Goal: Task Accomplishment & Management: Manage account settings

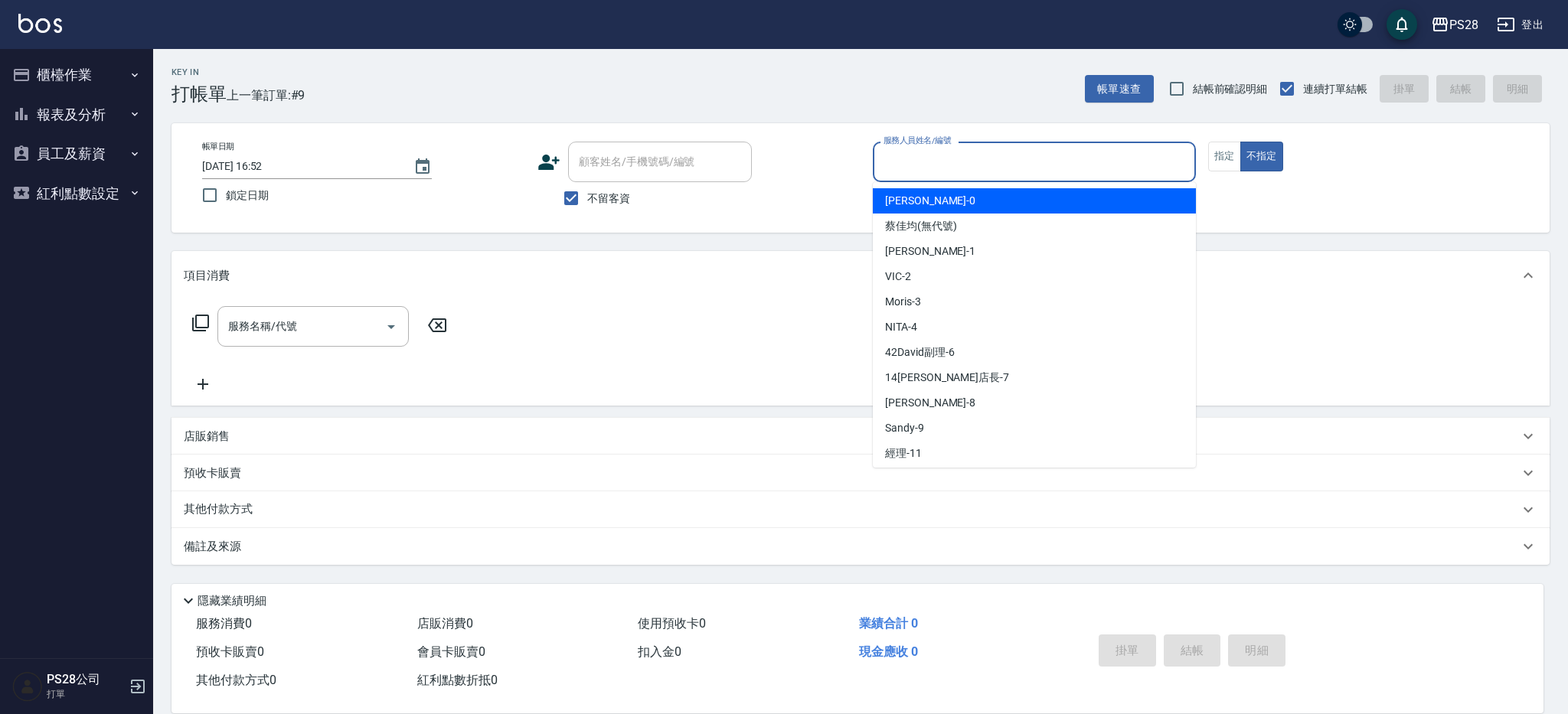
click at [982, 160] on input "服務人員姓名/編號" at bounding box center [1034, 161] width 310 height 27
type input "ㄉ"
type input "VIC-2"
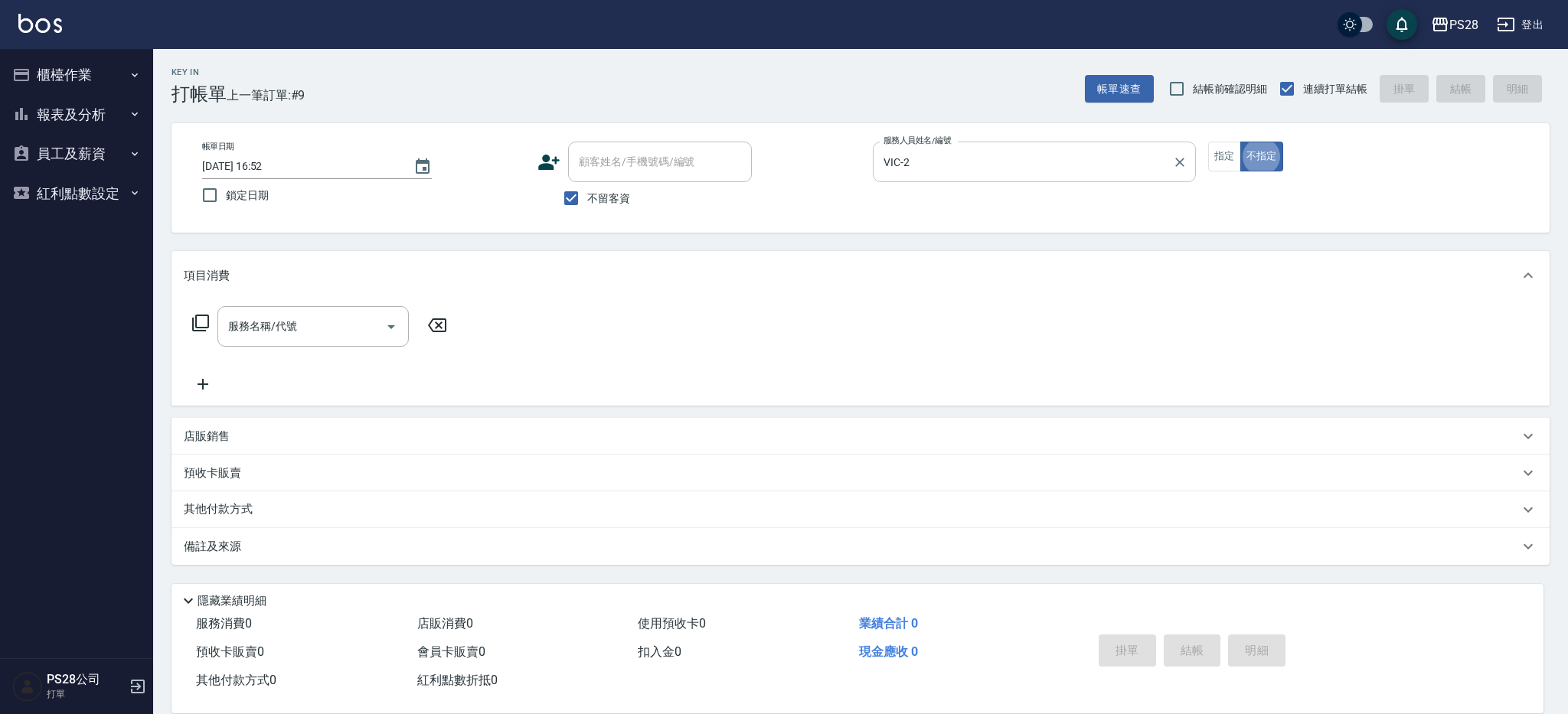
type button "false"
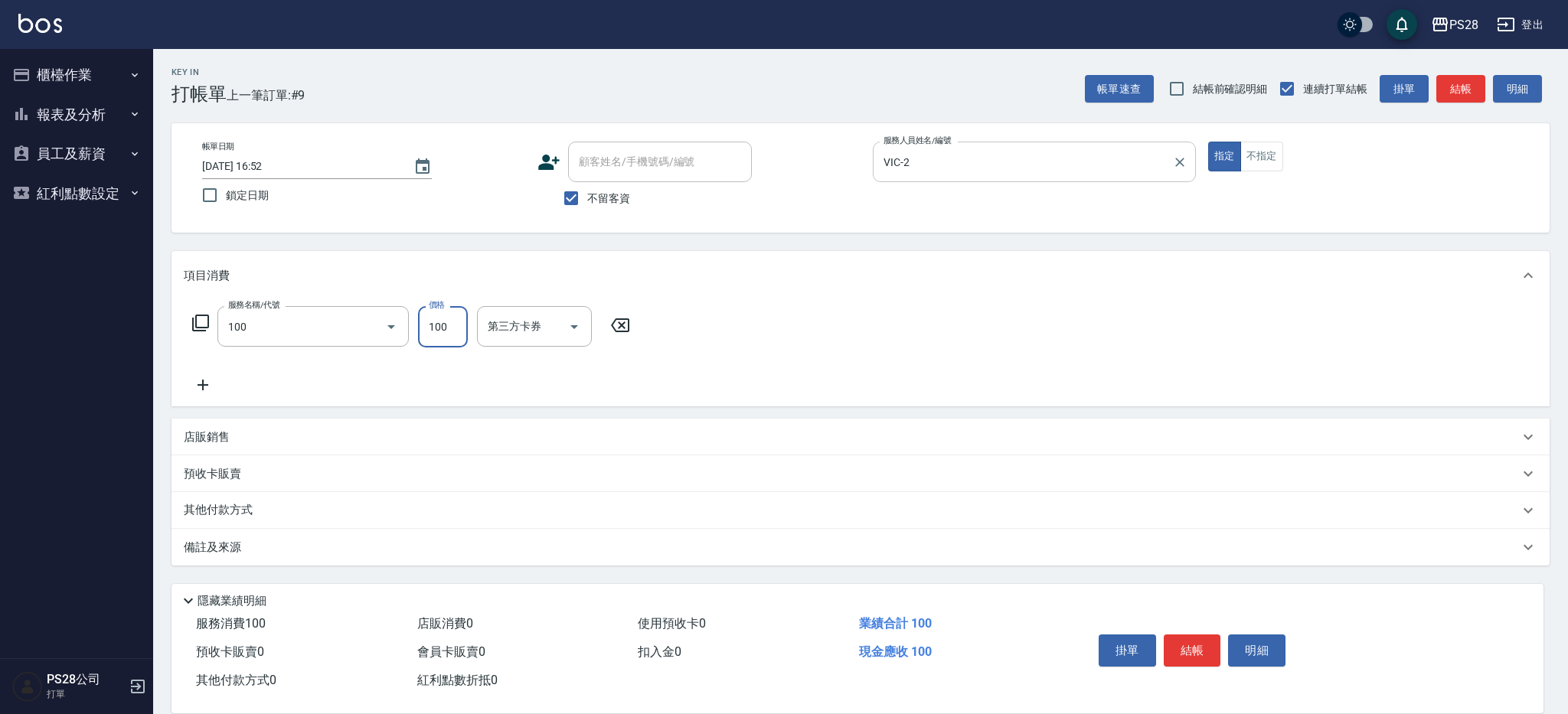
type input "洗髮(100)"
type input "VIC-2"
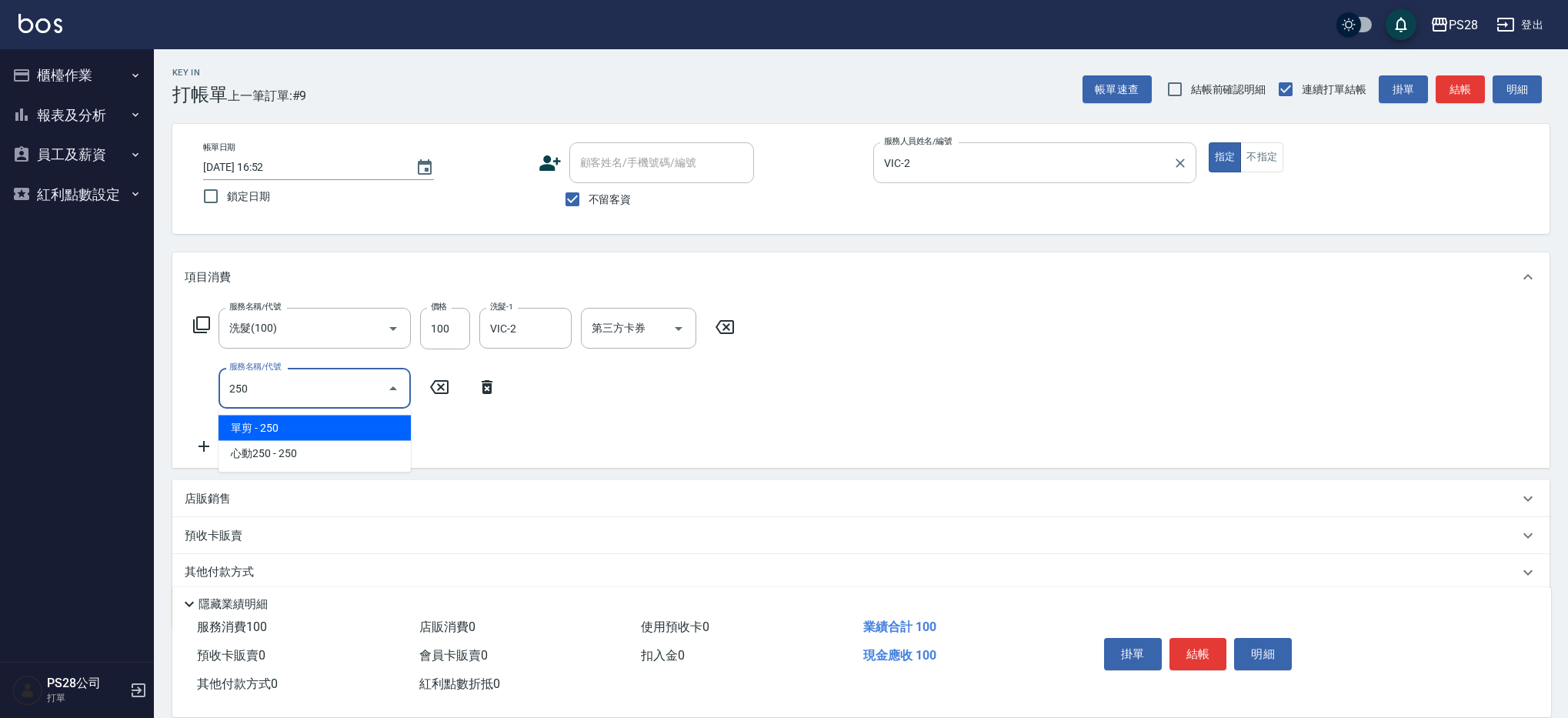
type input "單剪(250)"
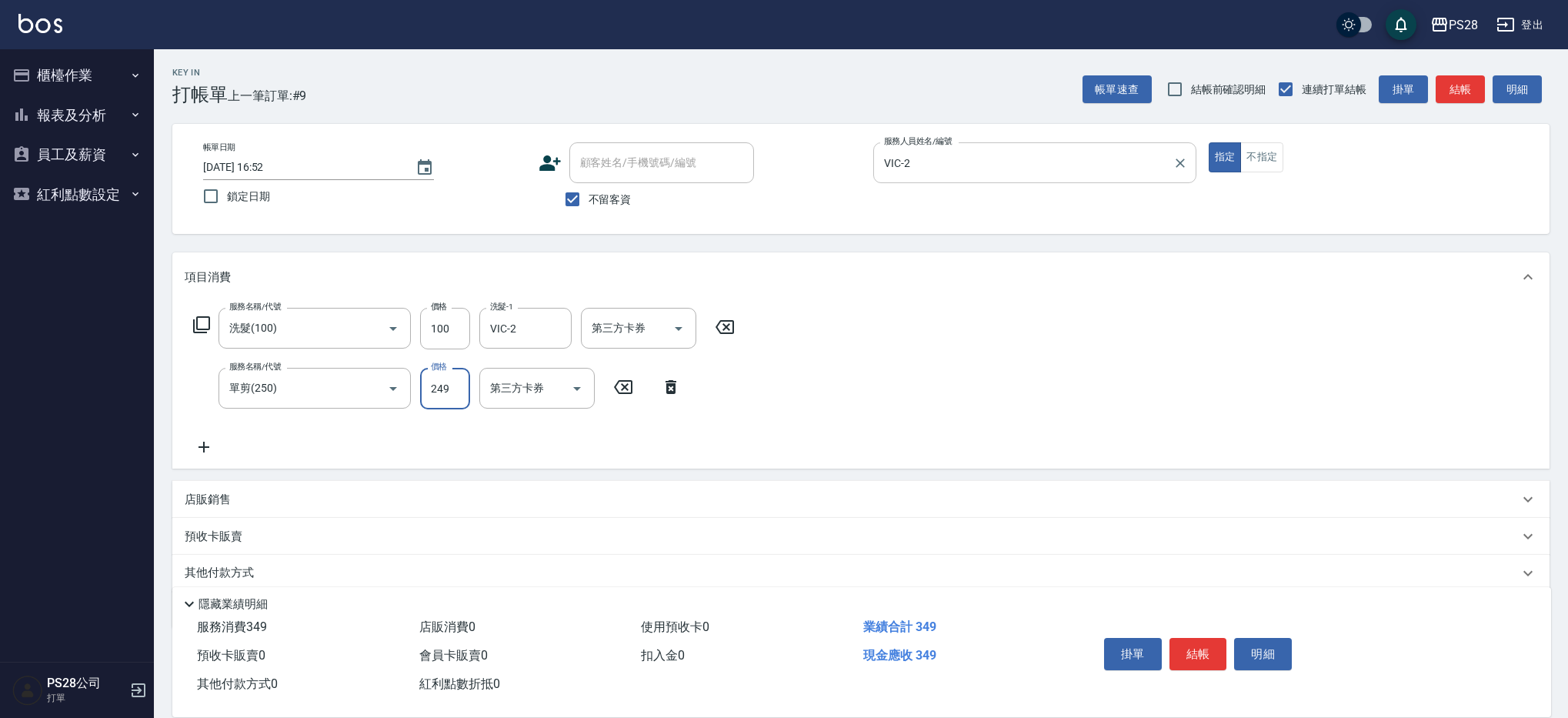
type input "249"
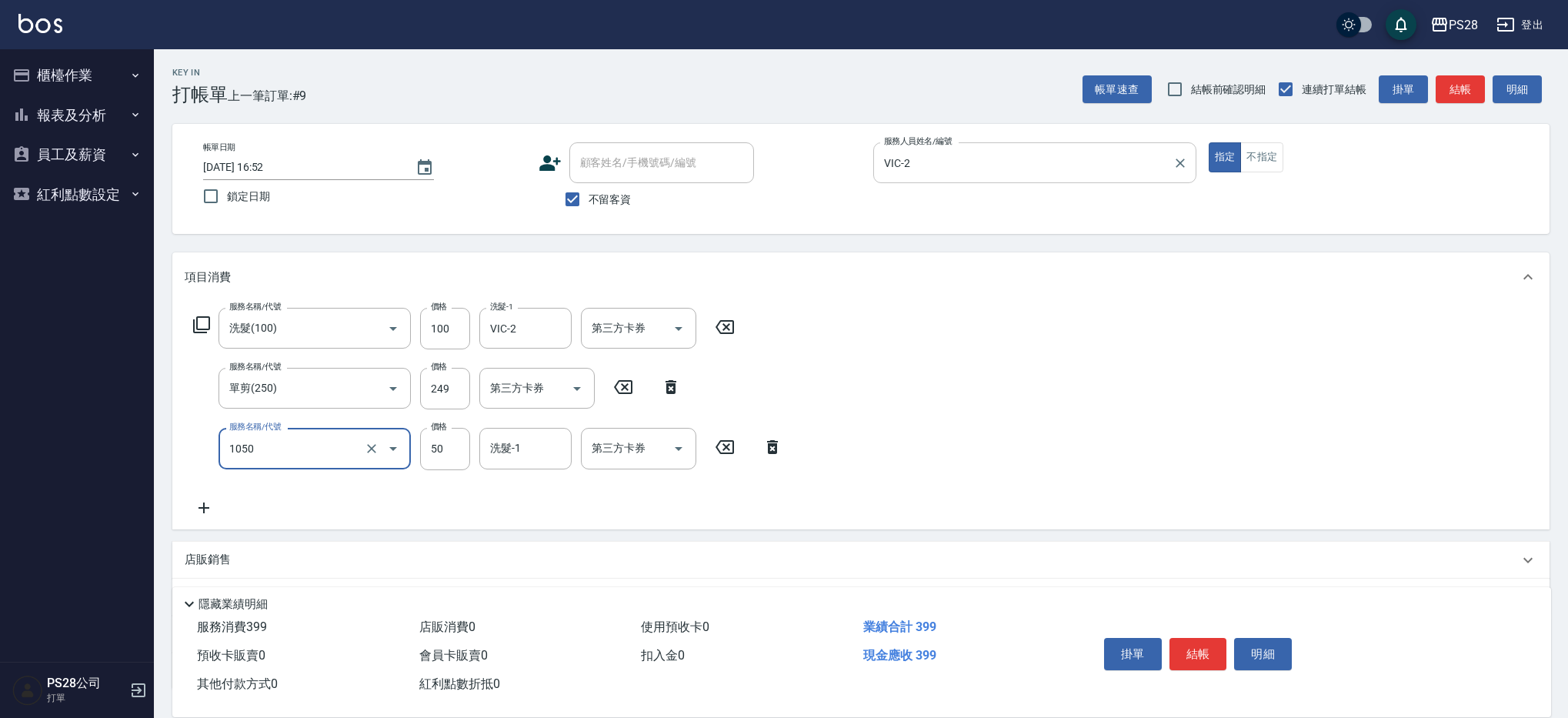
type input "精油(1050)"
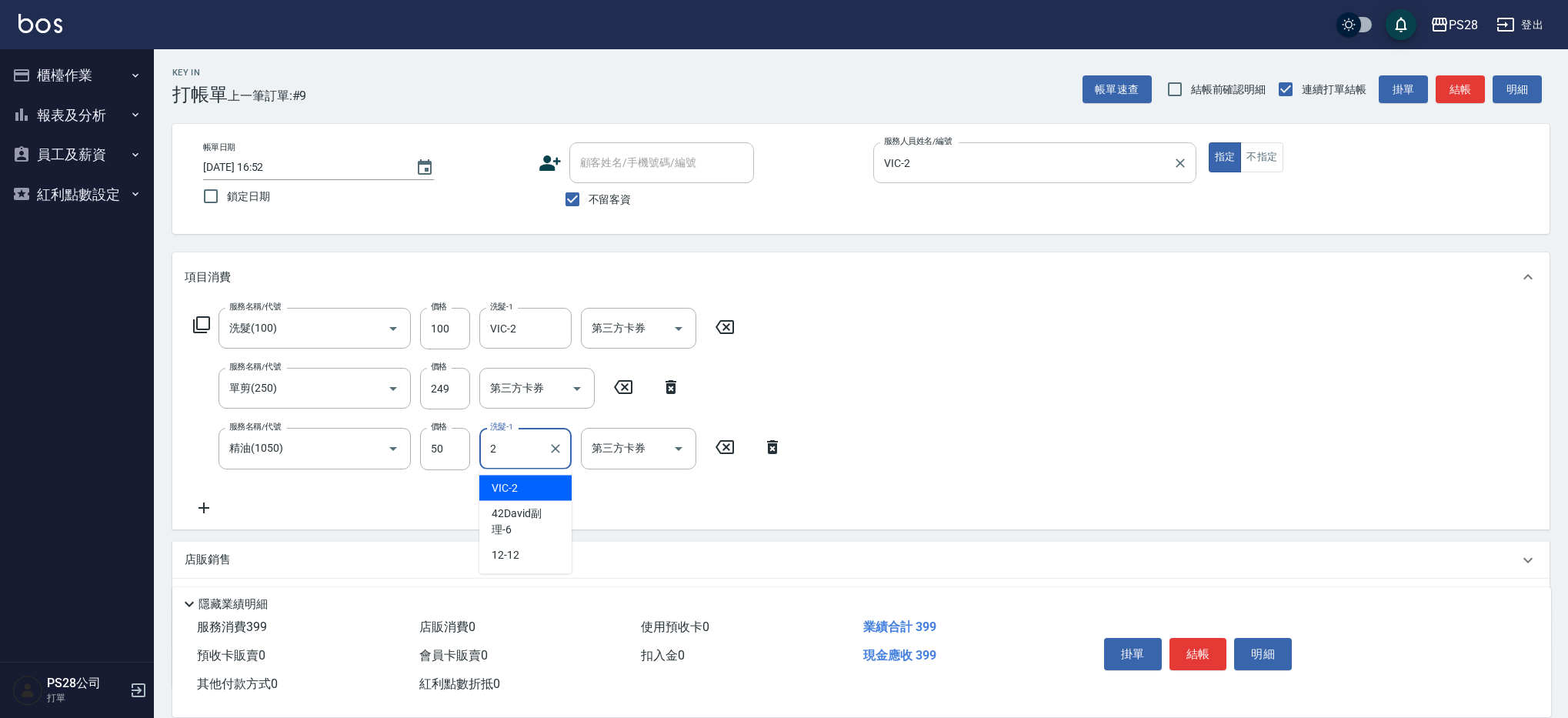
type input "VIC-2"
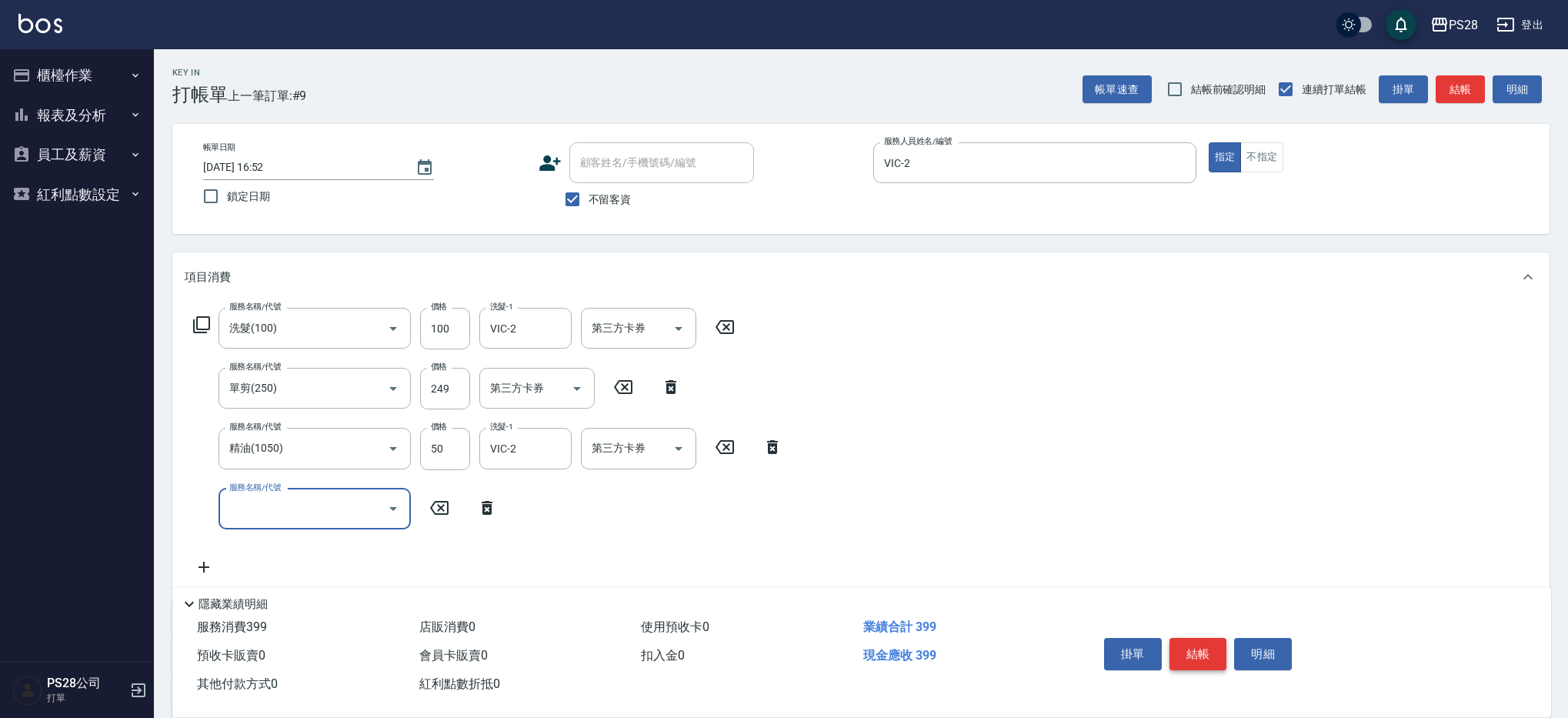
click at [1187, 648] on button "結帳" at bounding box center [1198, 654] width 58 height 32
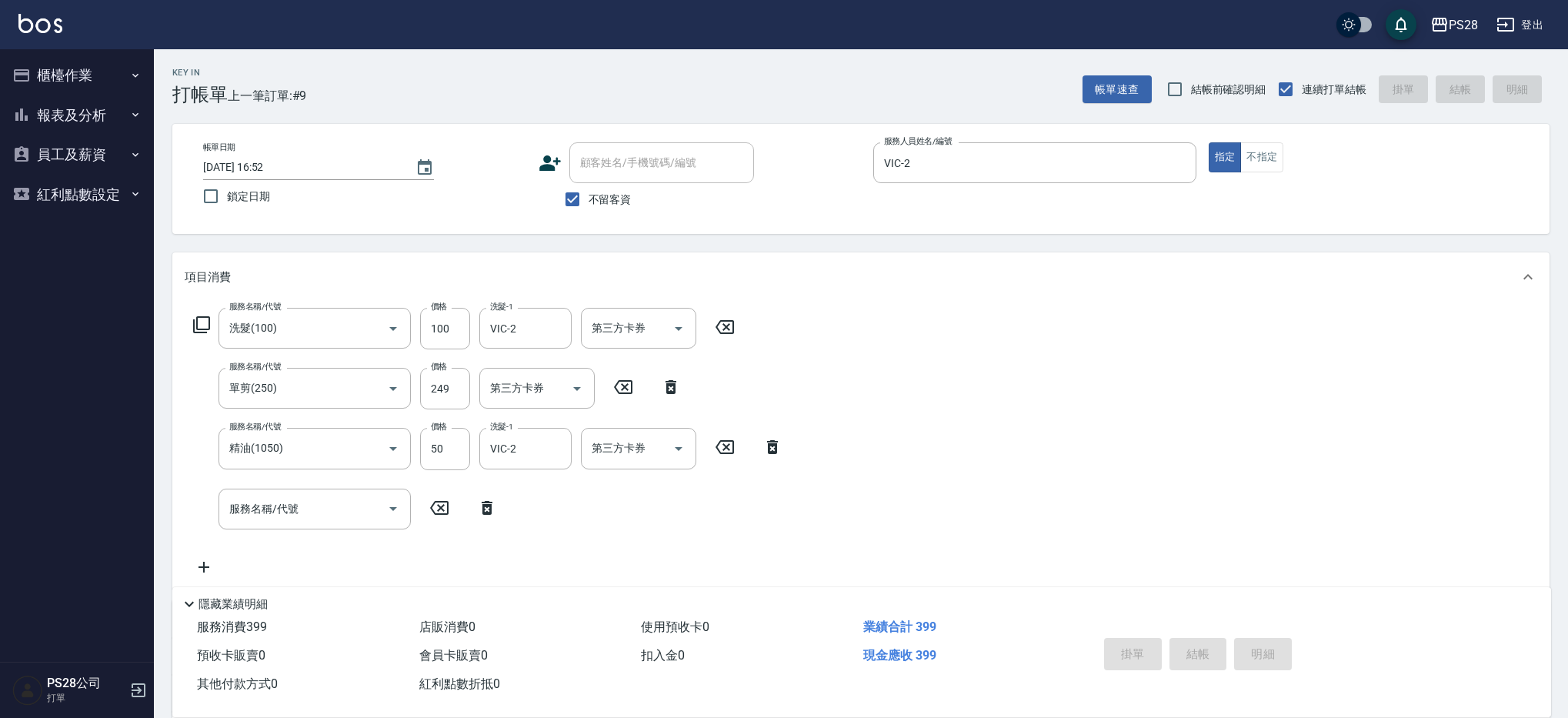
type input "[DATE] 19:47"
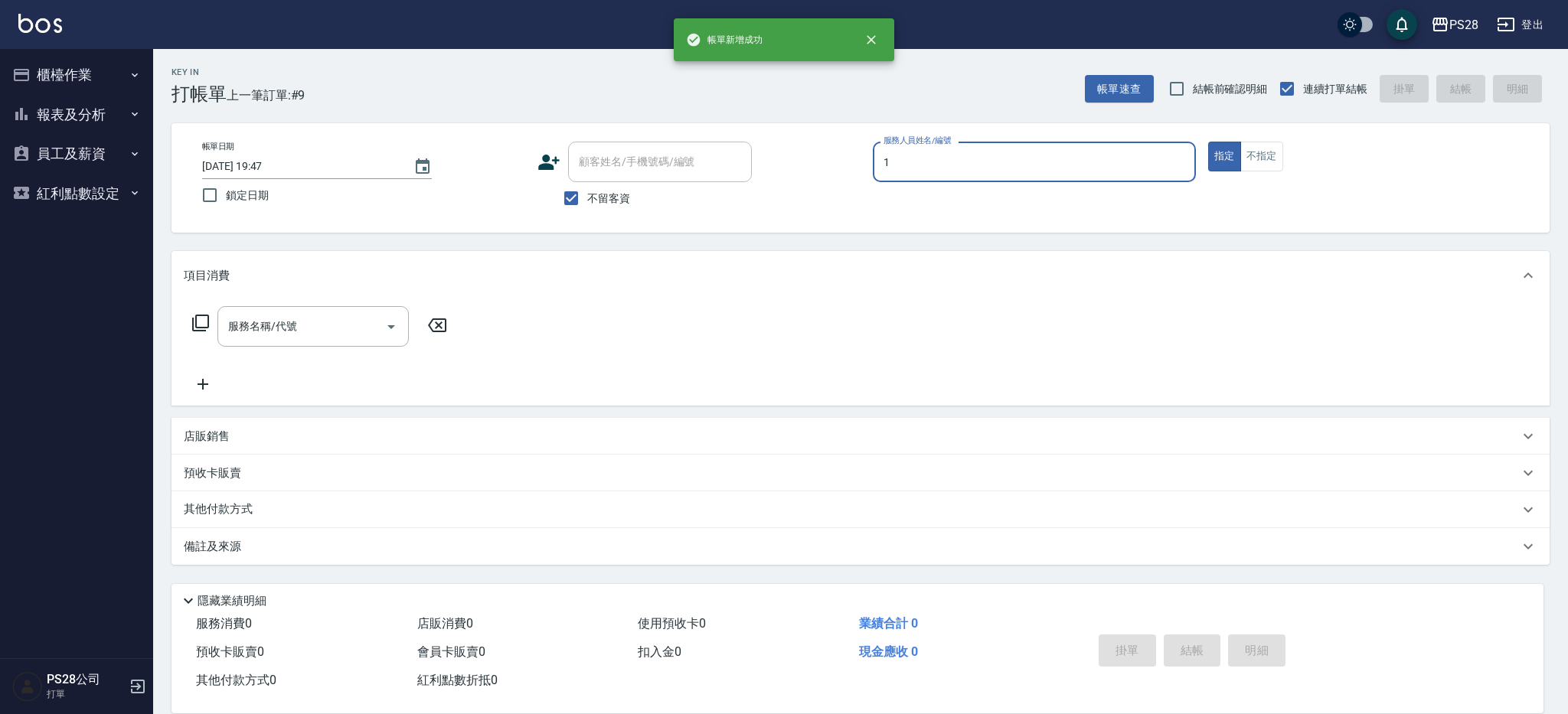
type input "1"
type button "true"
type input "[PERSON_NAME]-1"
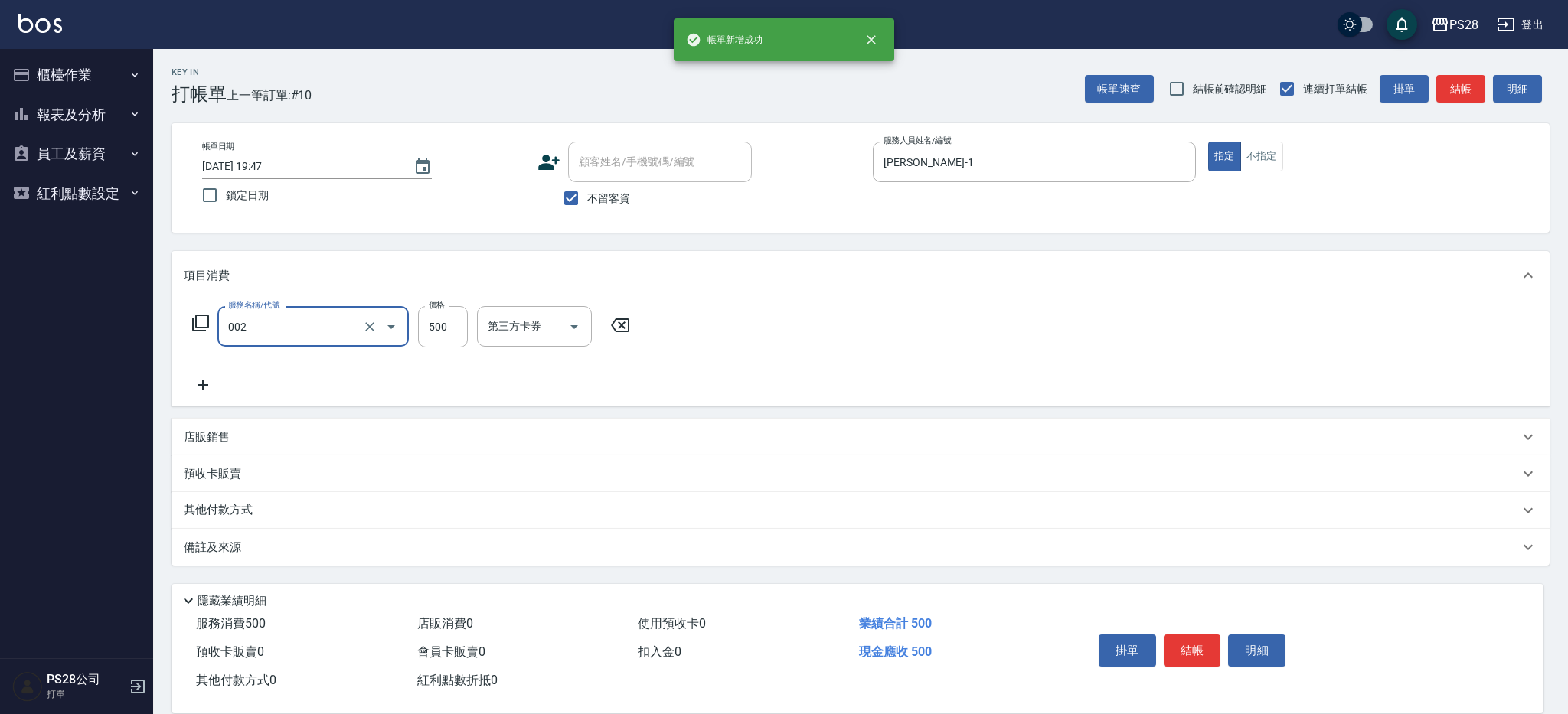
type input "洗剪D(002)"
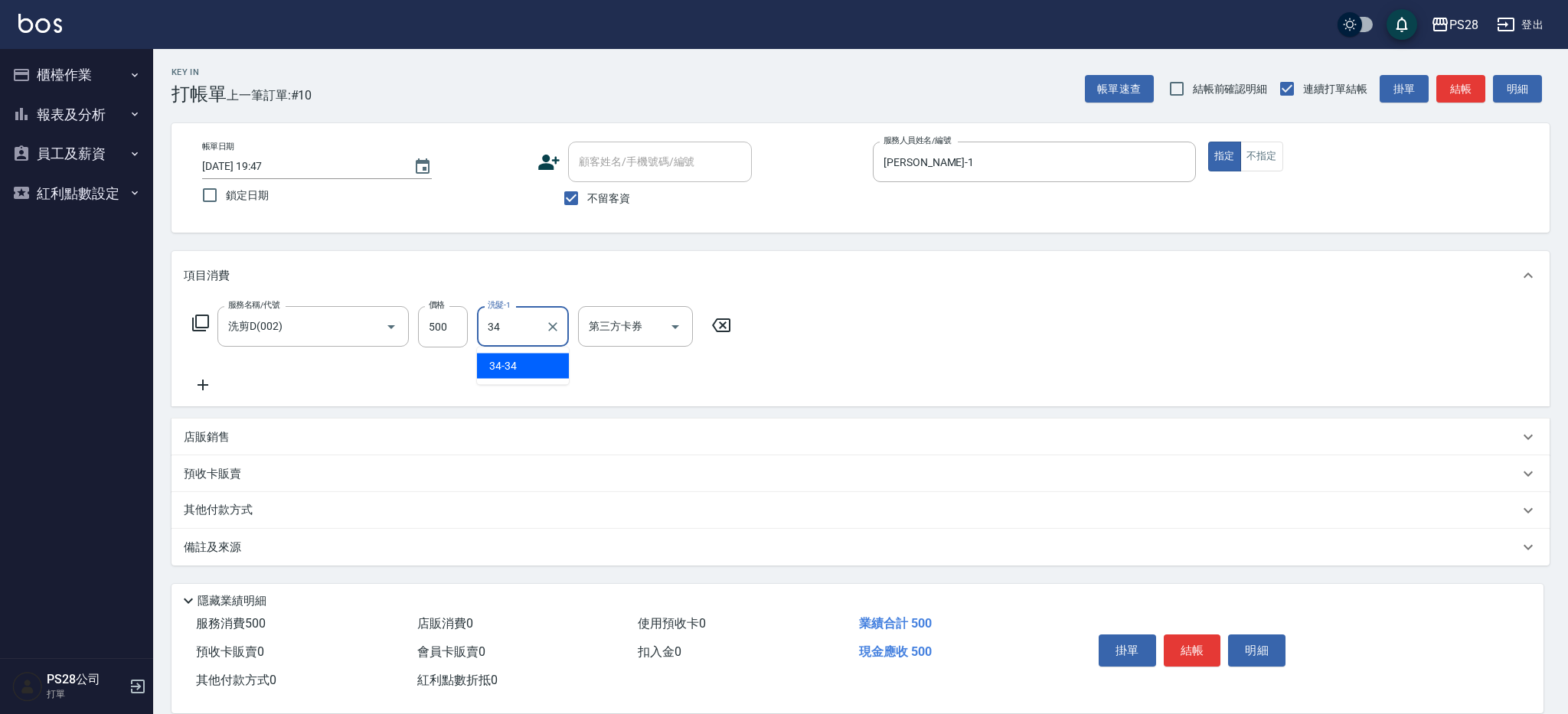
type input "34-34"
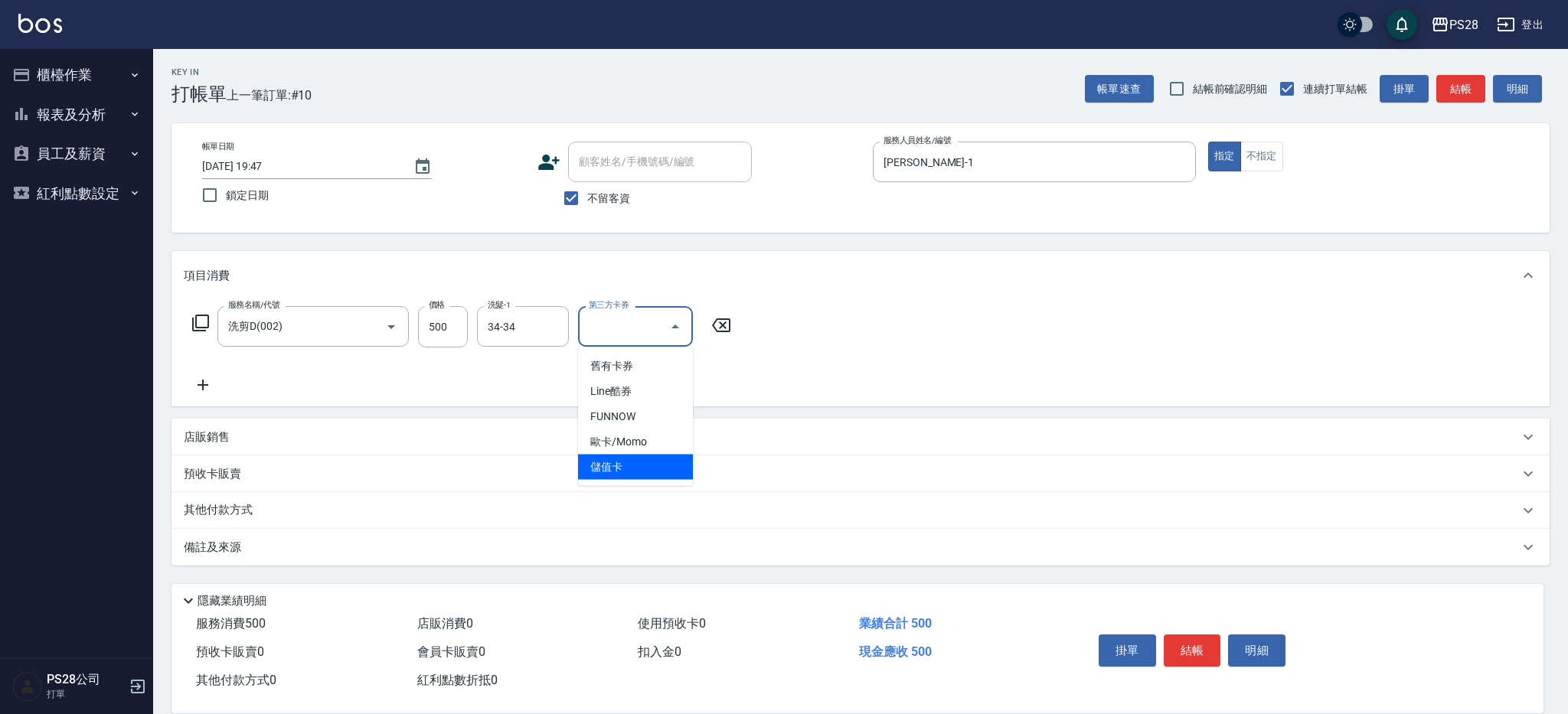
type input "儲值卡"
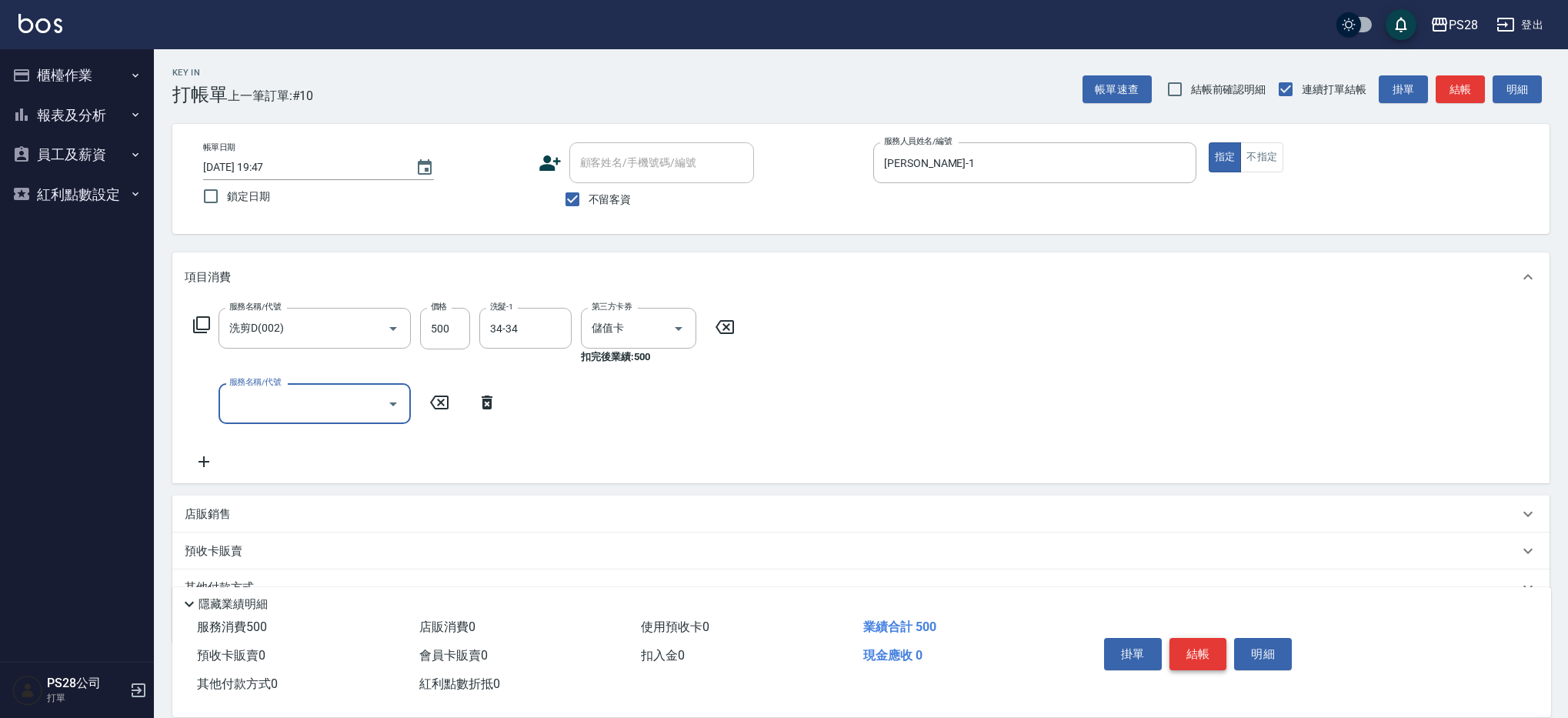
scroll to position [3, 0]
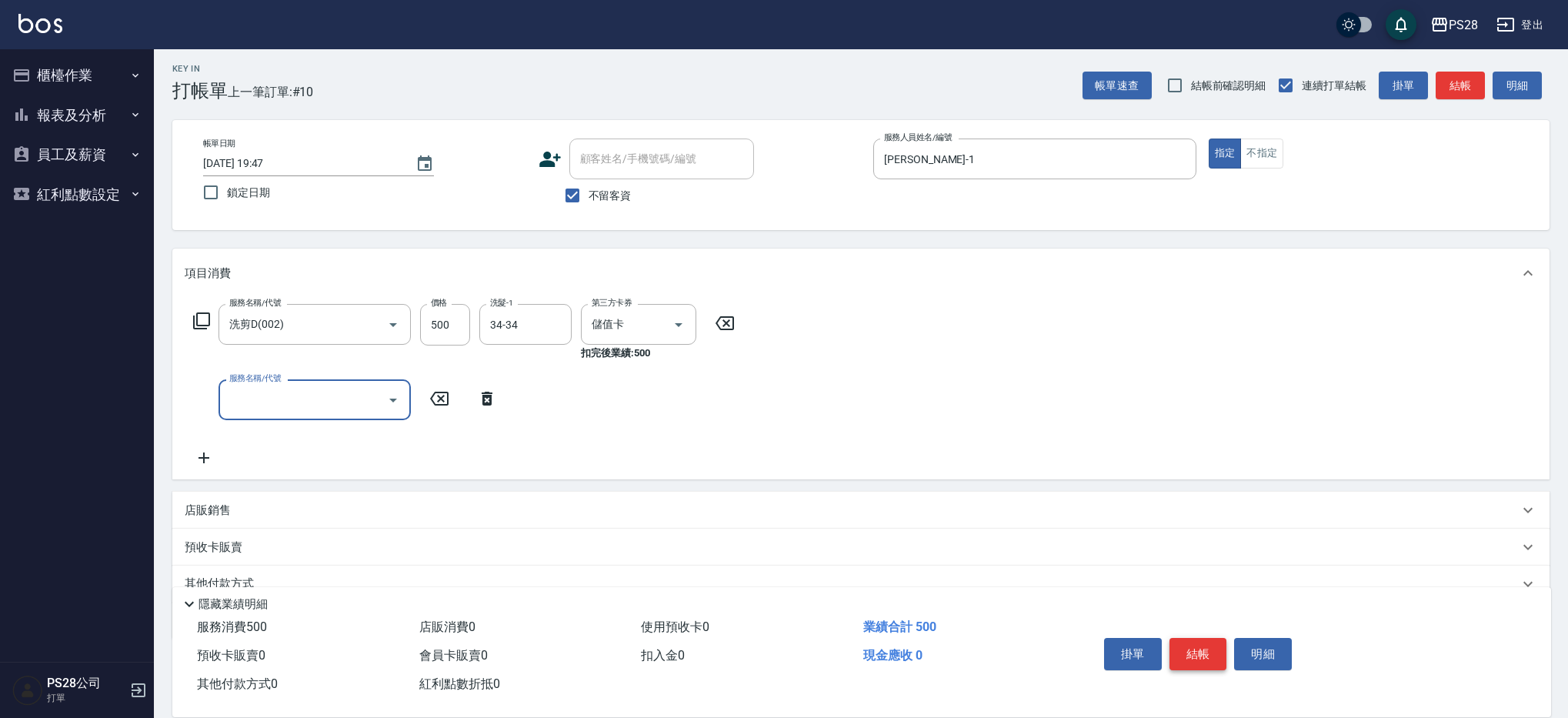
click at [1199, 643] on button "結帳" at bounding box center [1198, 654] width 58 height 32
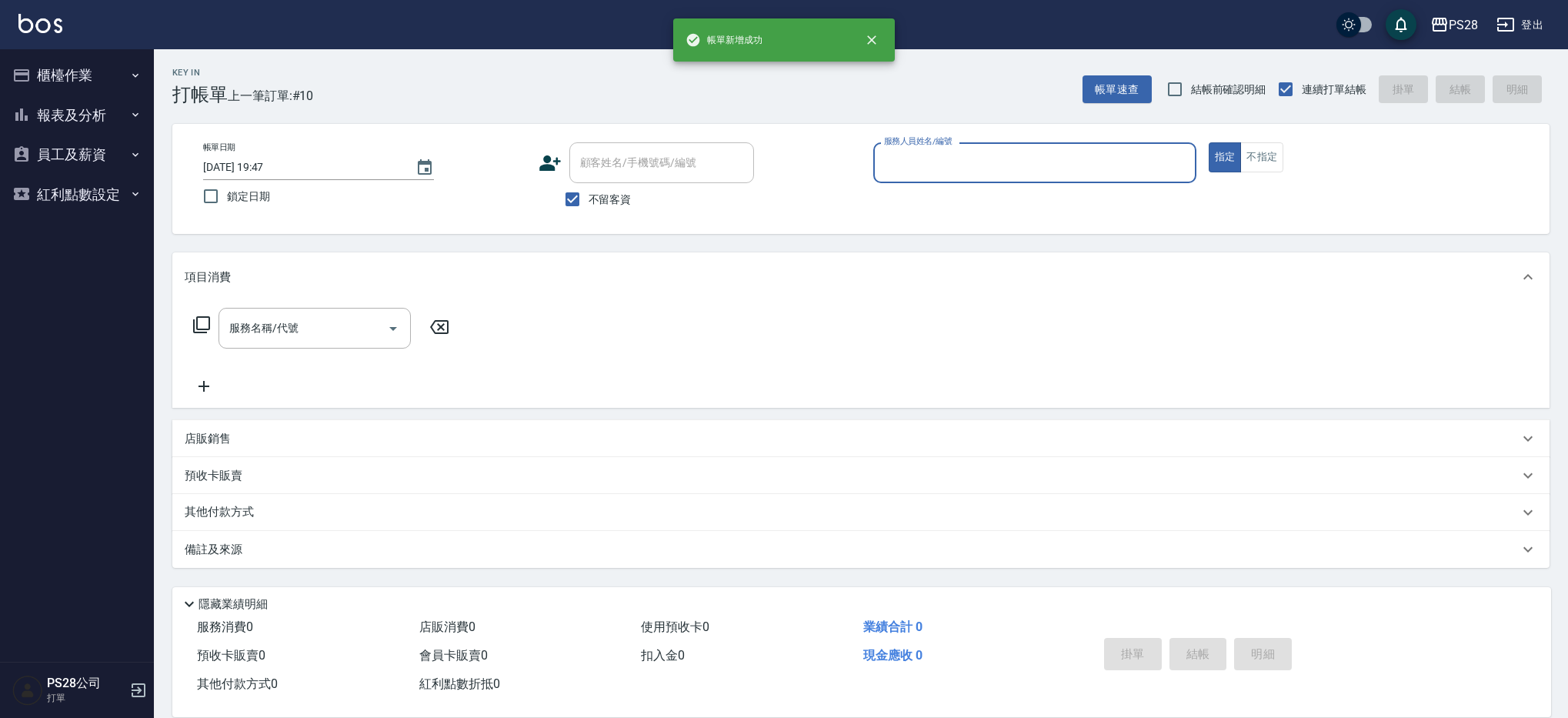
scroll to position [0, 0]
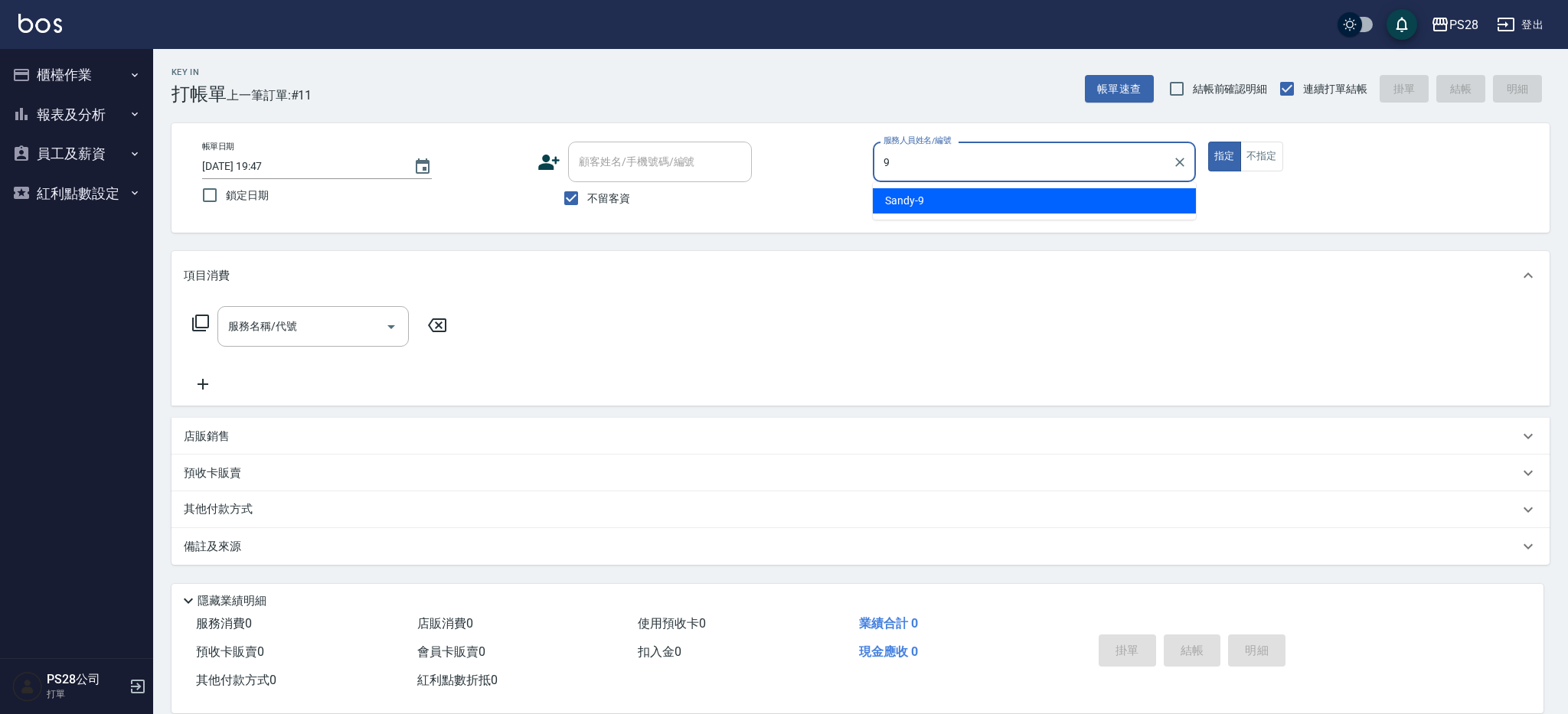
type input "Sandy-9"
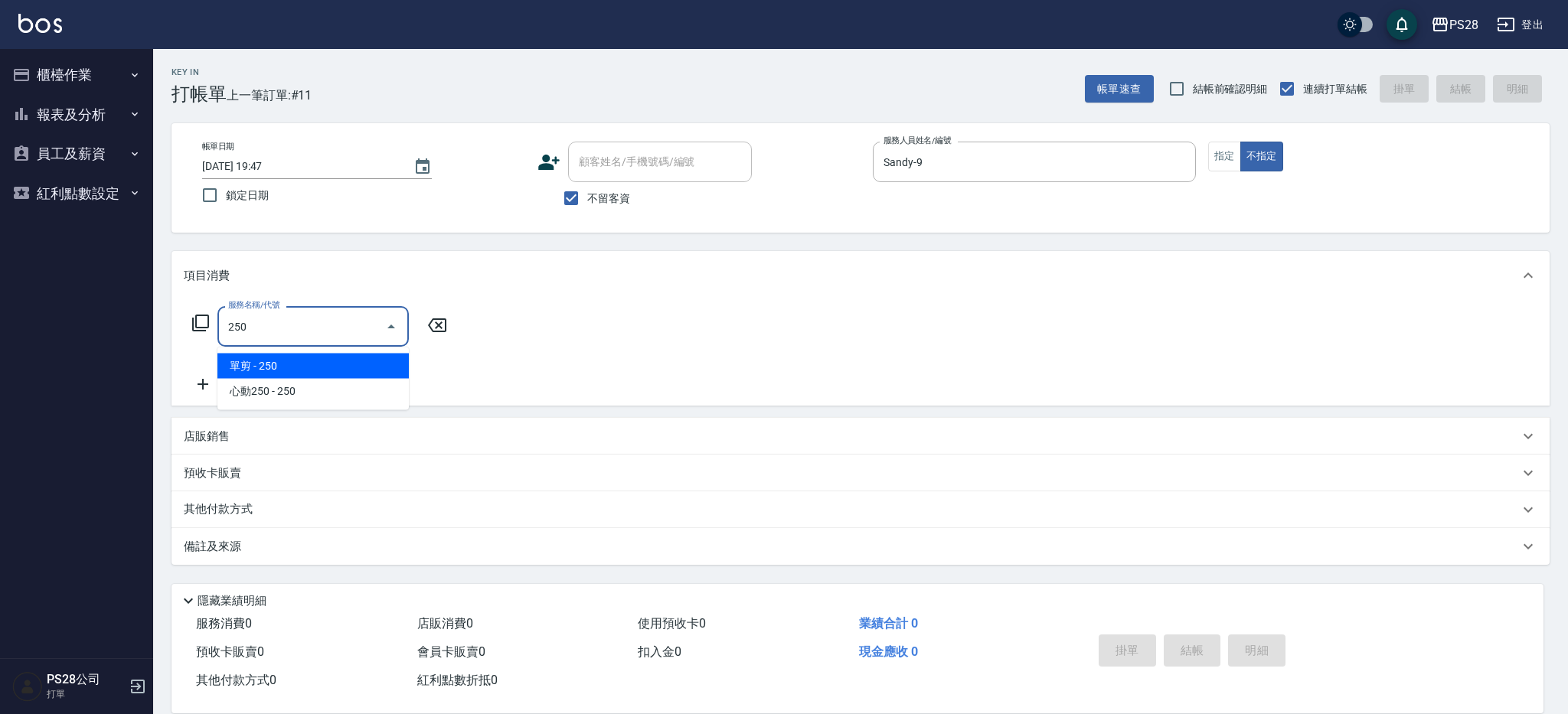
type input "單剪(250)"
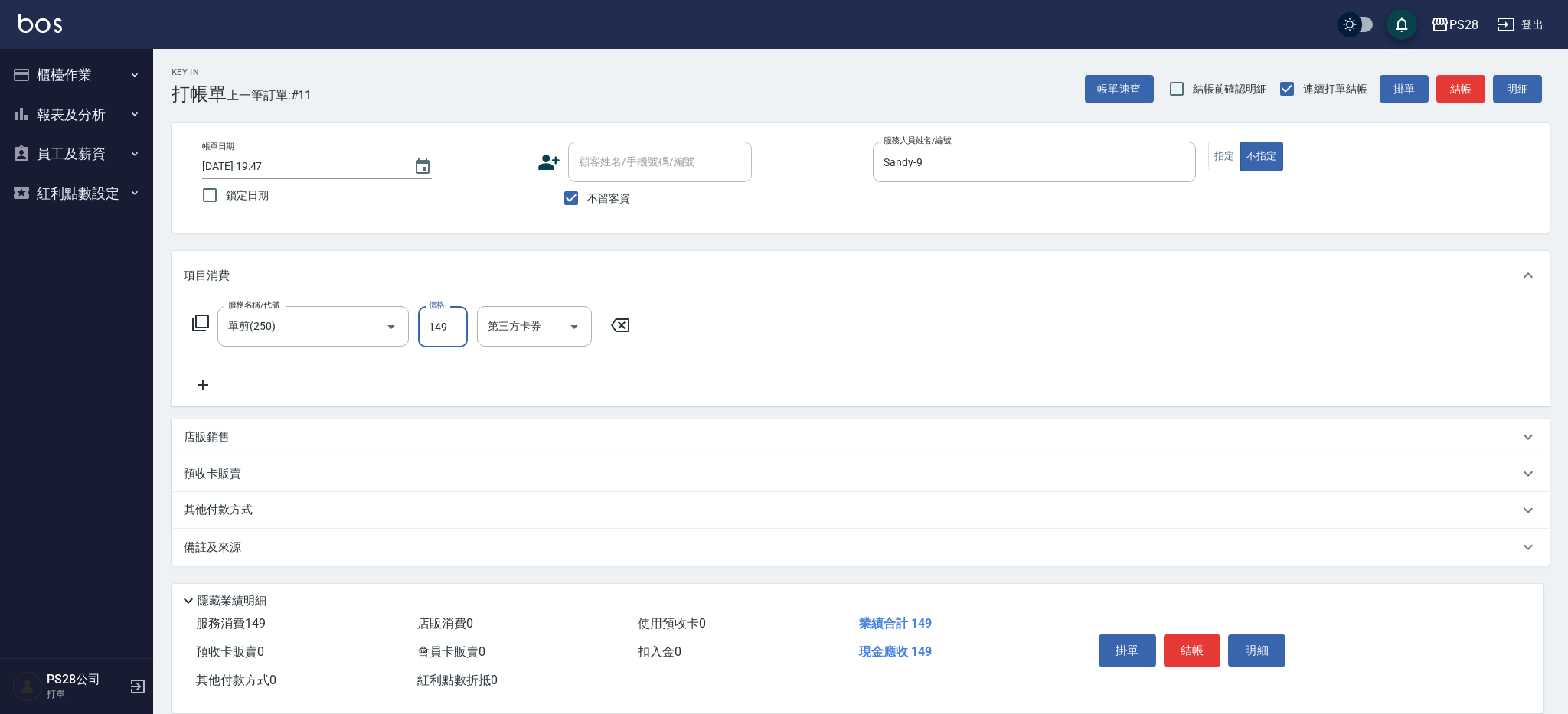
type input "149"
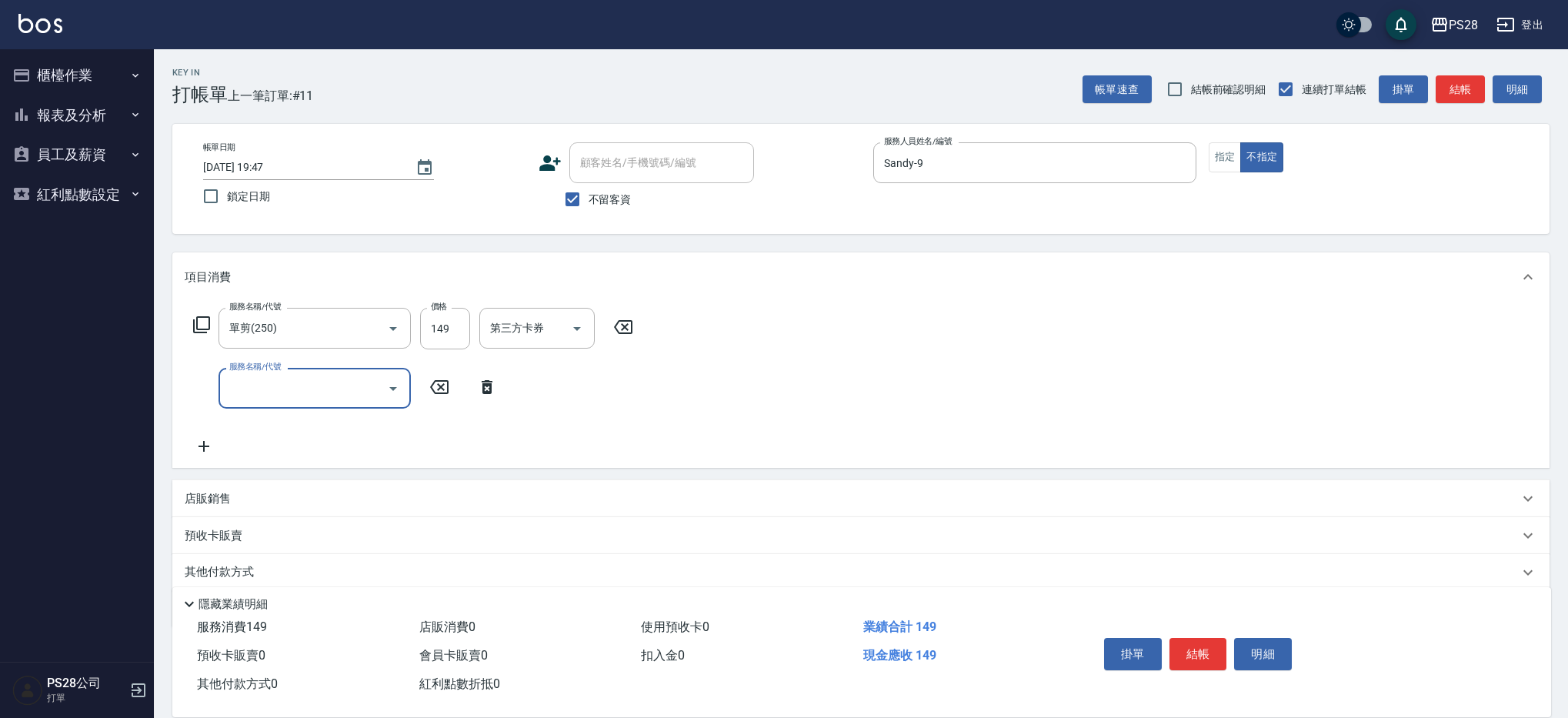
click at [1192, 638] on button "結帳" at bounding box center [1198, 654] width 58 height 32
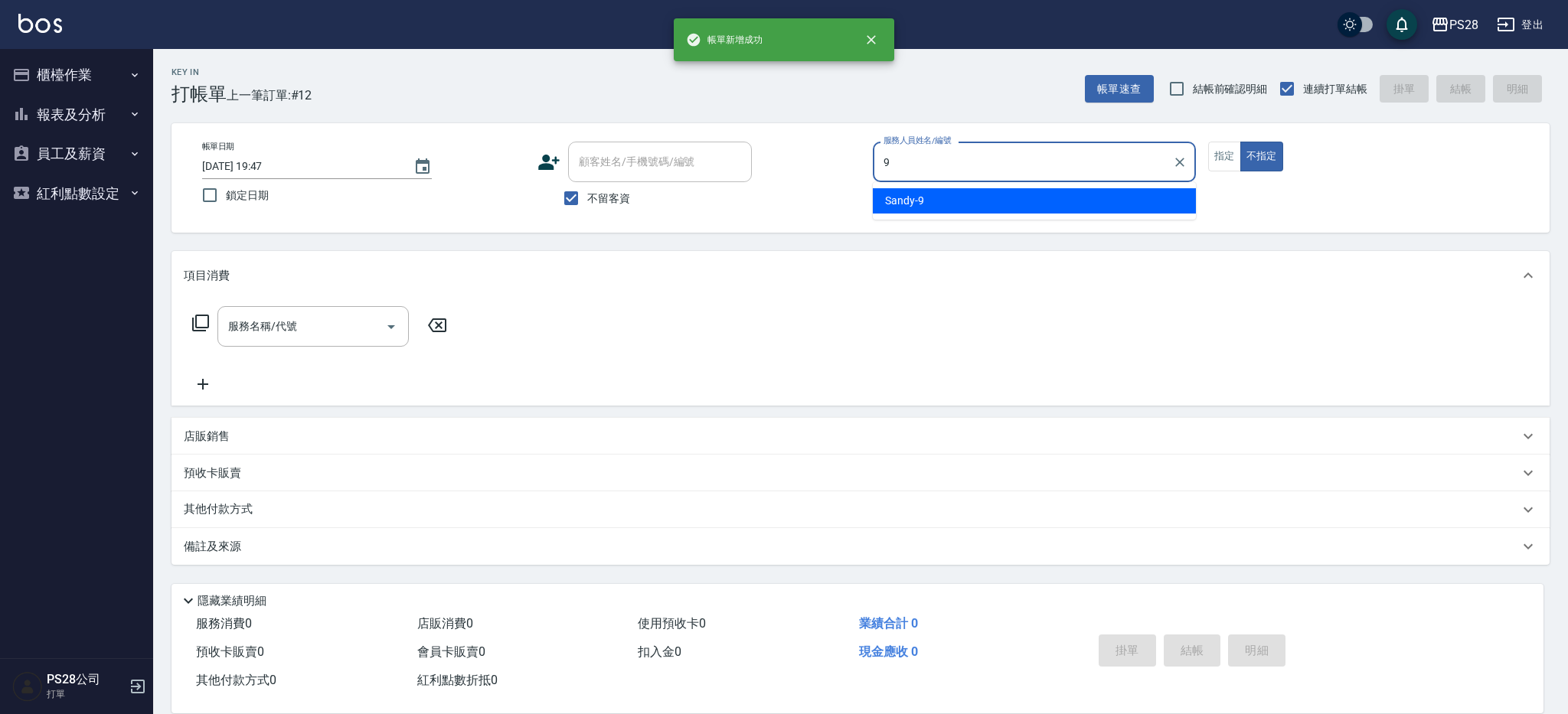
type input "Sandy-9"
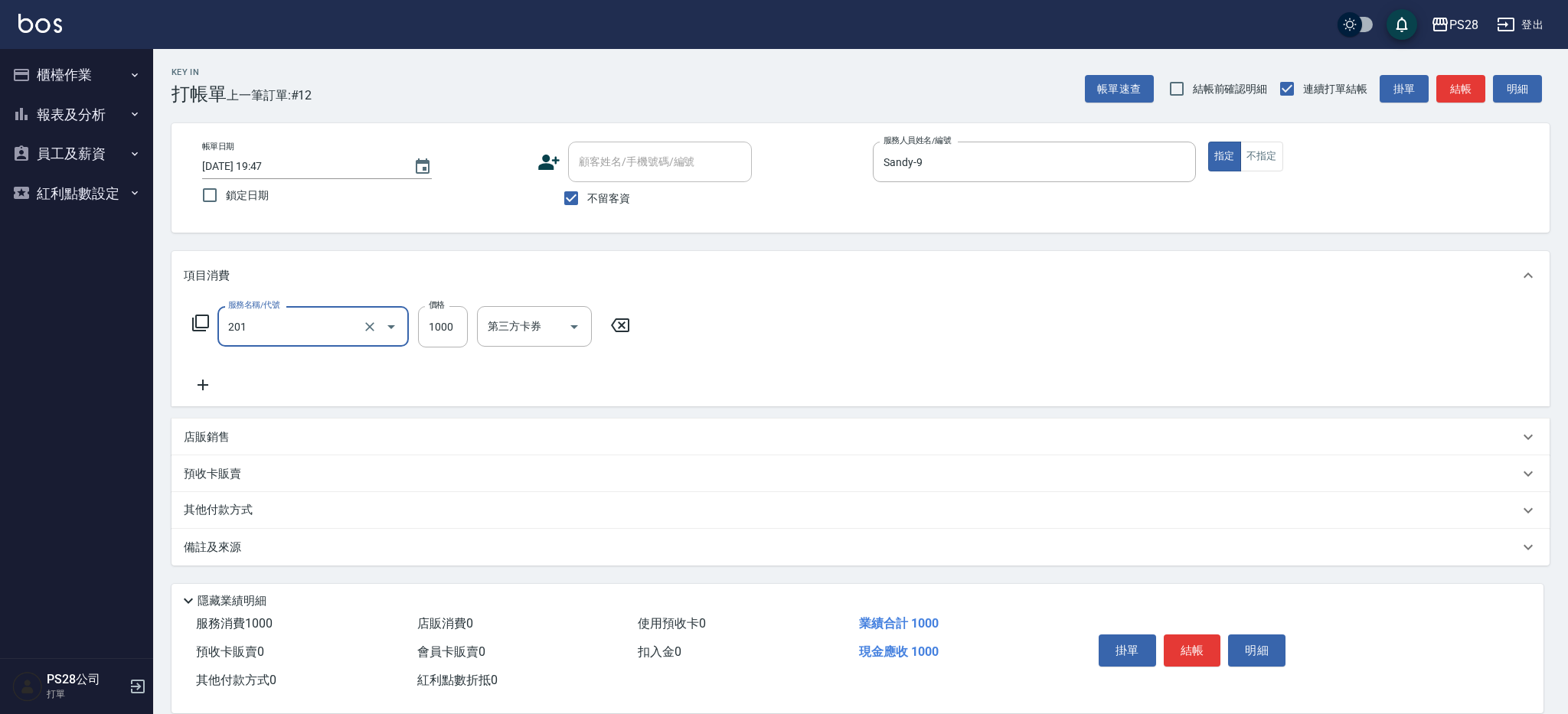
type input "基礎燙(201)"
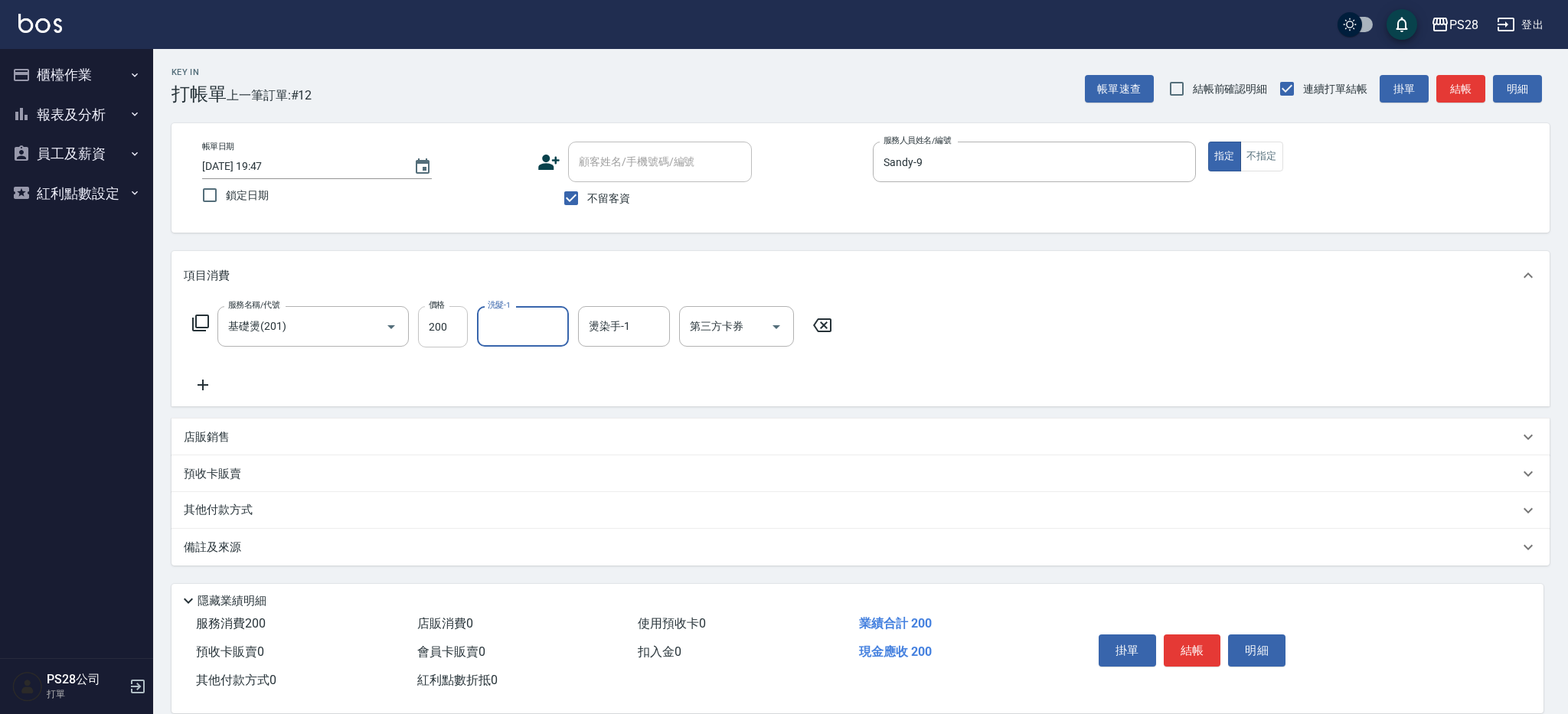
click at [451, 331] on input "200" at bounding box center [443, 327] width 50 height 41
type input "2000"
type input "2"
type input "34-34"
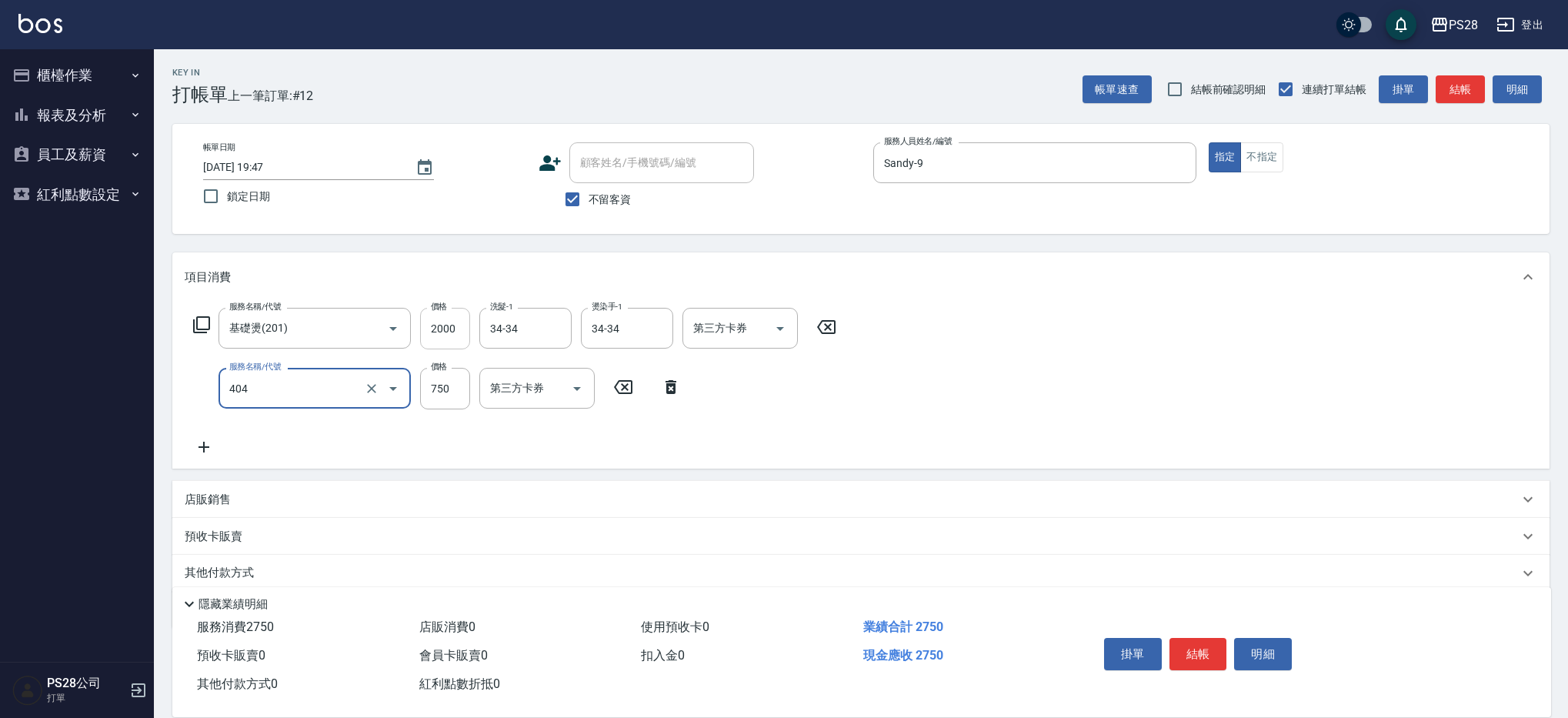
type input "750護髮(404)"
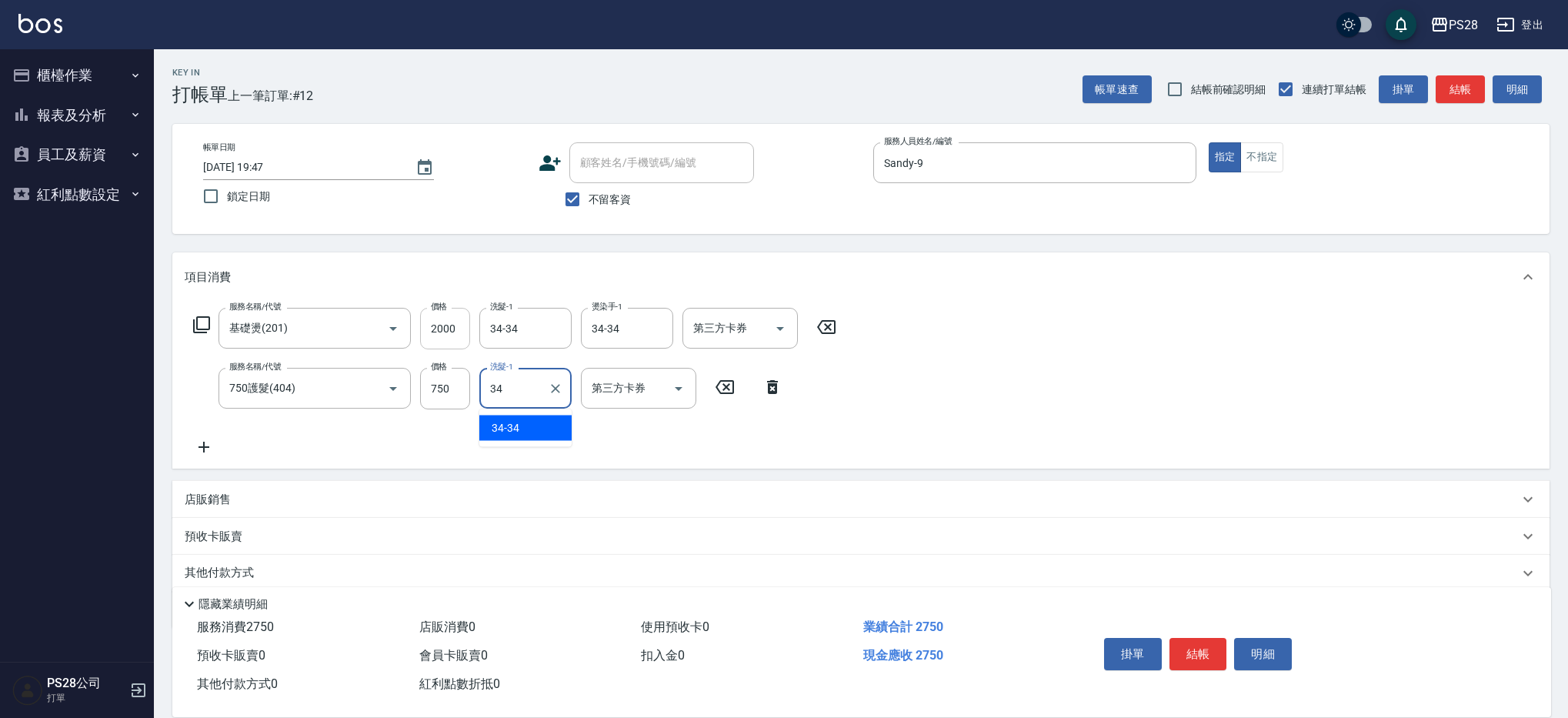
type input "34-34"
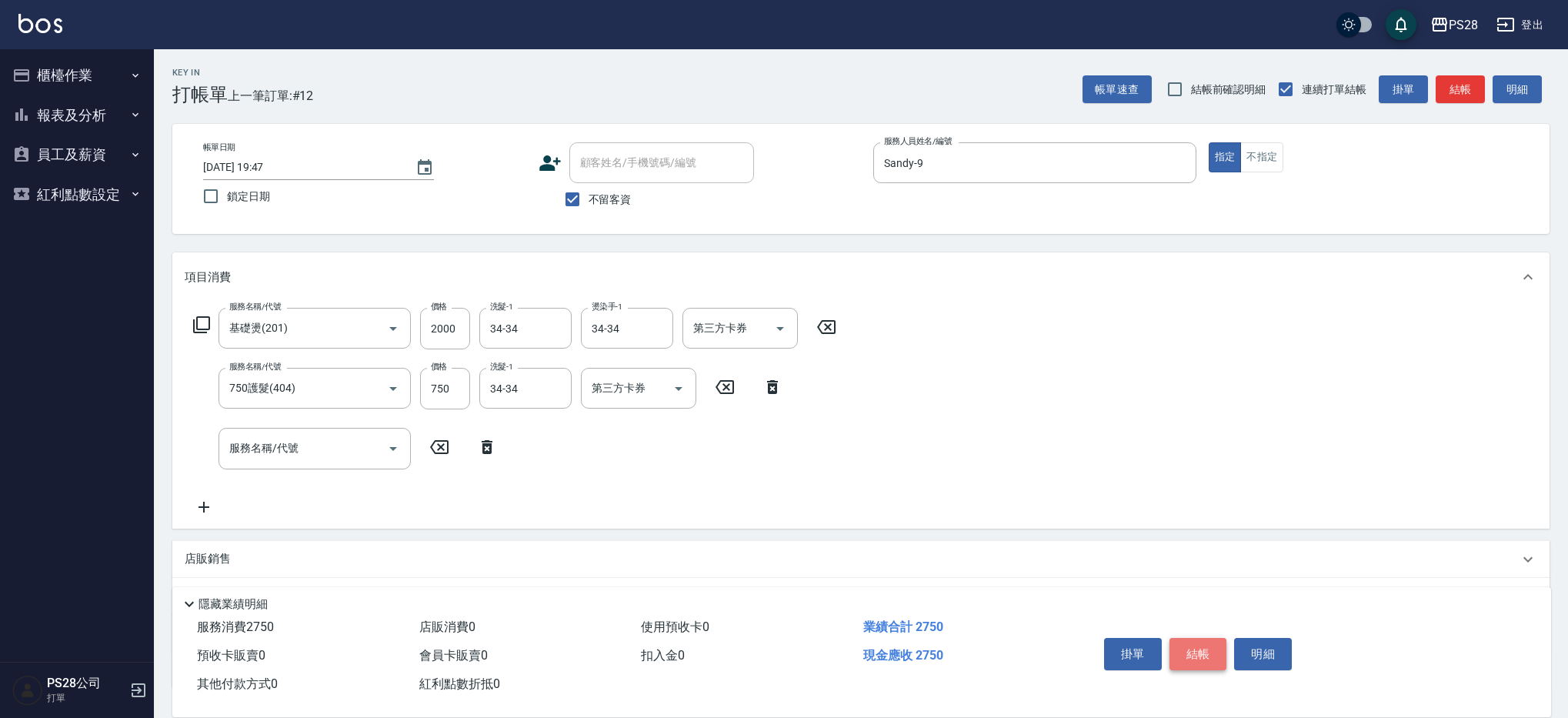
click at [1213, 644] on button "結帳" at bounding box center [1198, 654] width 58 height 32
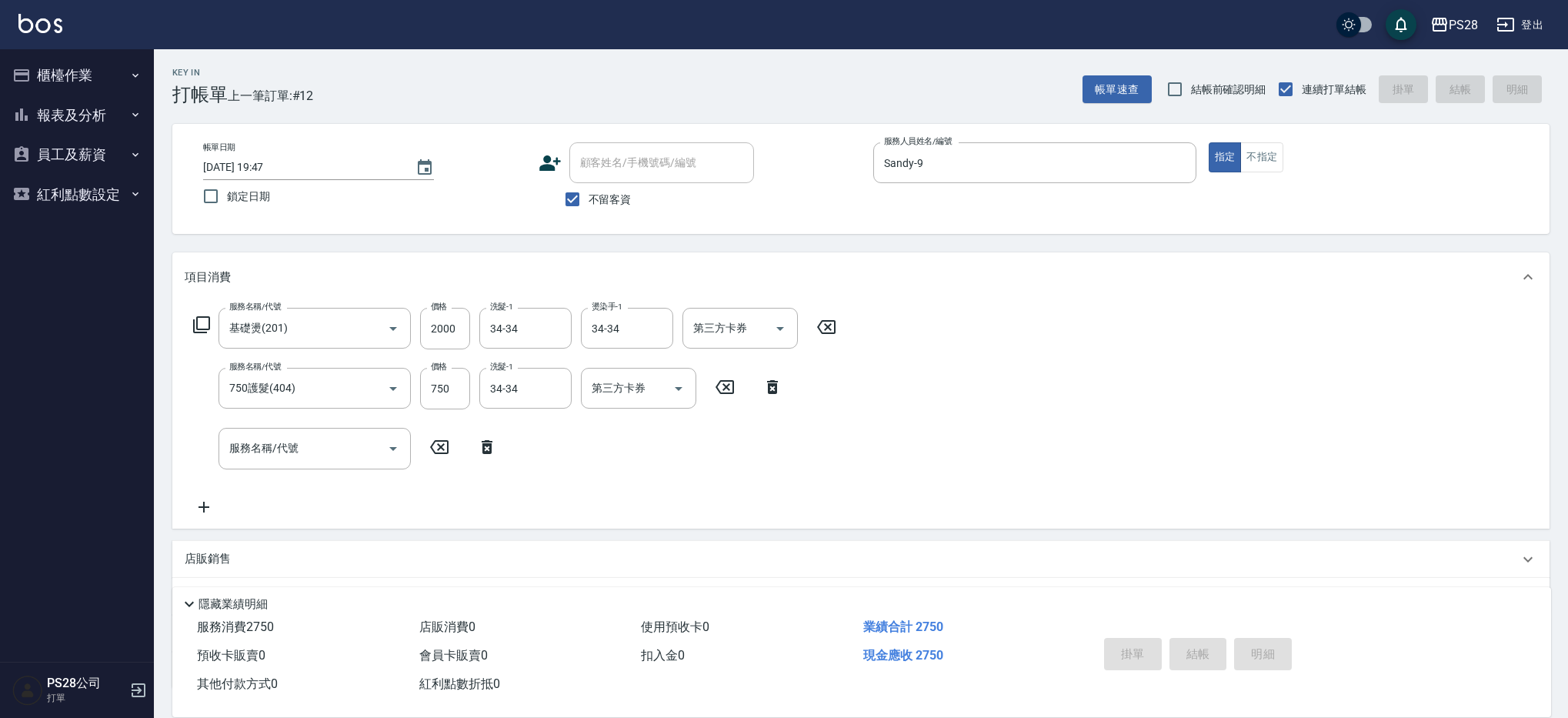
type input "[DATE] 19:48"
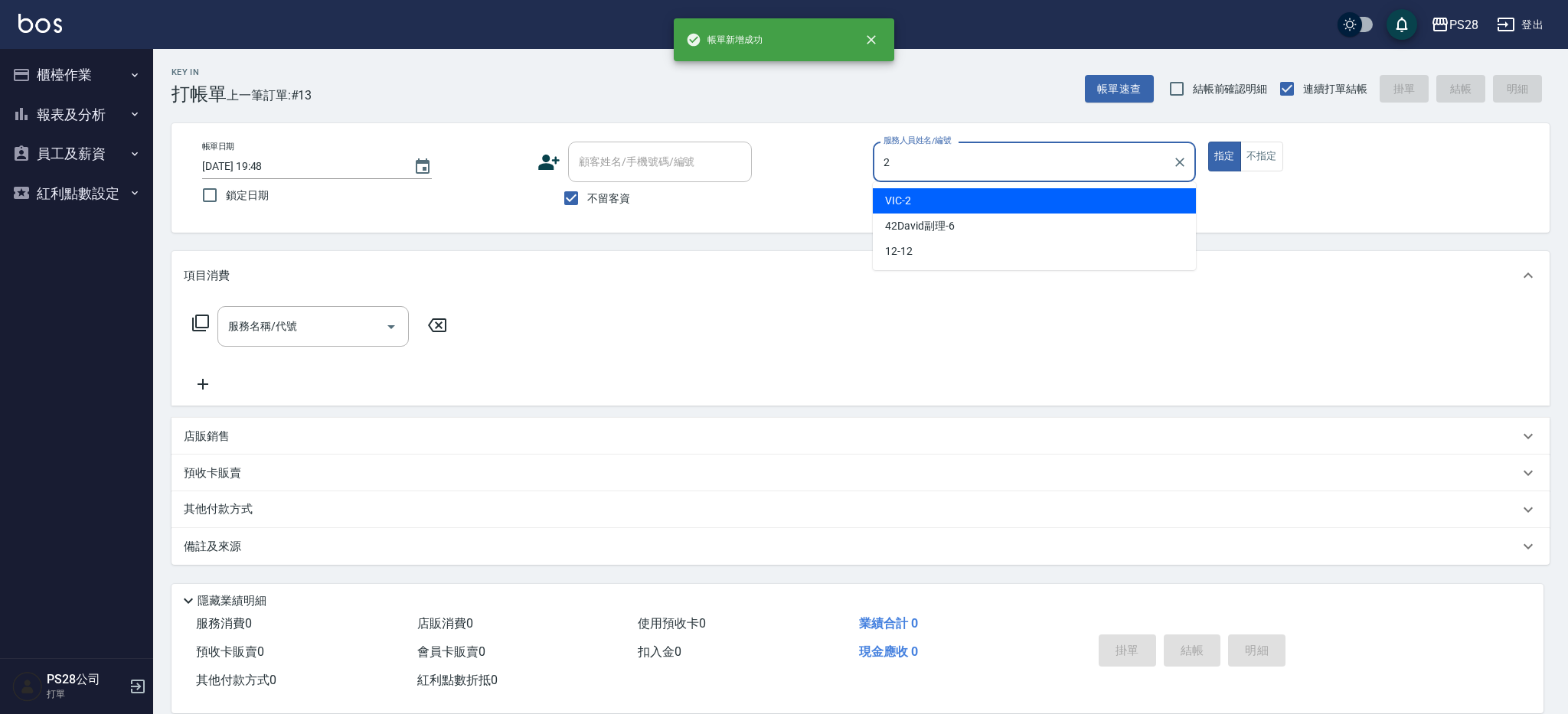
type input "VIC-2"
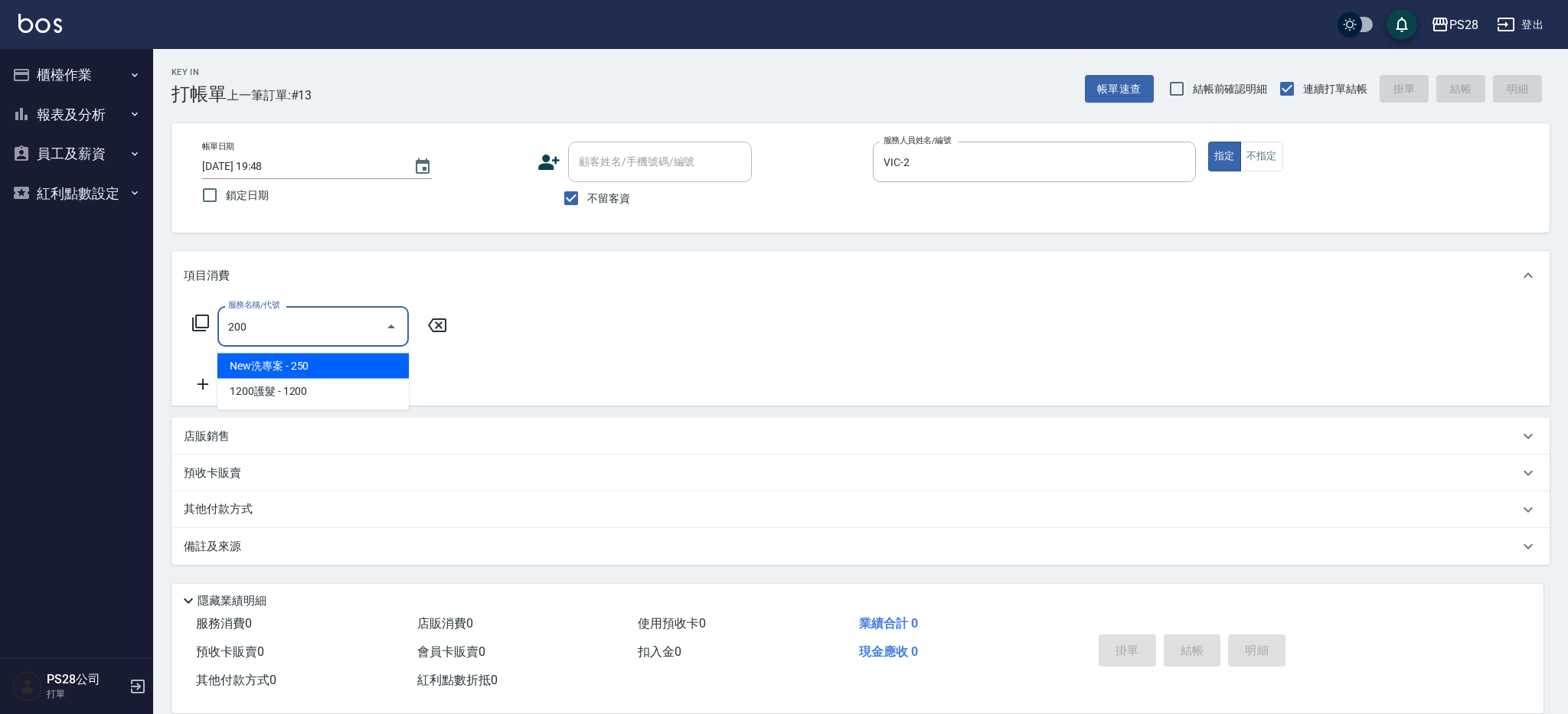
type input "New洗專案(200)"
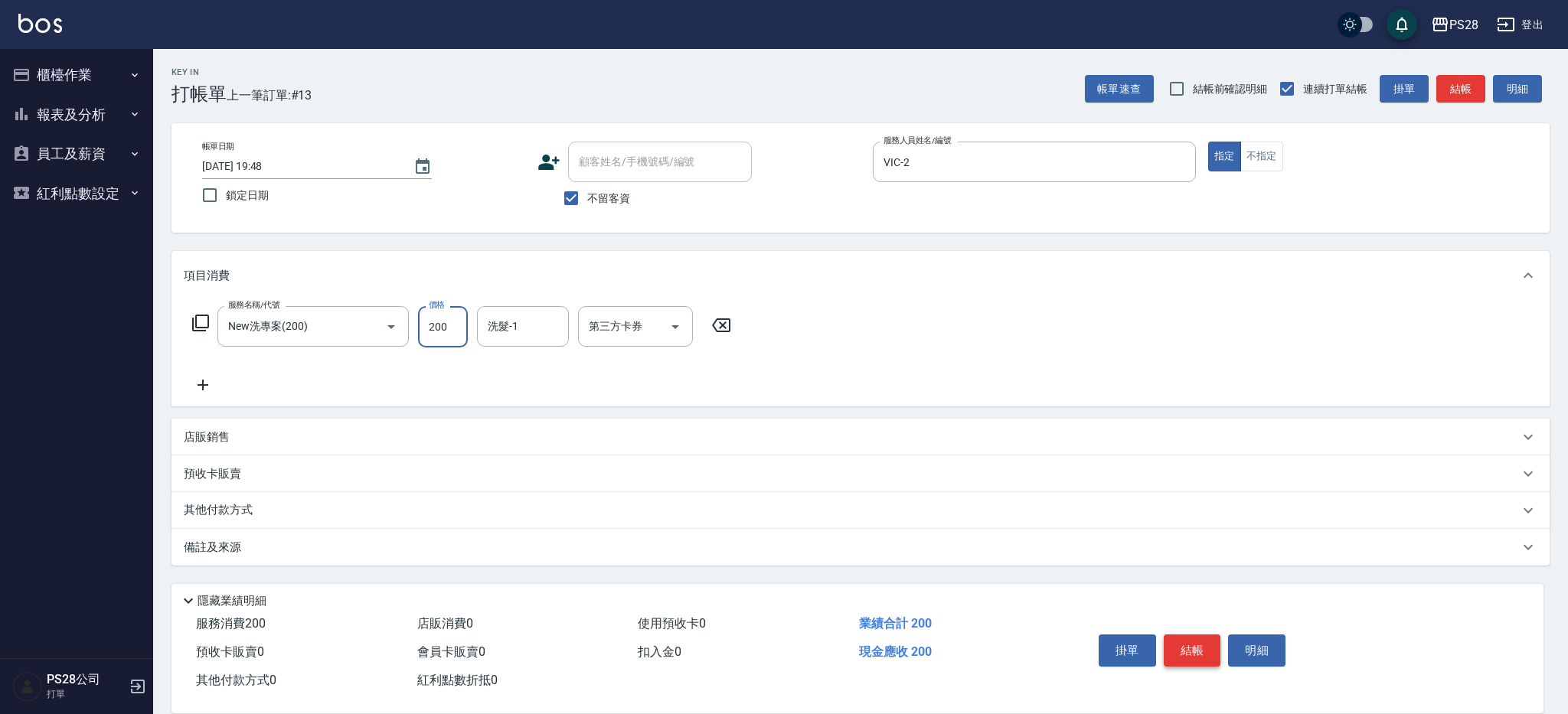
type input "200"
type input "VIC-2"
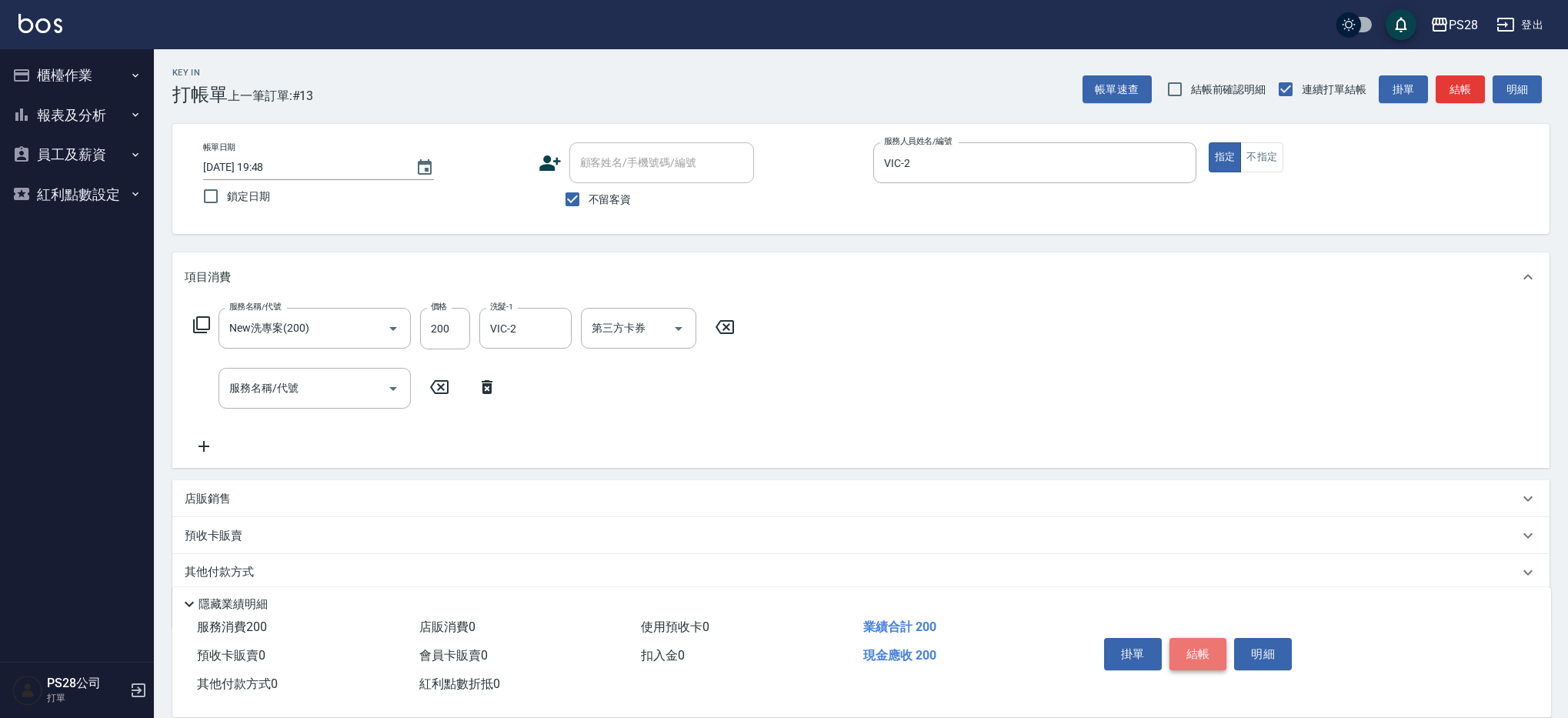
click at [1215, 654] on button "結帳" at bounding box center [1198, 654] width 58 height 32
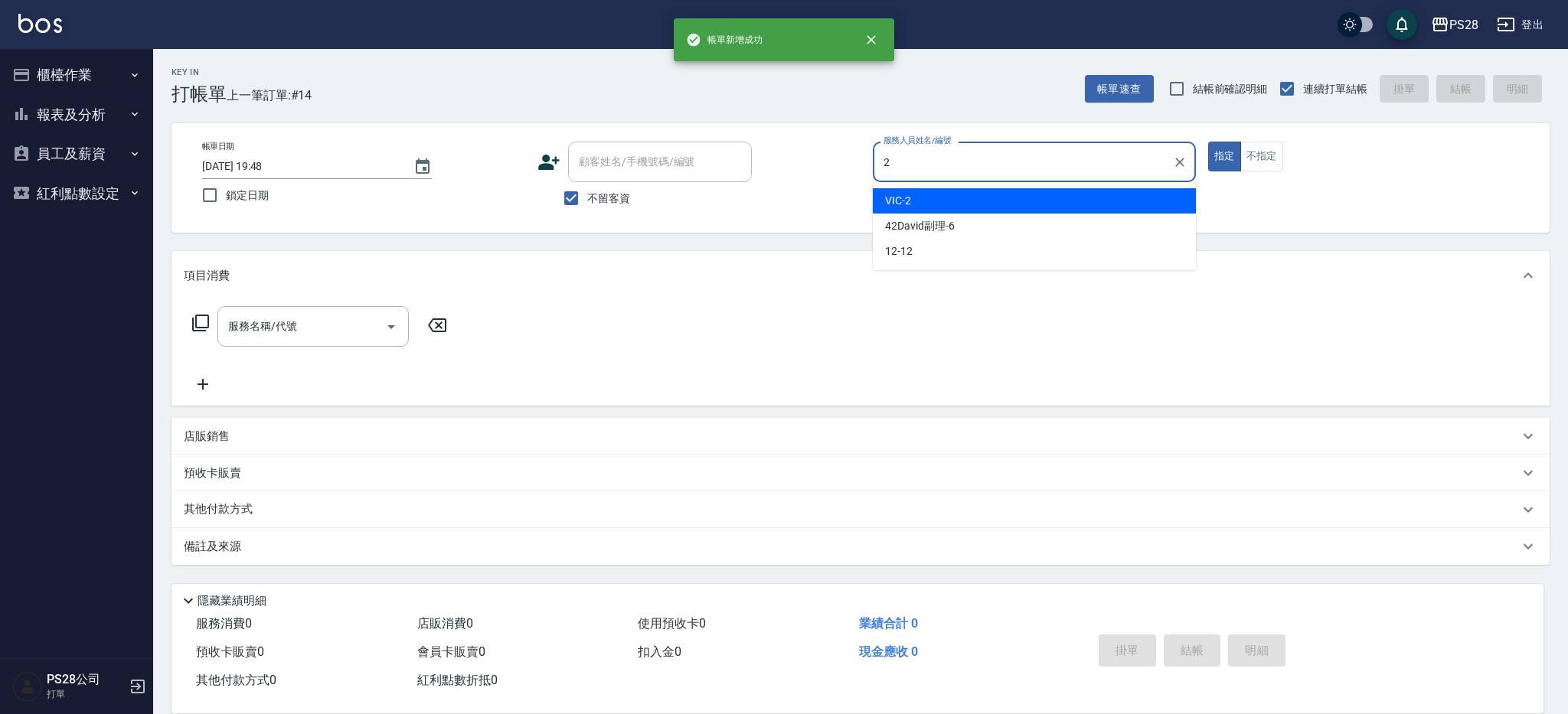
type input "VIC-2"
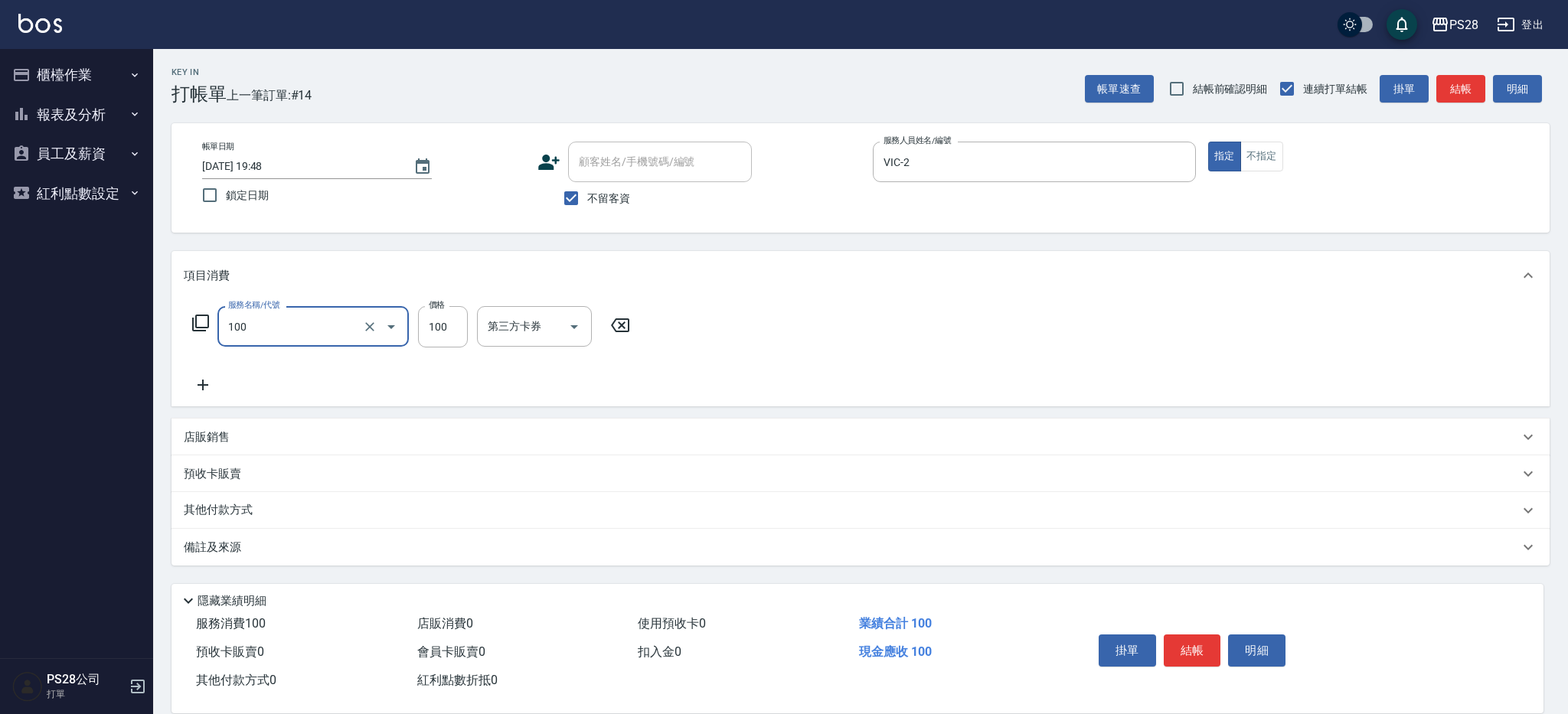
type input "洗髮(100)"
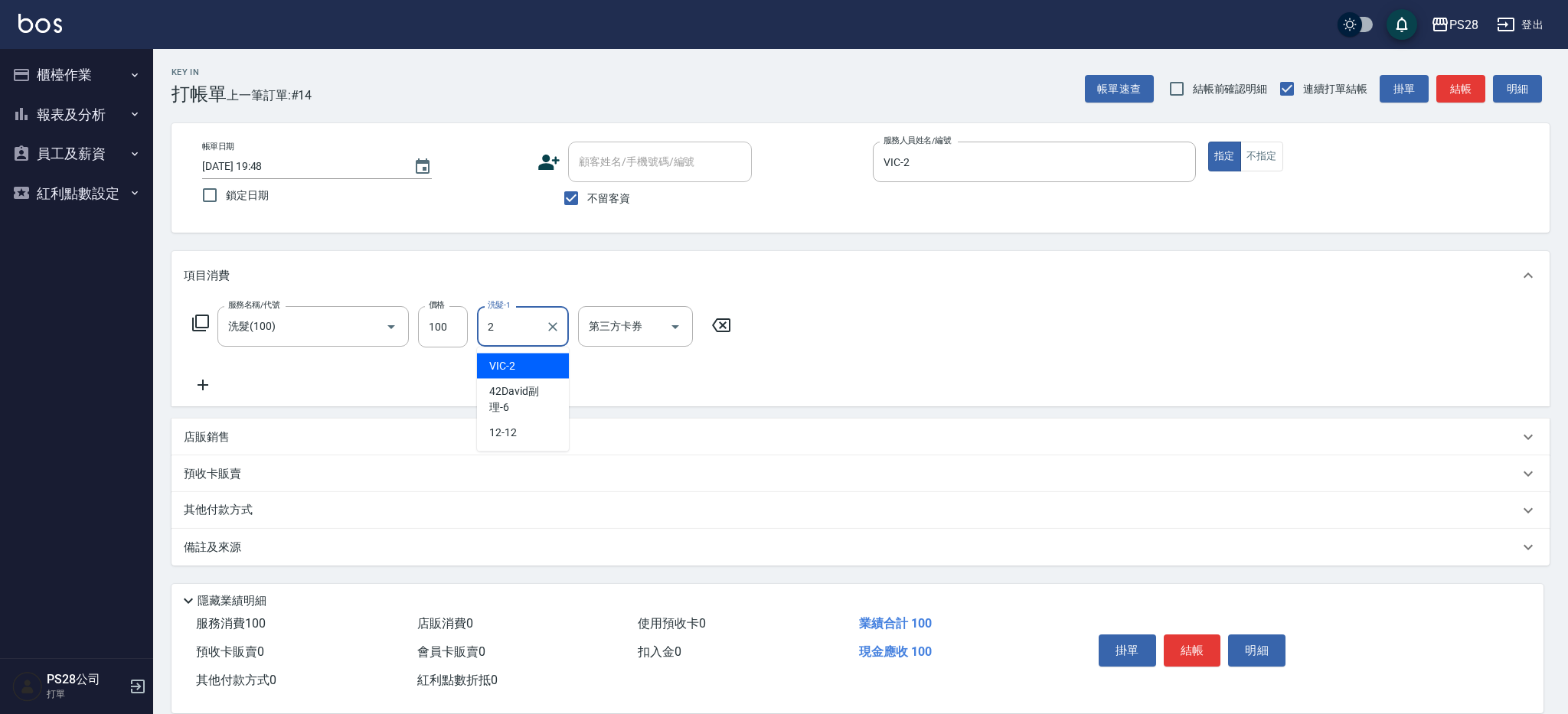
type input "VIC-2"
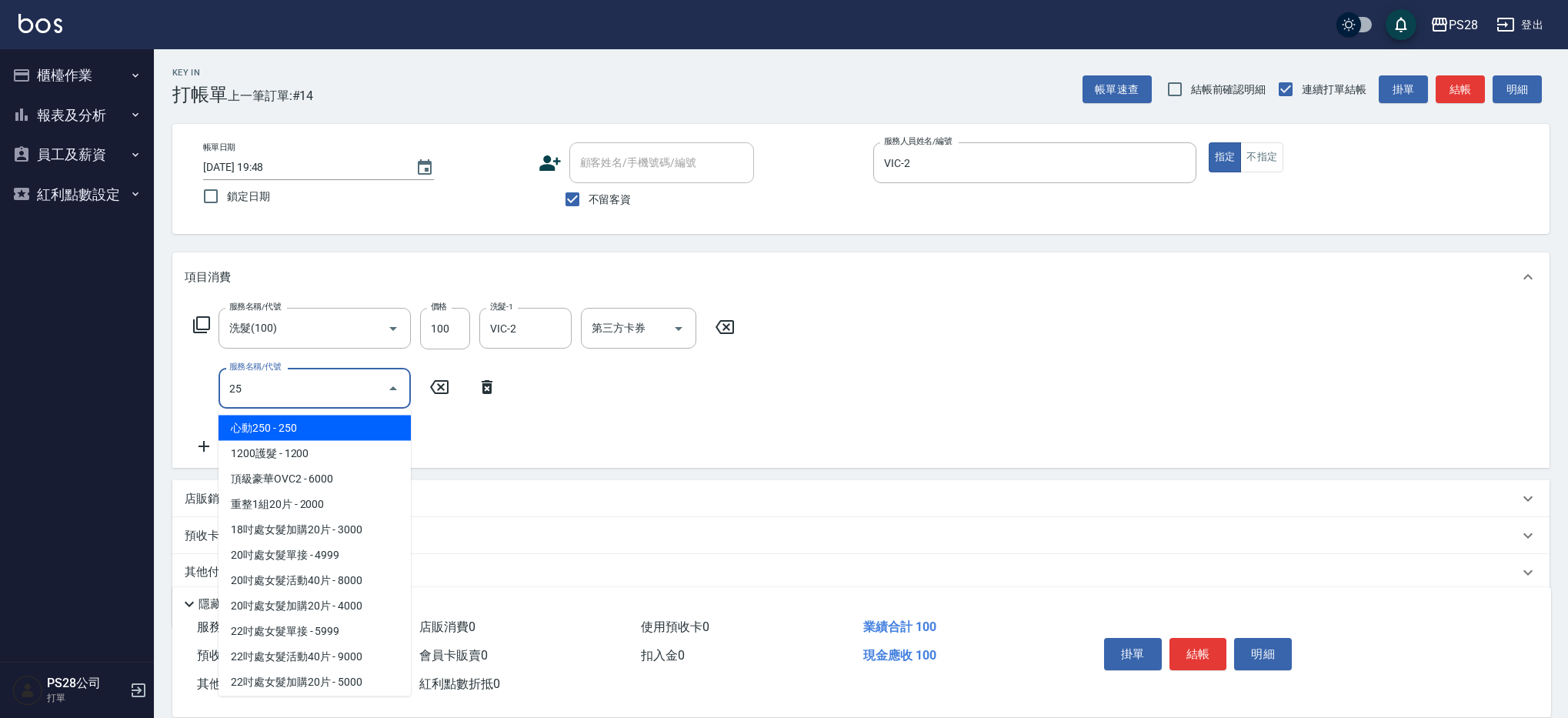
type input "250"
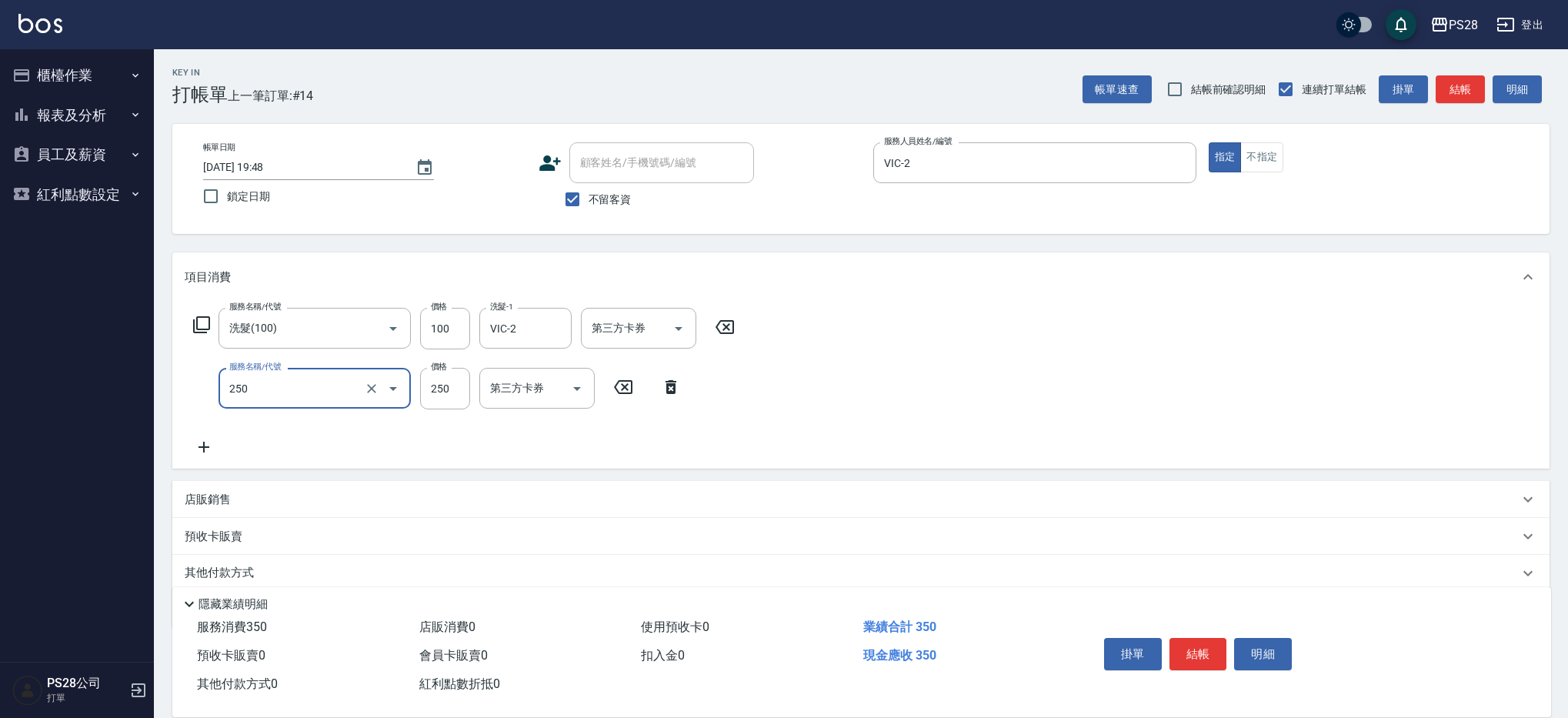
type input "單剪(250)"
type input "249"
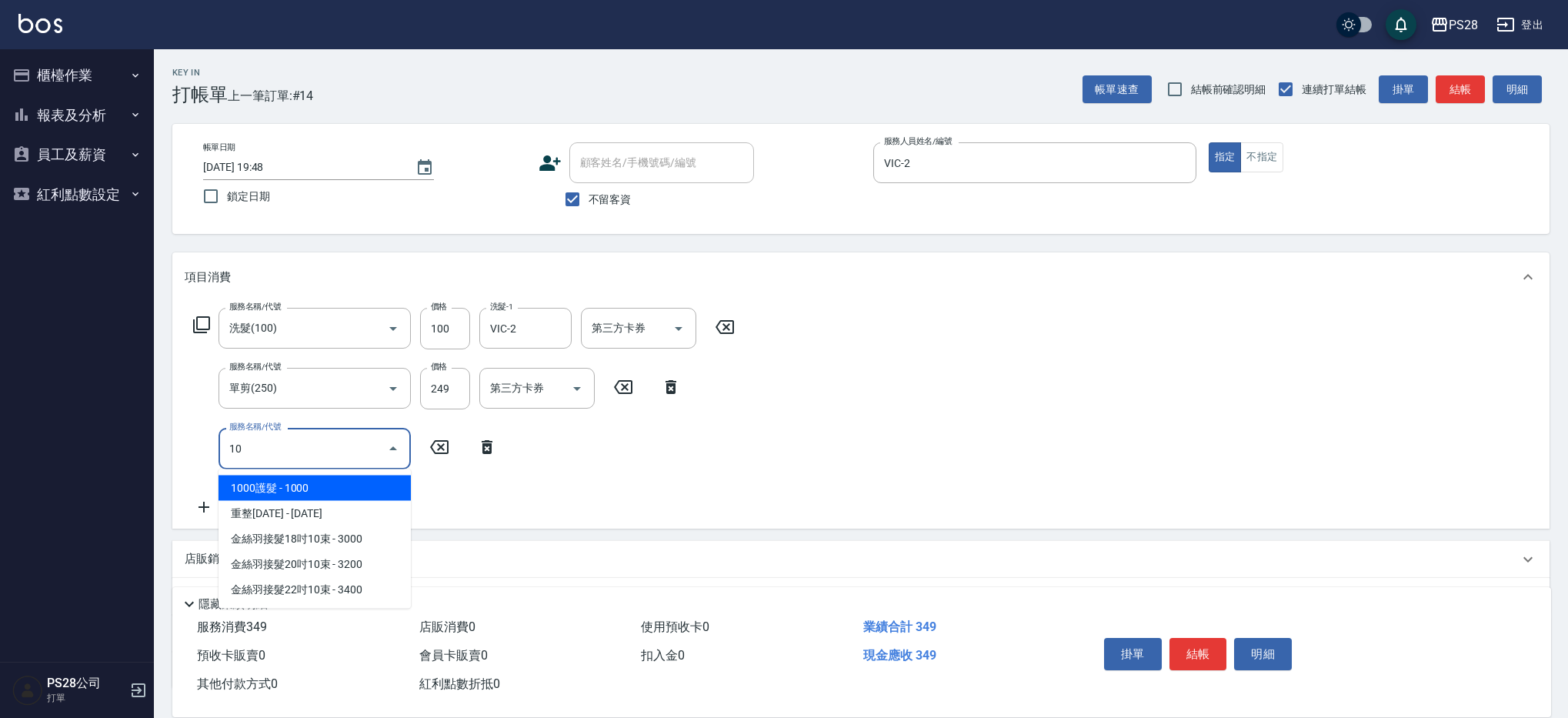
type input "1"
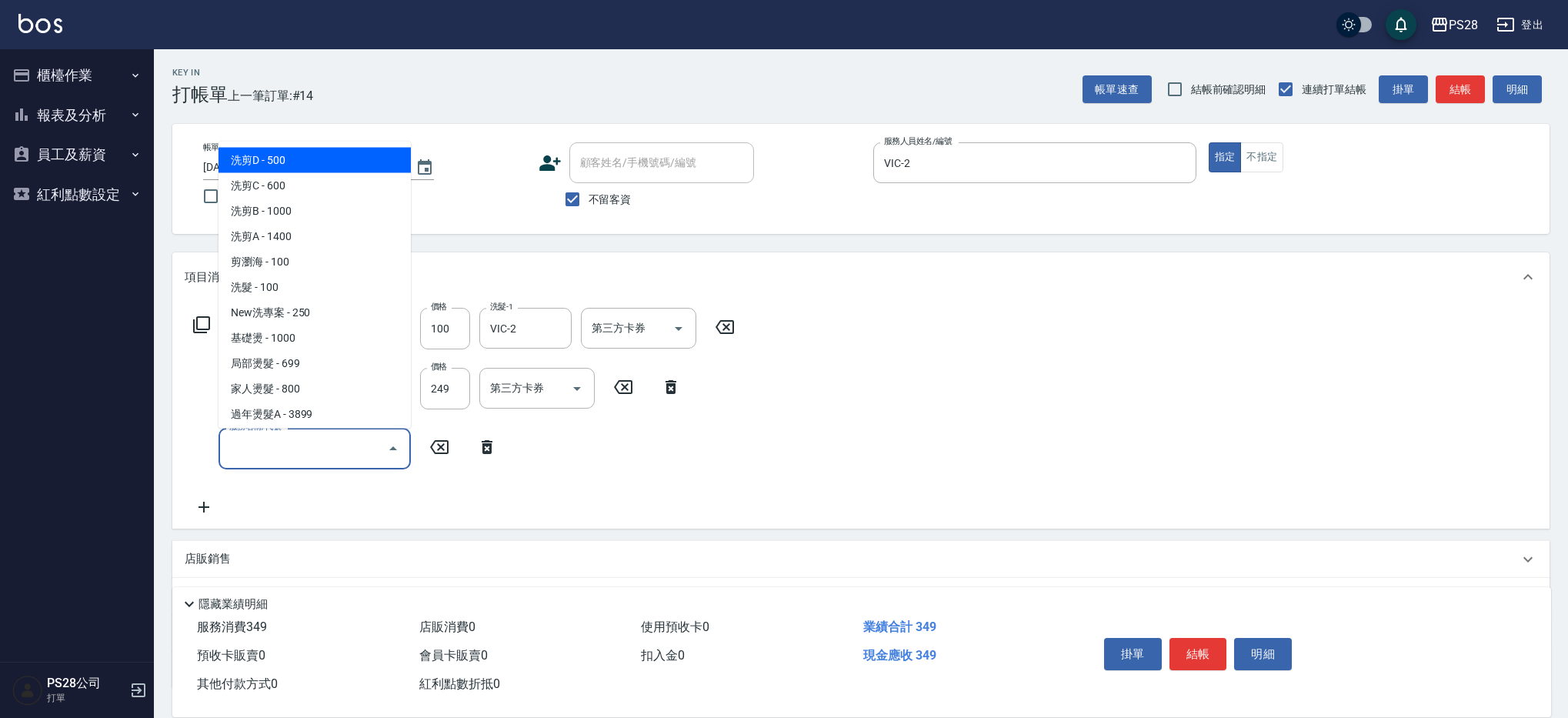
click at [1030, 455] on div "服務名稱/代號 洗髮(100) 服務名稱/代號 價格 100 價格 洗髮-1 VIC-2 洗髮-1 第三方卡券 第三方卡券 服務名稱/代號 單剪(250) 服…" at bounding box center [861, 414] width 1377 height 226
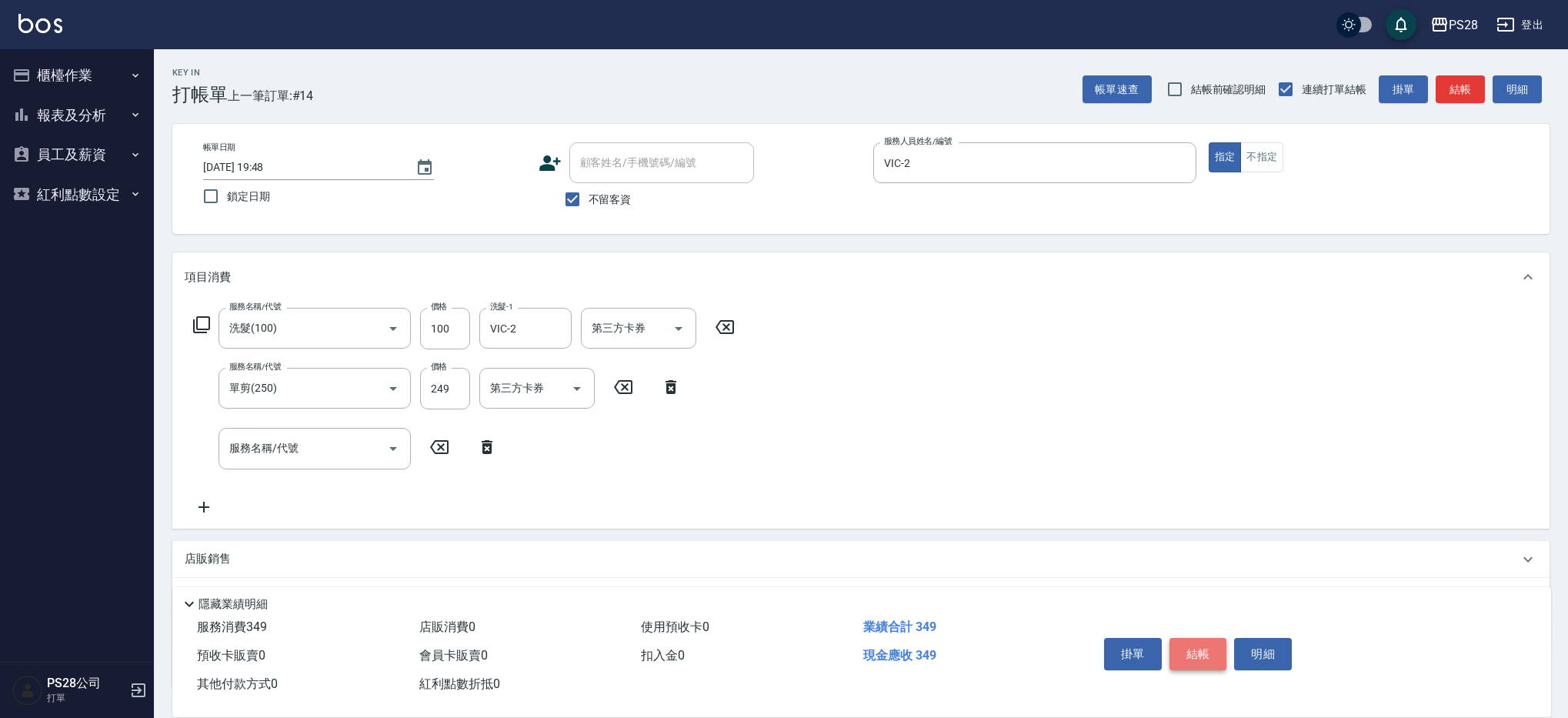
click at [1198, 643] on button "結帳" at bounding box center [1198, 654] width 58 height 32
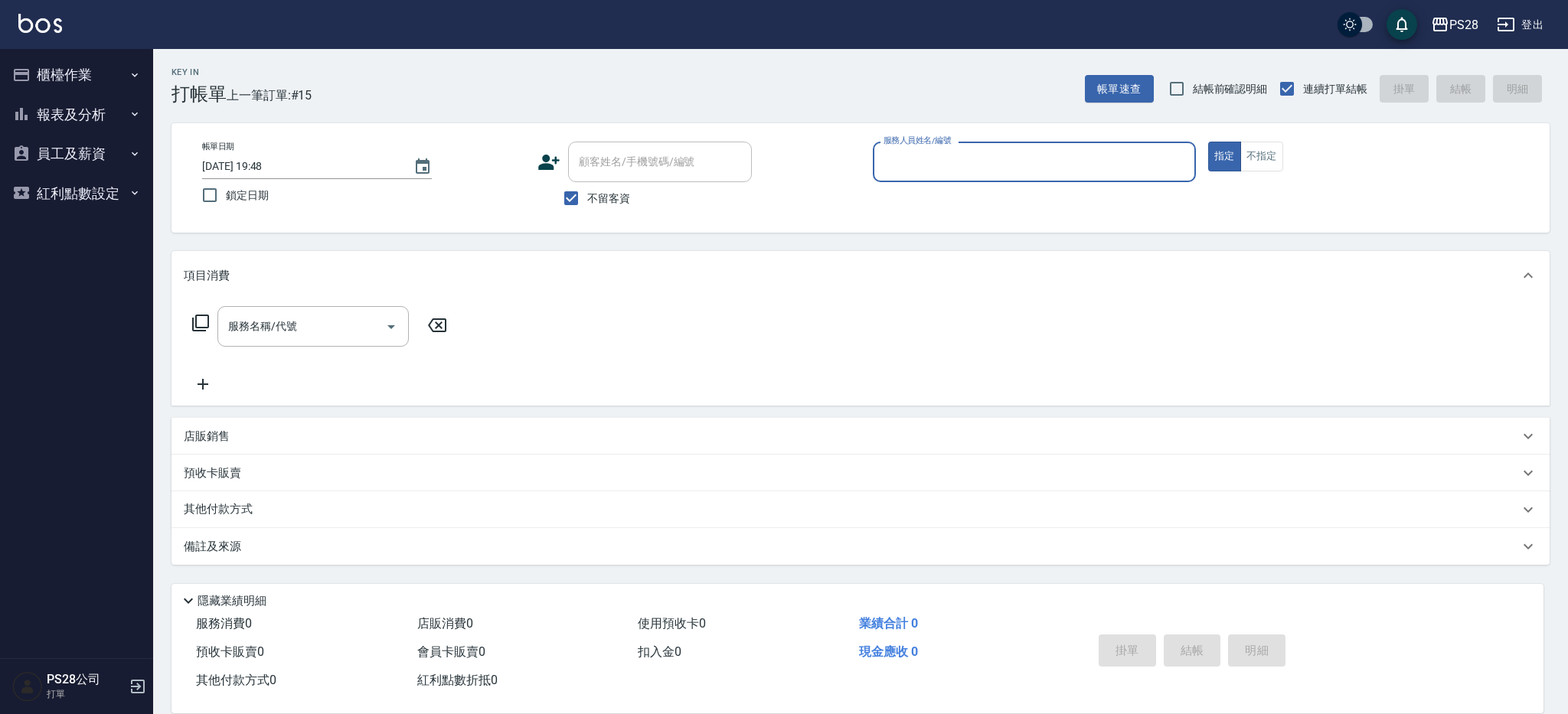
click at [72, 120] on button "報表及分析" at bounding box center [76, 115] width 141 height 40
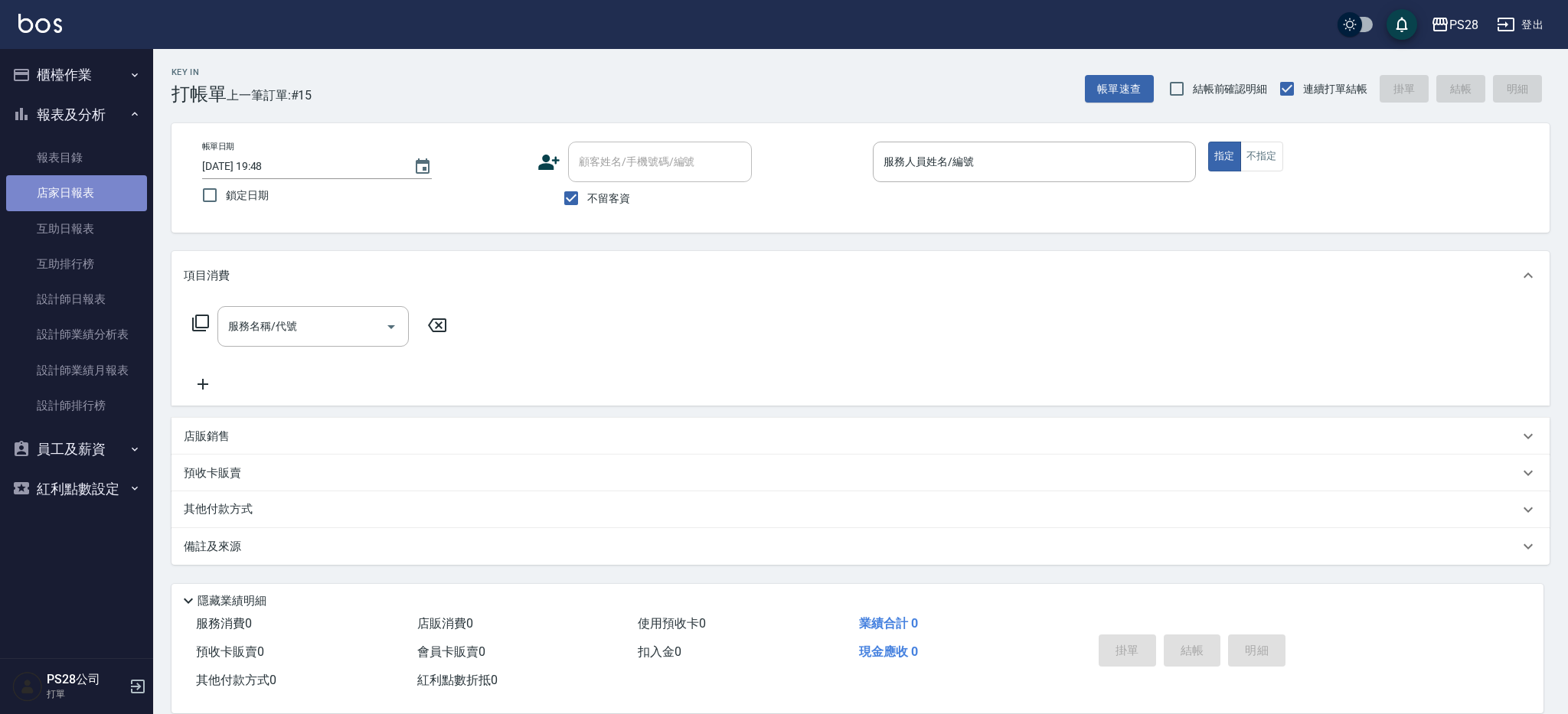
click at [104, 190] on link "店家日報表" at bounding box center [76, 192] width 141 height 35
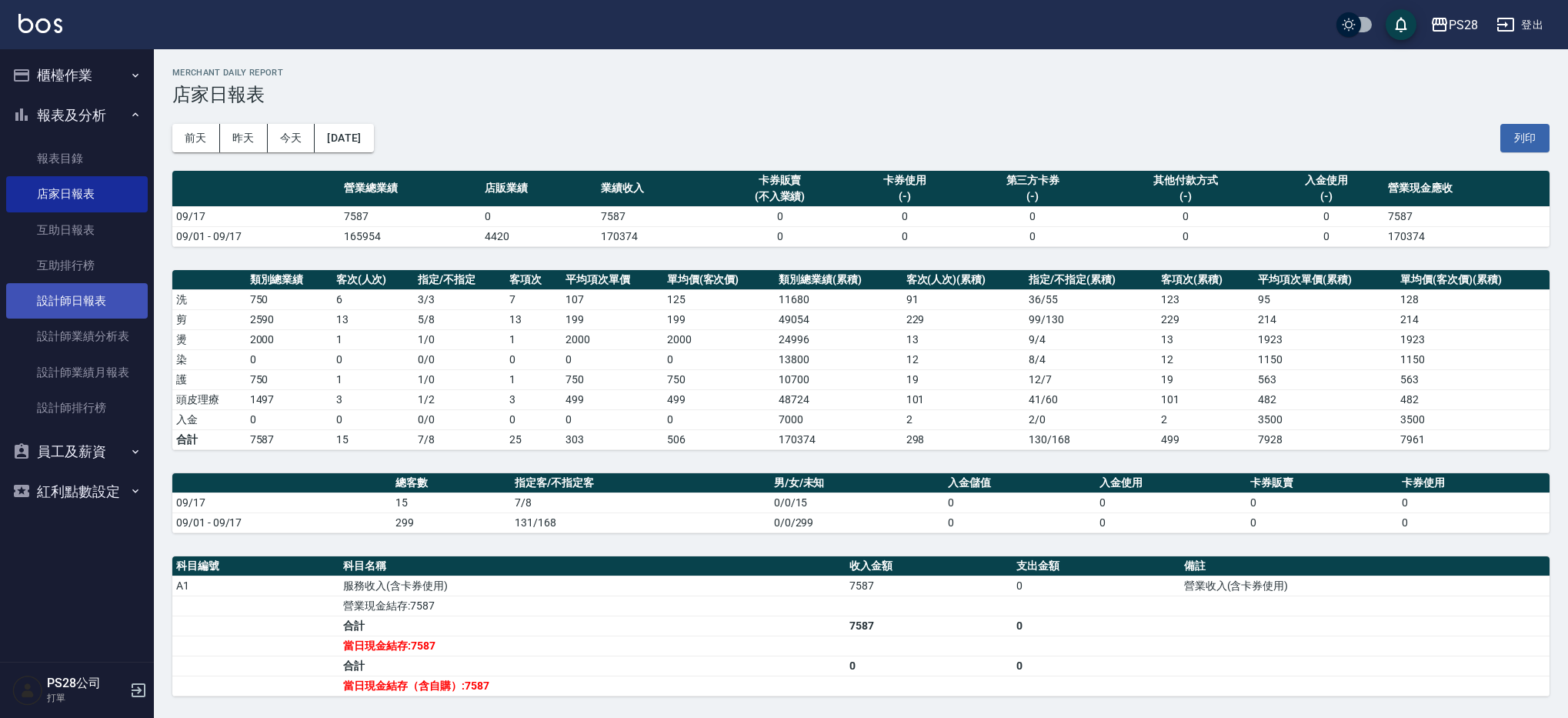
click at [79, 305] on link "設計師日報表" at bounding box center [76, 301] width 141 height 36
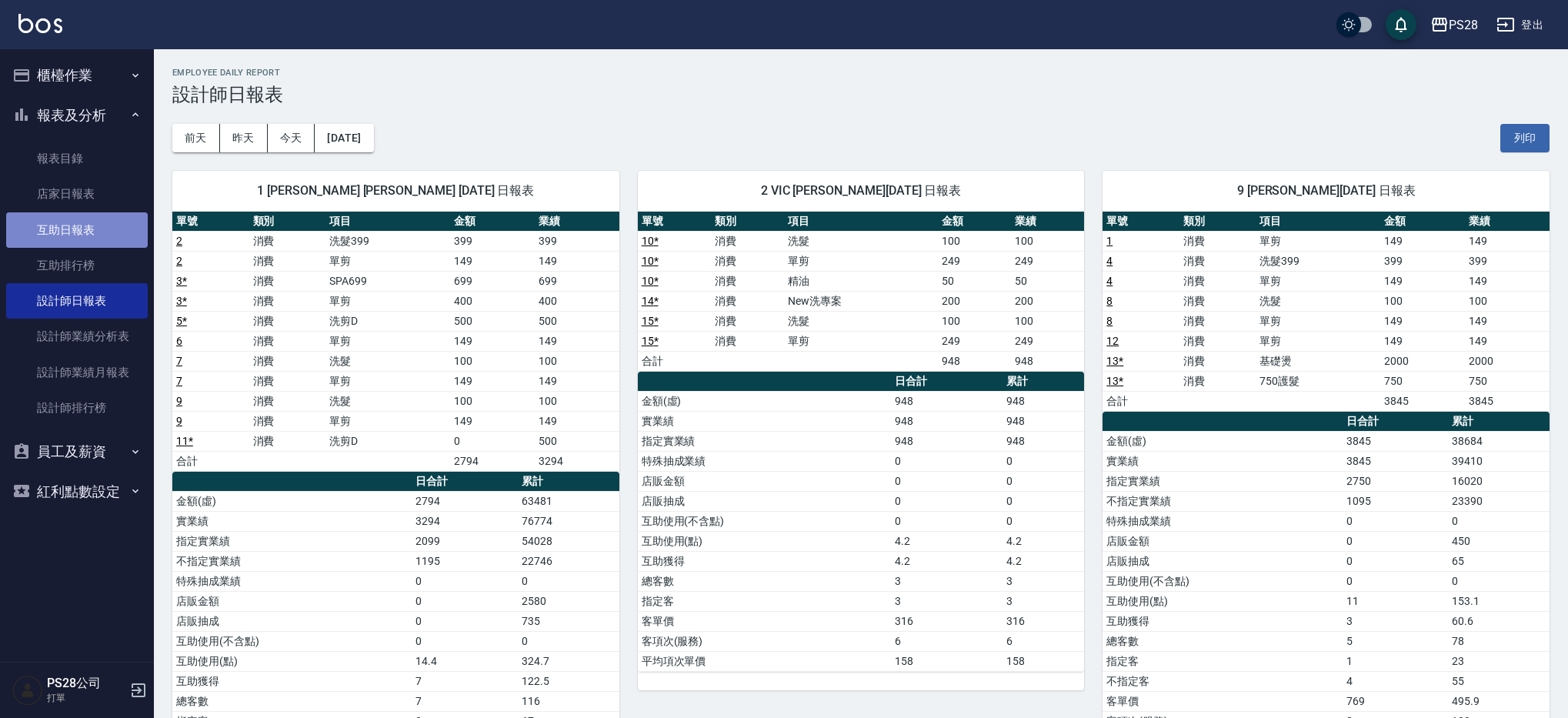
click at [86, 225] on link "互助日報表" at bounding box center [76, 230] width 141 height 36
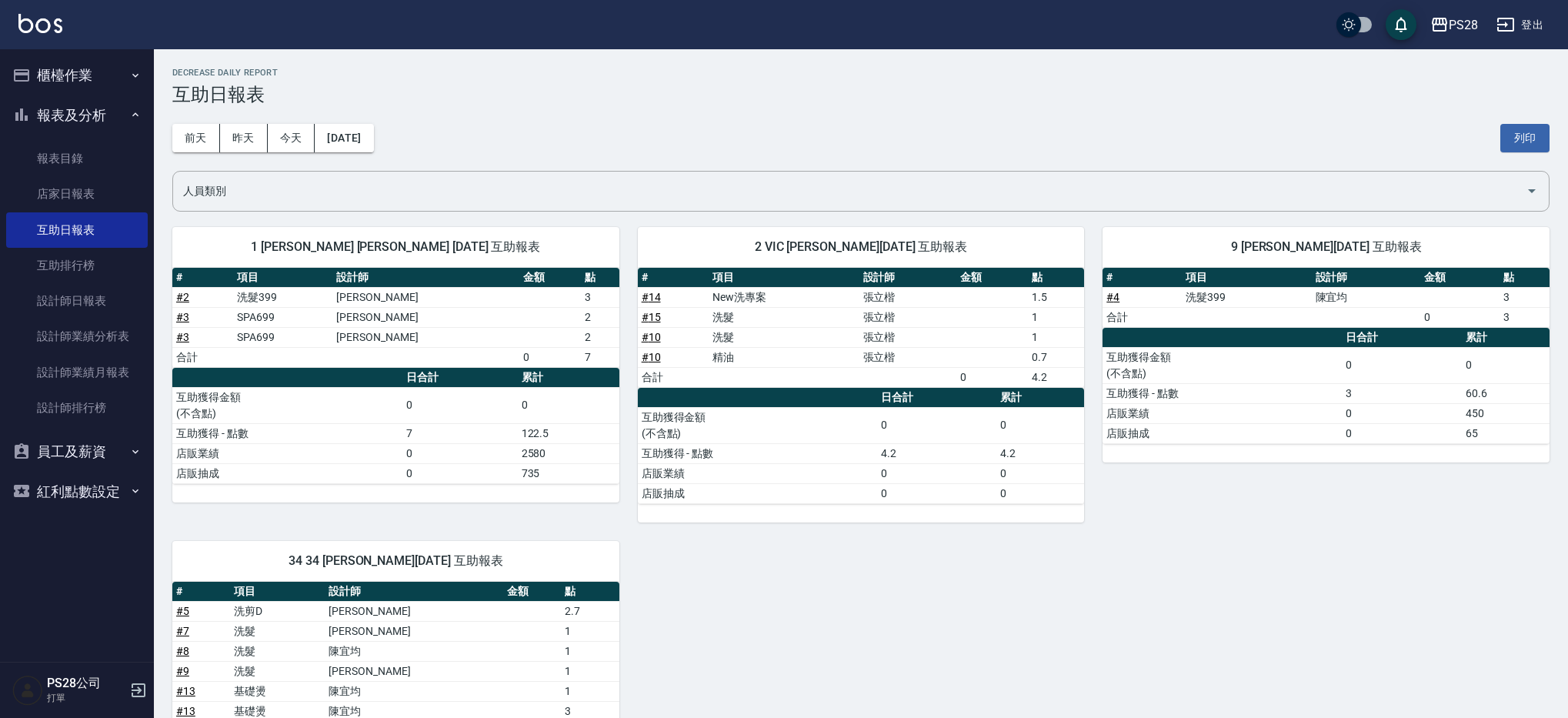
click at [50, 89] on button "櫃檯作業" at bounding box center [76, 75] width 141 height 40
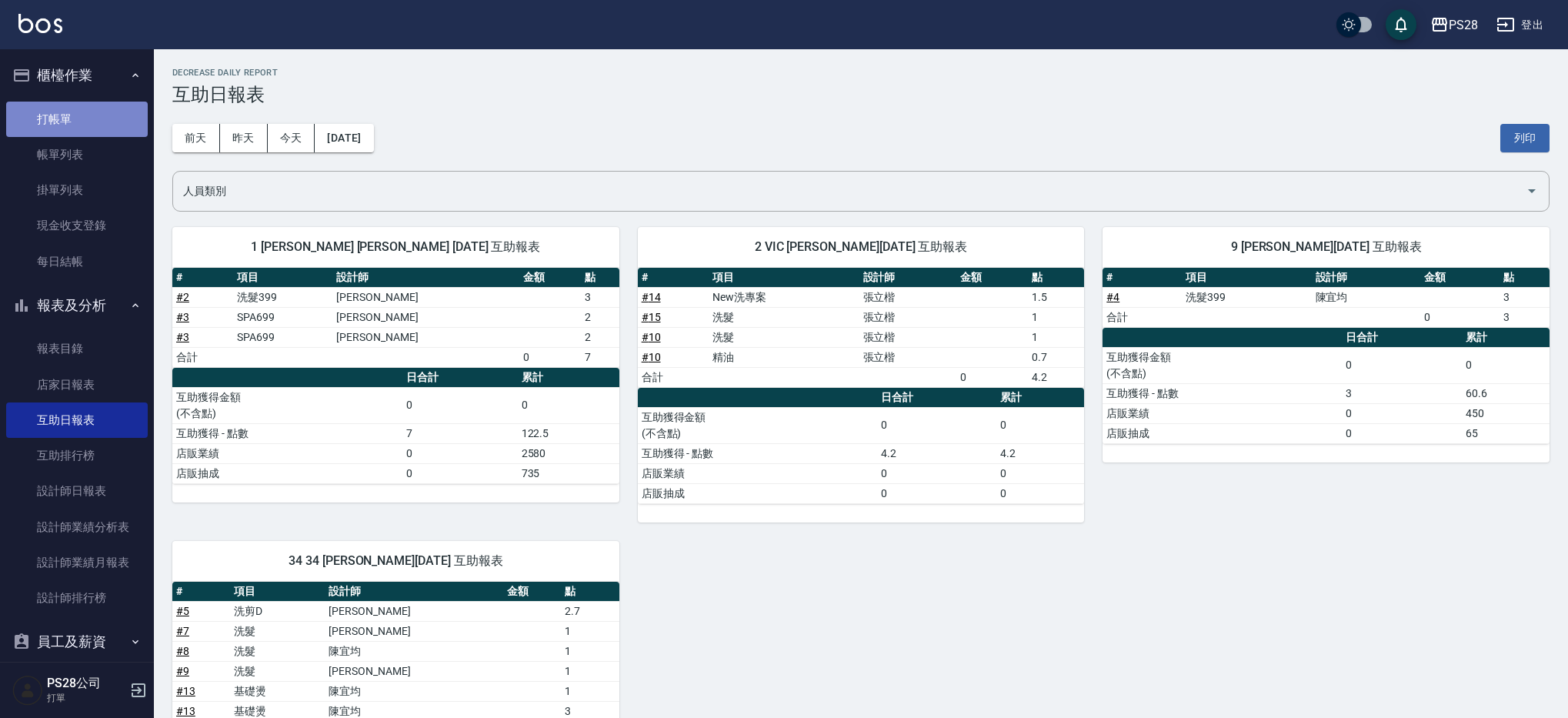
click at [80, 110] on link "打帳單" at bounding box center [76, 119] width 141 height 36
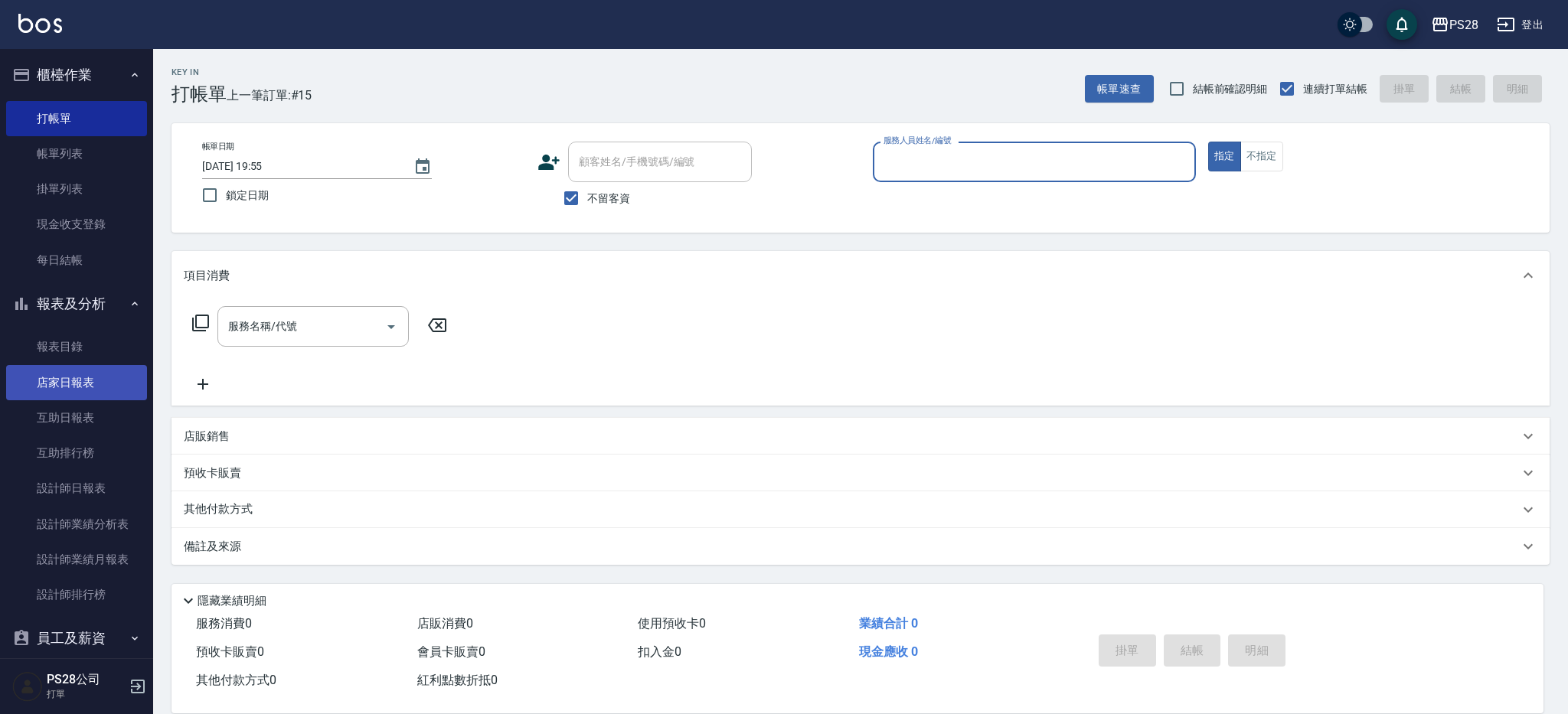
click at [76, 384] on link "店家日報表" at bounding box center [76, 382] width 141 height 35
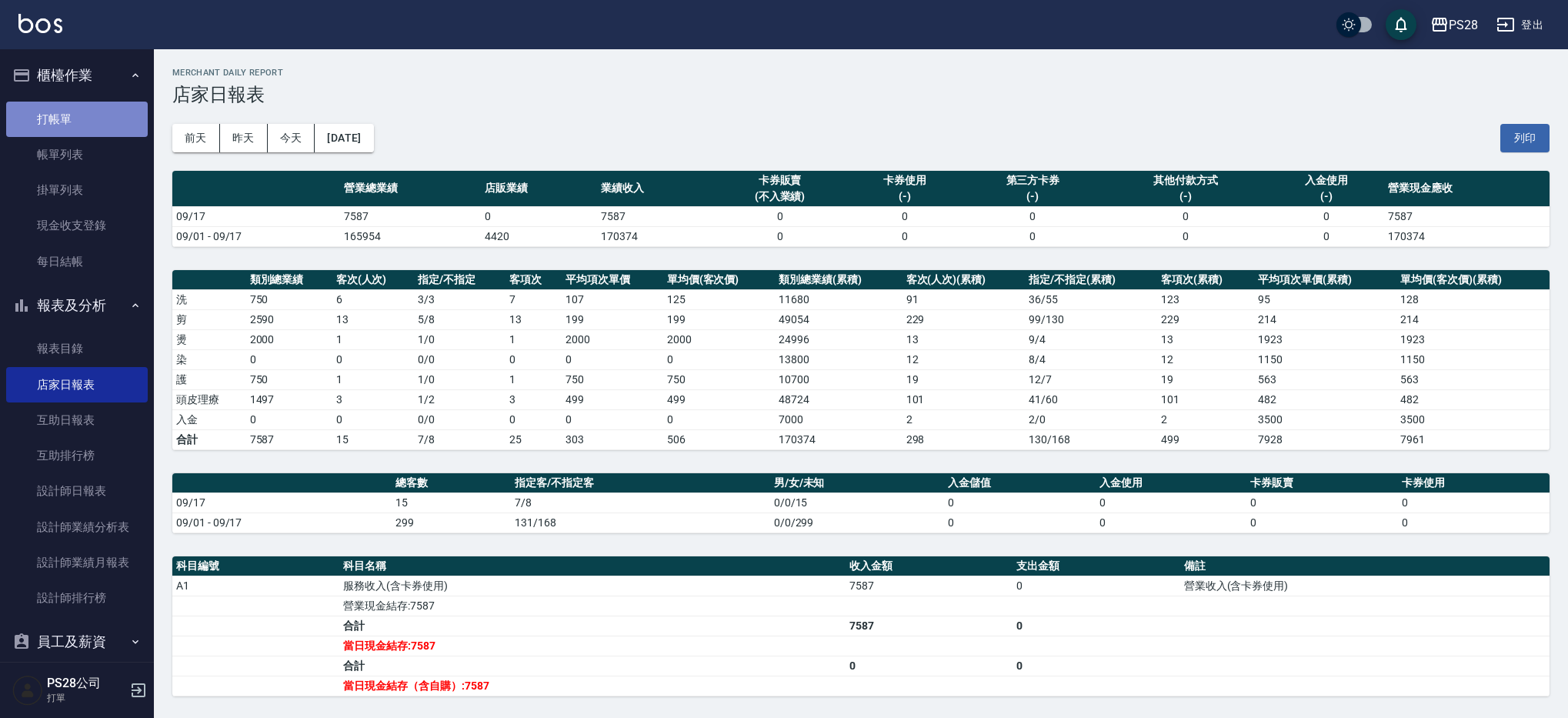
click at [97, 126] on link "打帳單" at bounding box center [76, 119] width 141 height 36
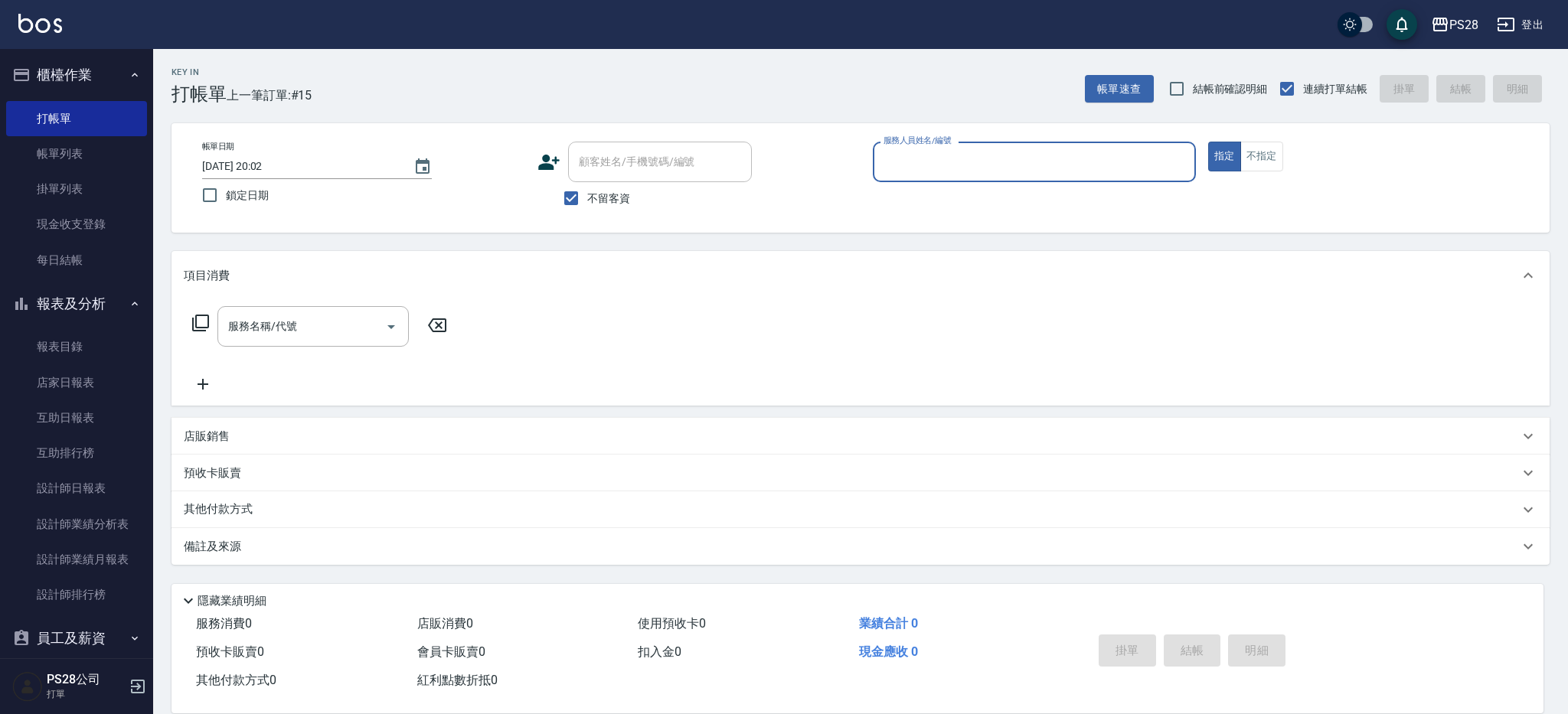
click at [957, 168] on input "服務人員姓名/編號" at bounding box center [1034, 161] width 310 height 27
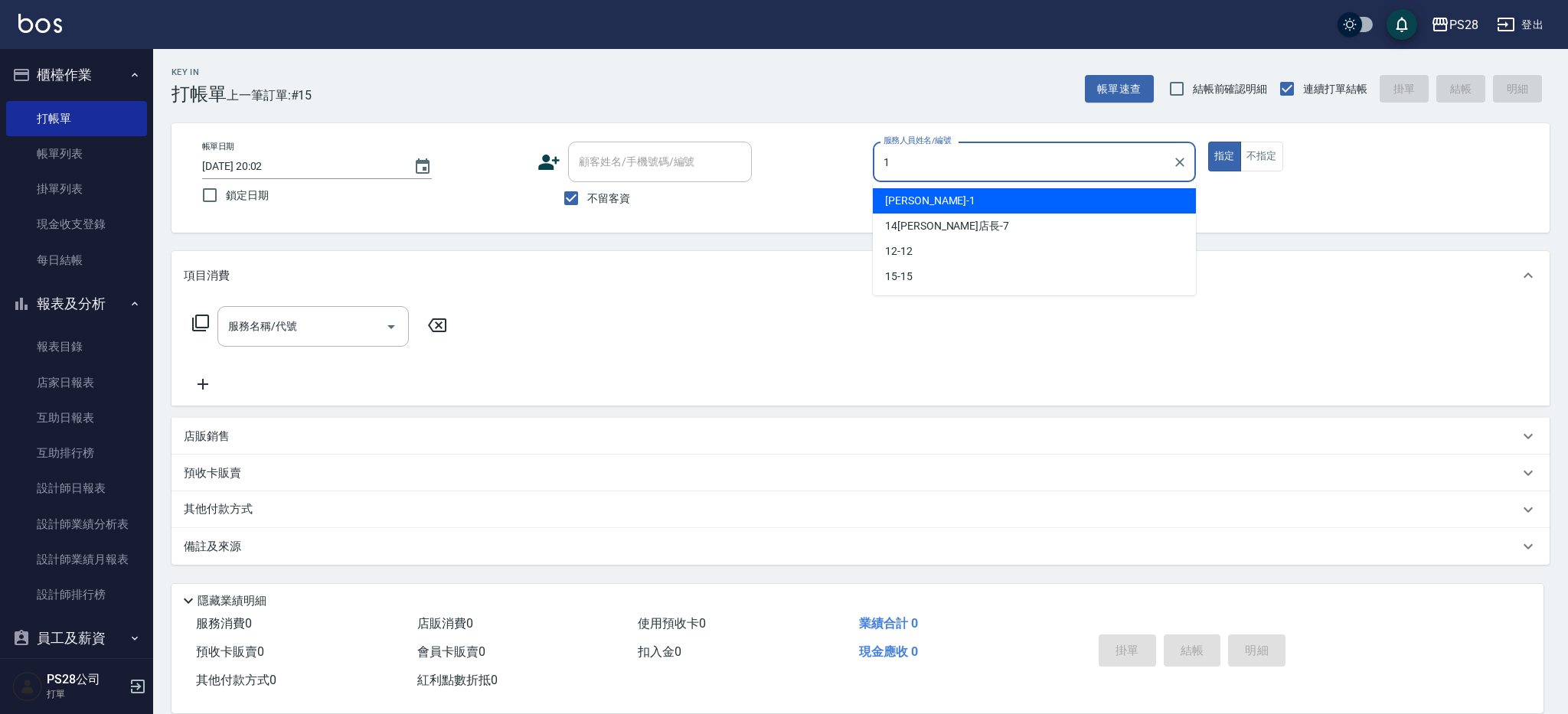
type input "[PERSON_NAME]-1"
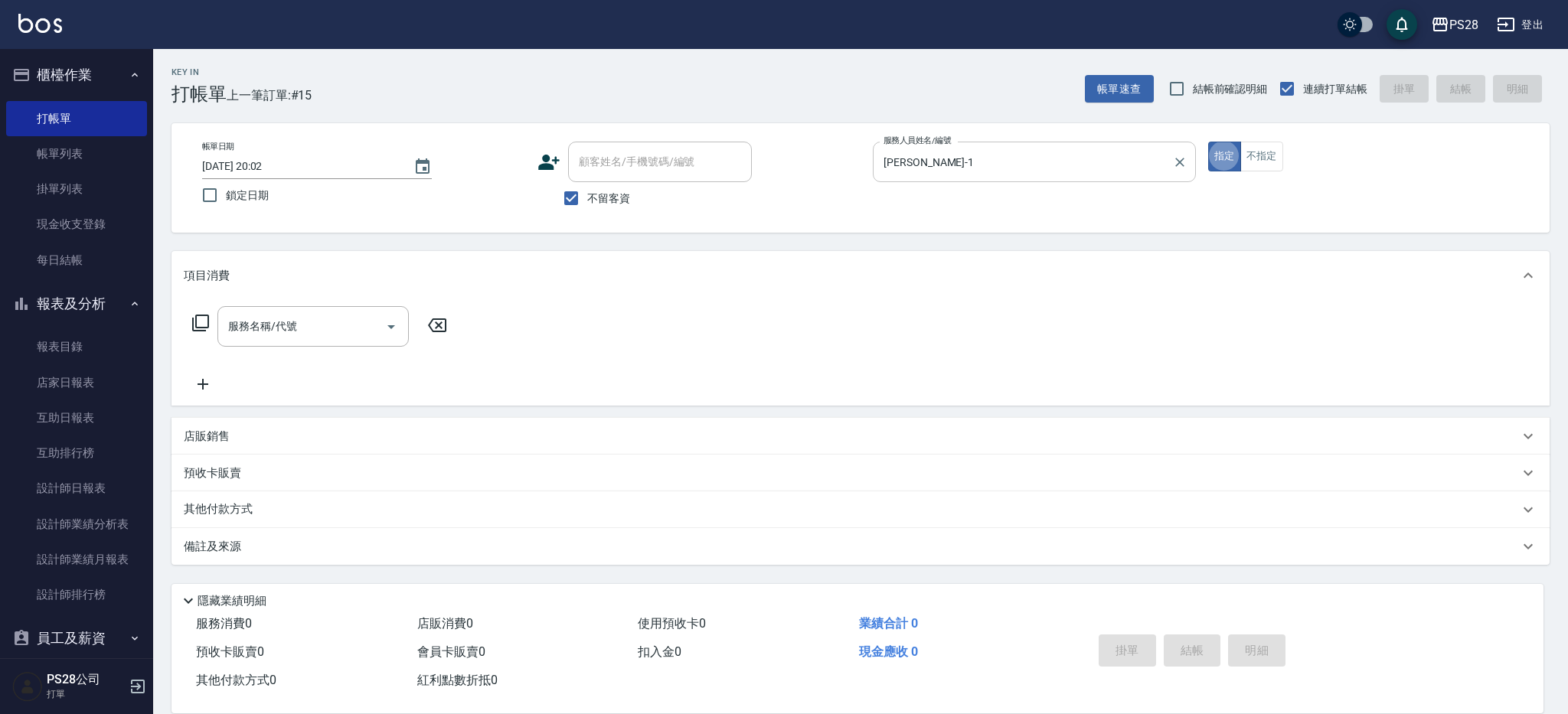
type button "true"
click at [1178, 158] on icon "Clear" at bounding box center [1180, 162] width 16 height 16
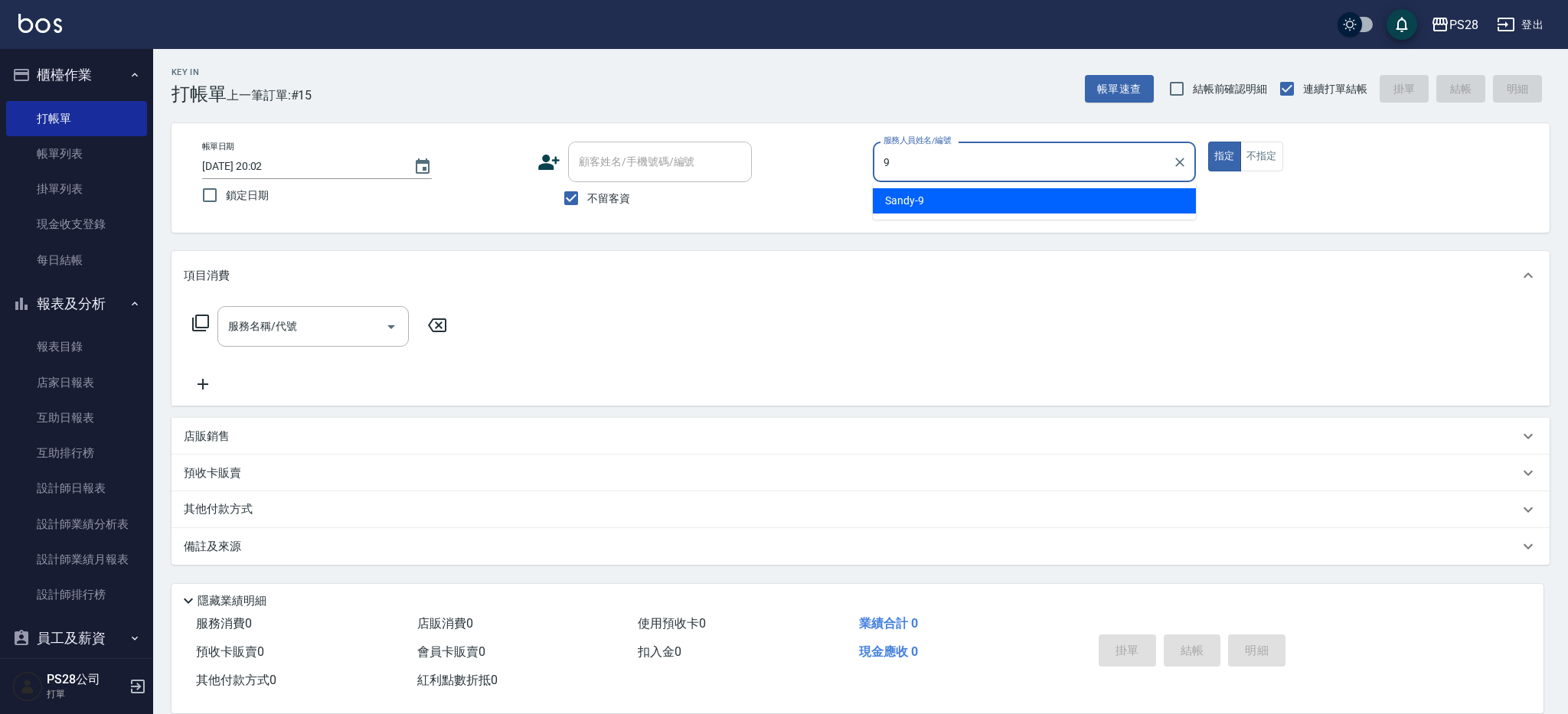
type input "Sandy-9"
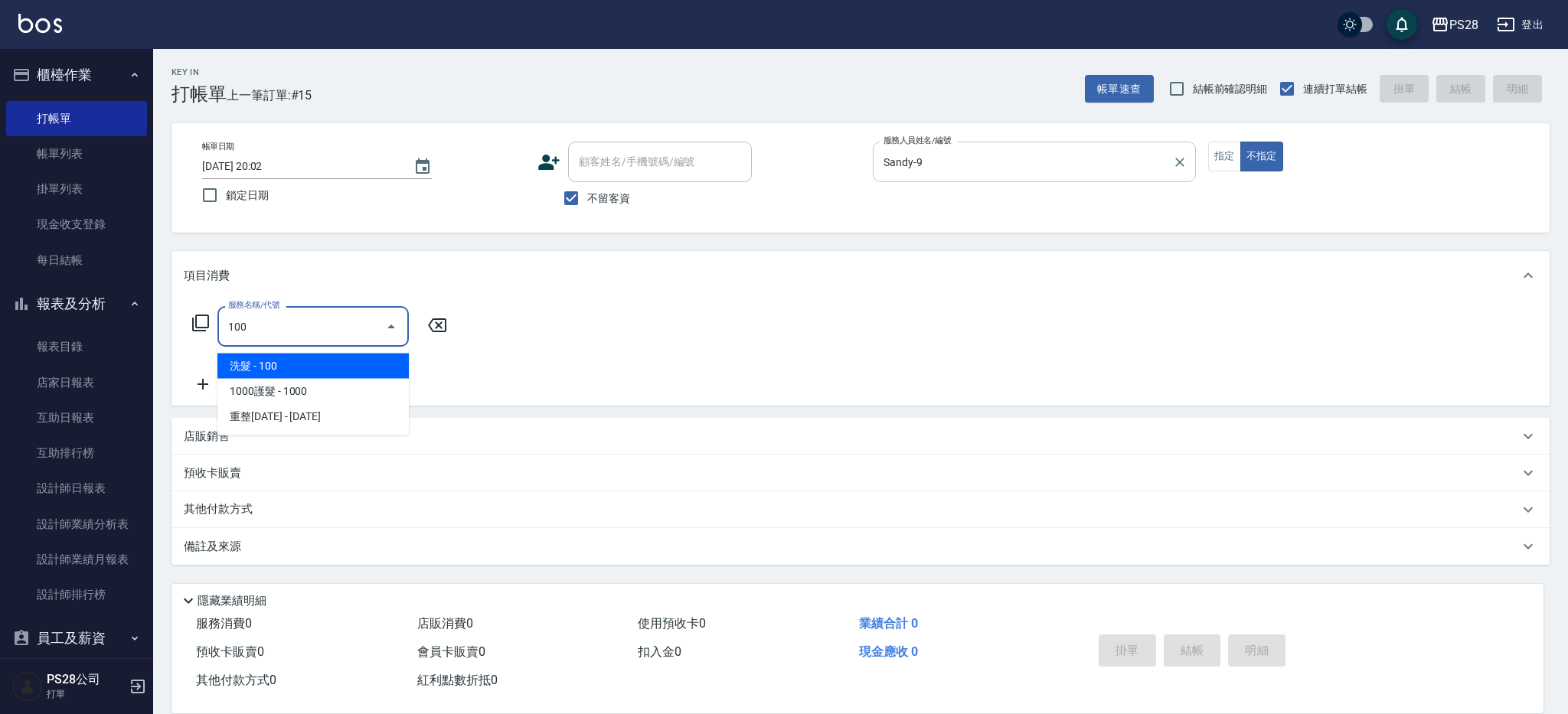
type input "洗髮(100)"
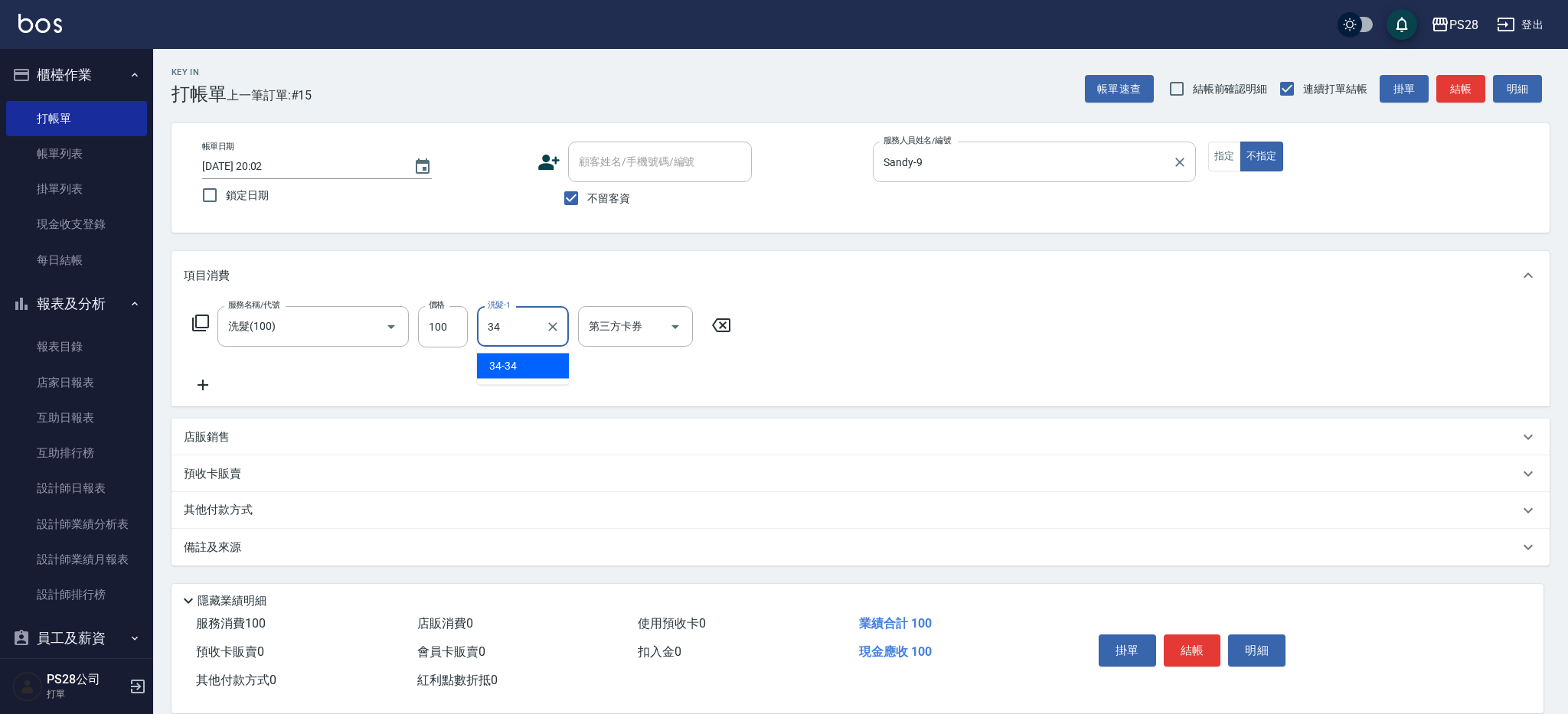
type input "34-34"
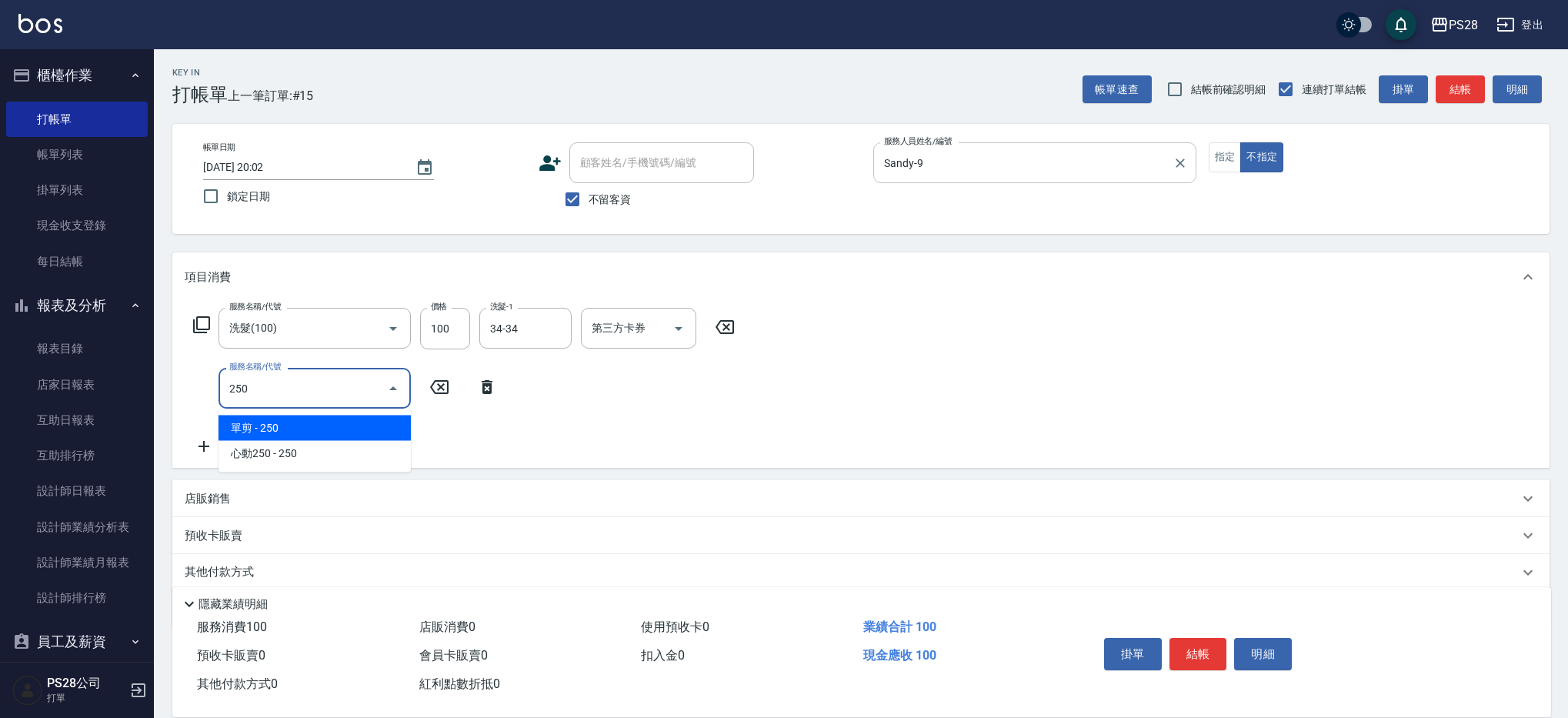
type input "單剪(250)"
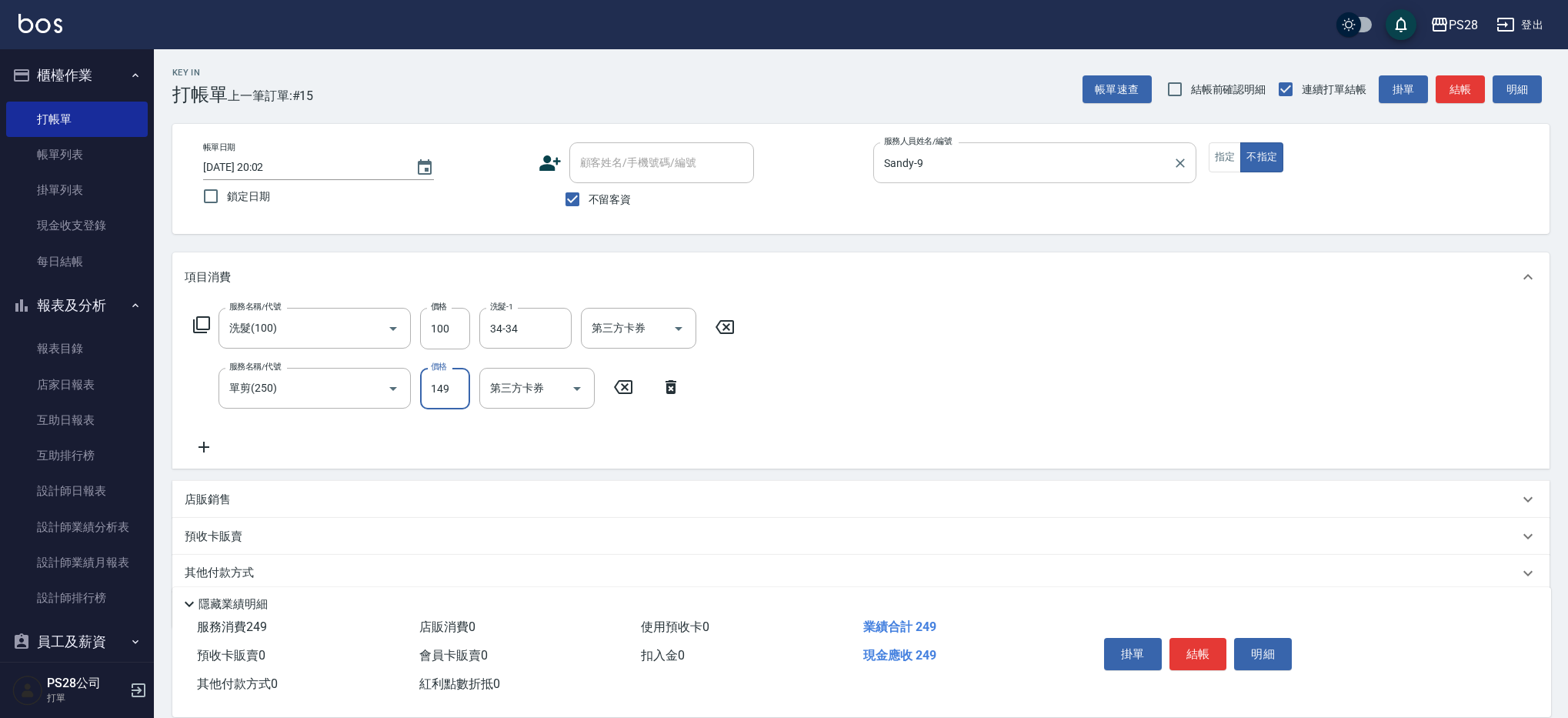
type input "149"
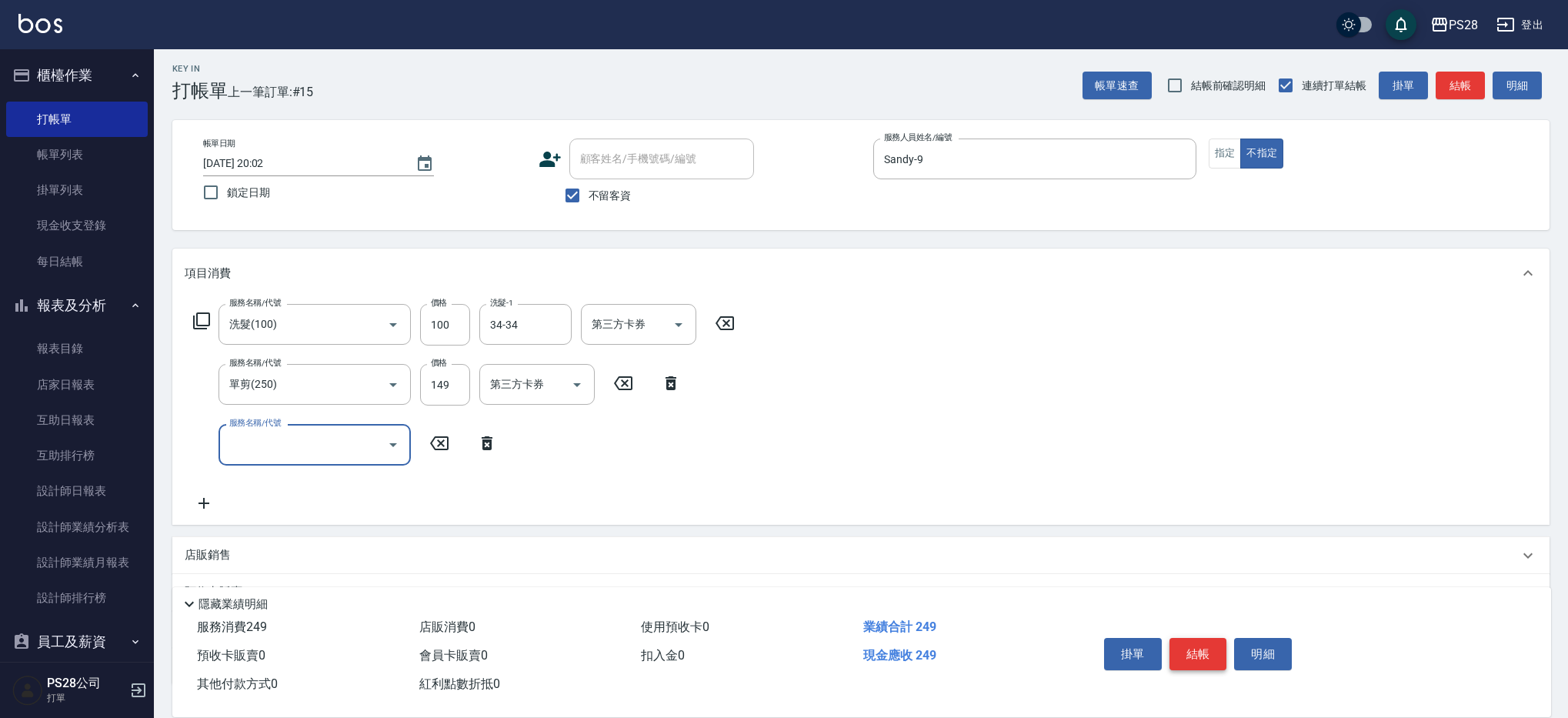
click at [1193, 653] on button "結帳" at bounding box center [1198, 654] width 58 height 32
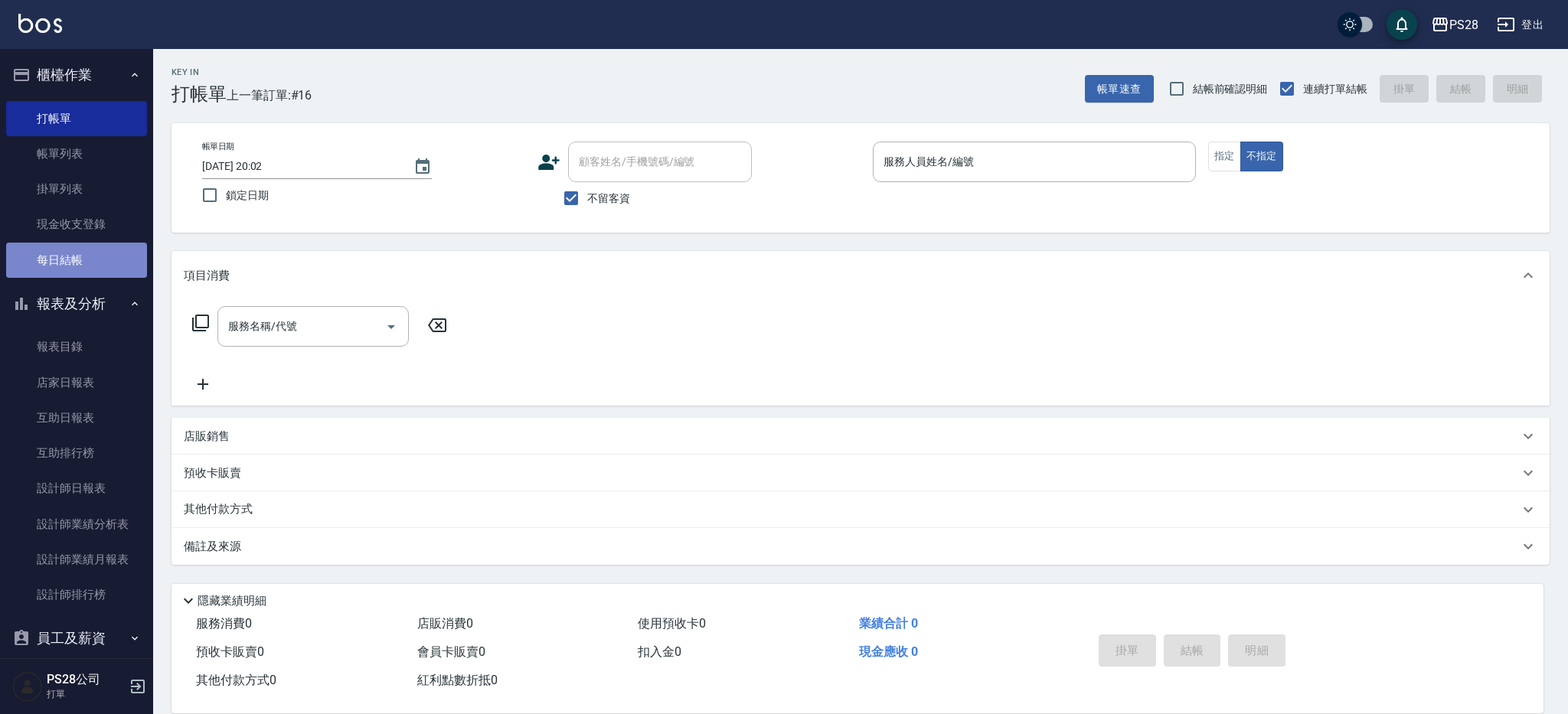
click at [91, 260] on link "每日結帳" at bounding box center [76, 260] width 141 height 35
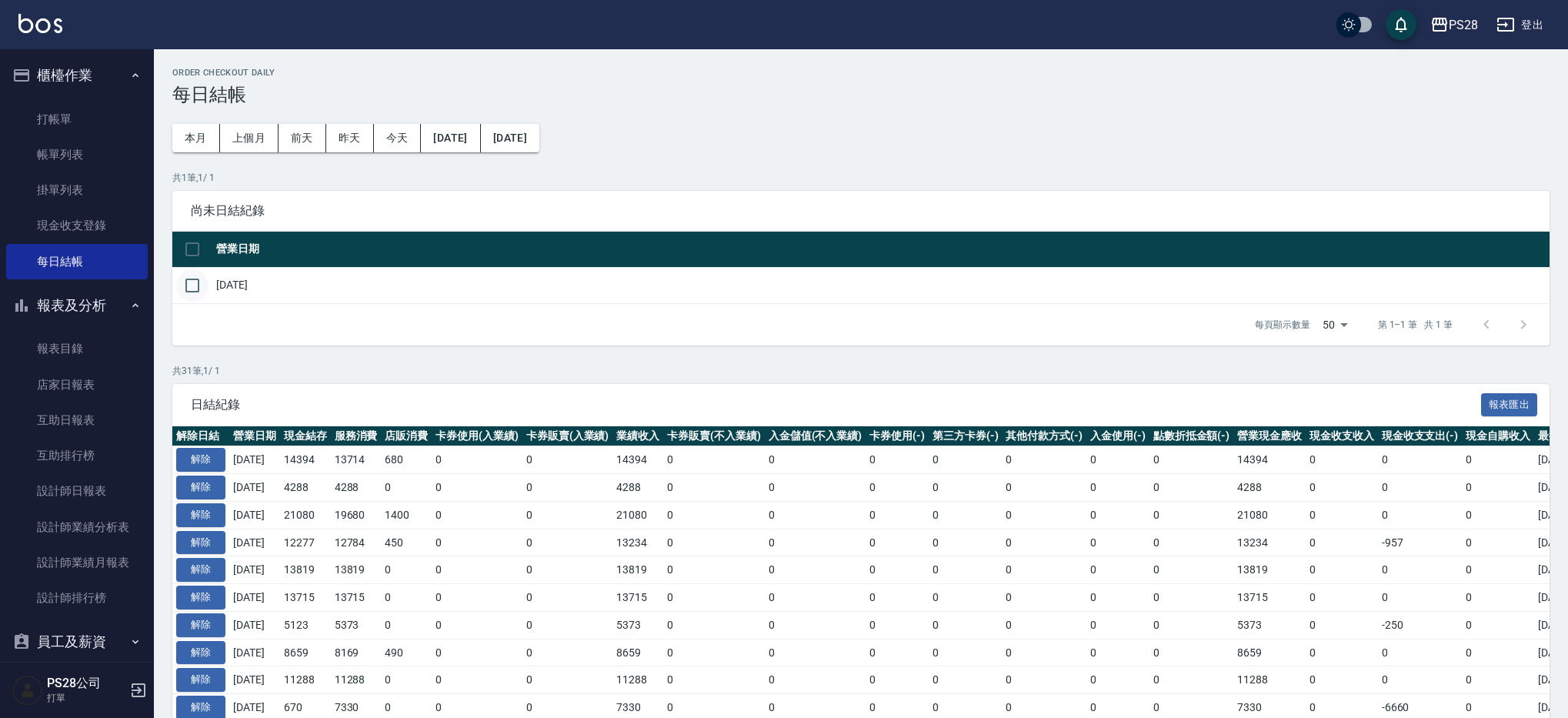
click at [195, 285] on input "checkbox" at bounding box center [192, 285] width 32 height 32
checkbox input "true"
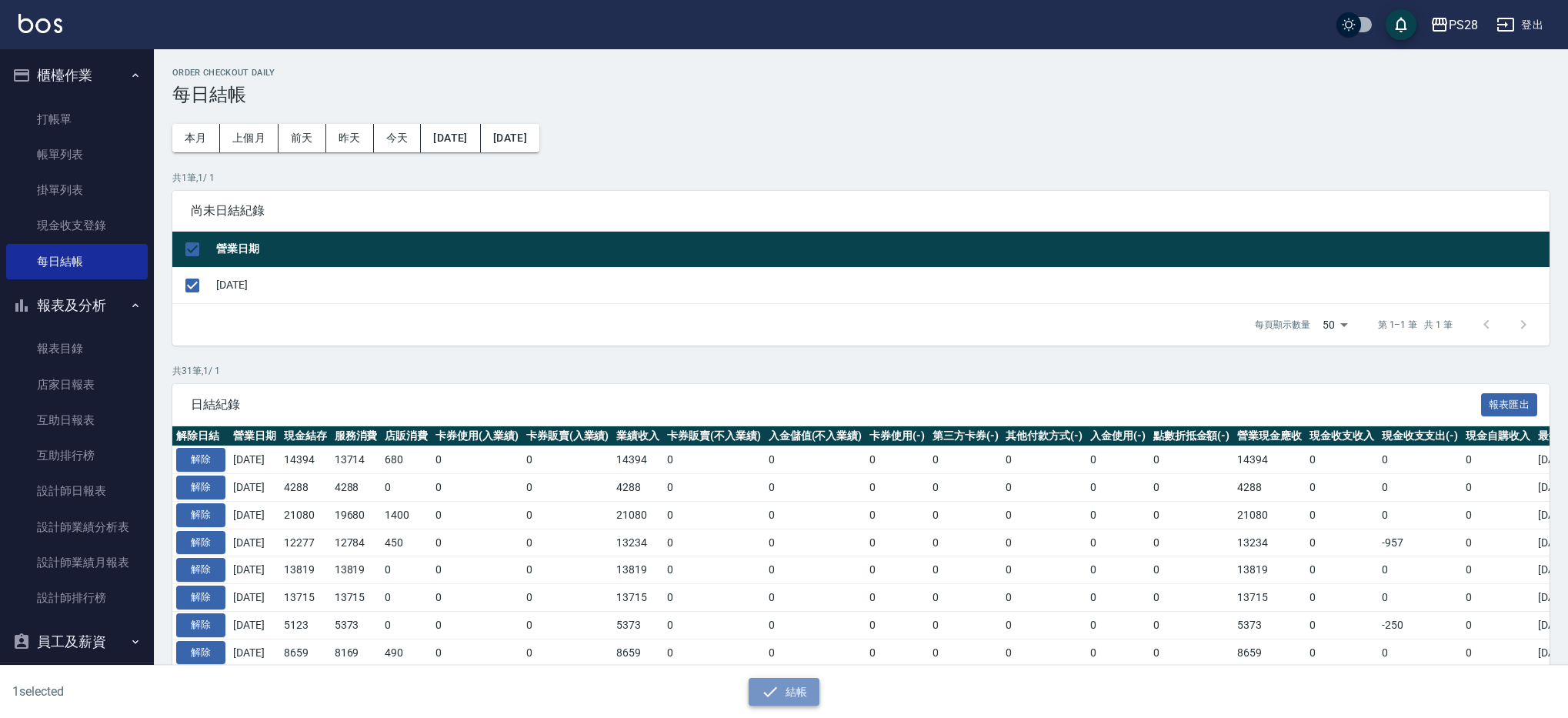
click at [760, 686] on button "結帳" at bounding box center [784, 692] width 72 height 29
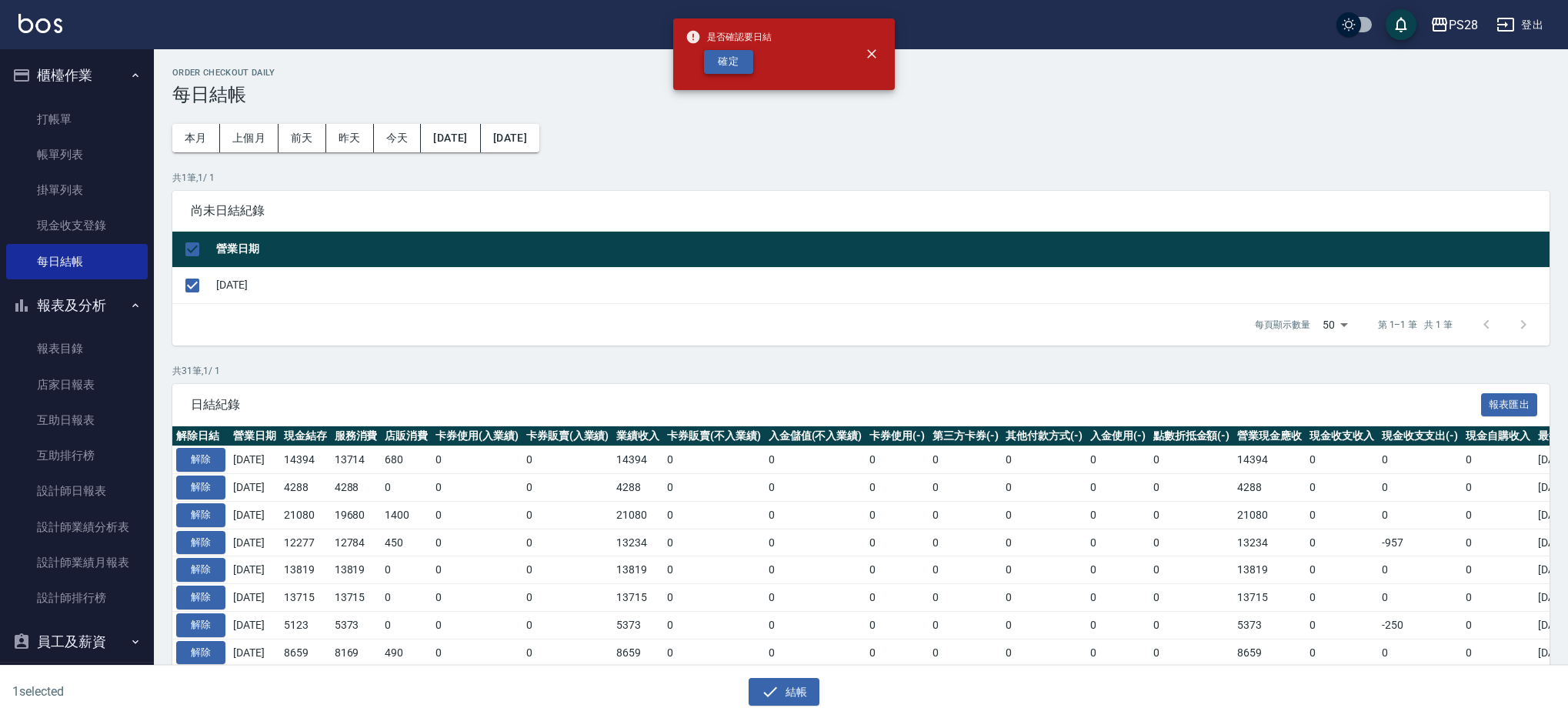
click at [719, 64] on button "確定" at bounding box center [728, 62] width 49 height 24
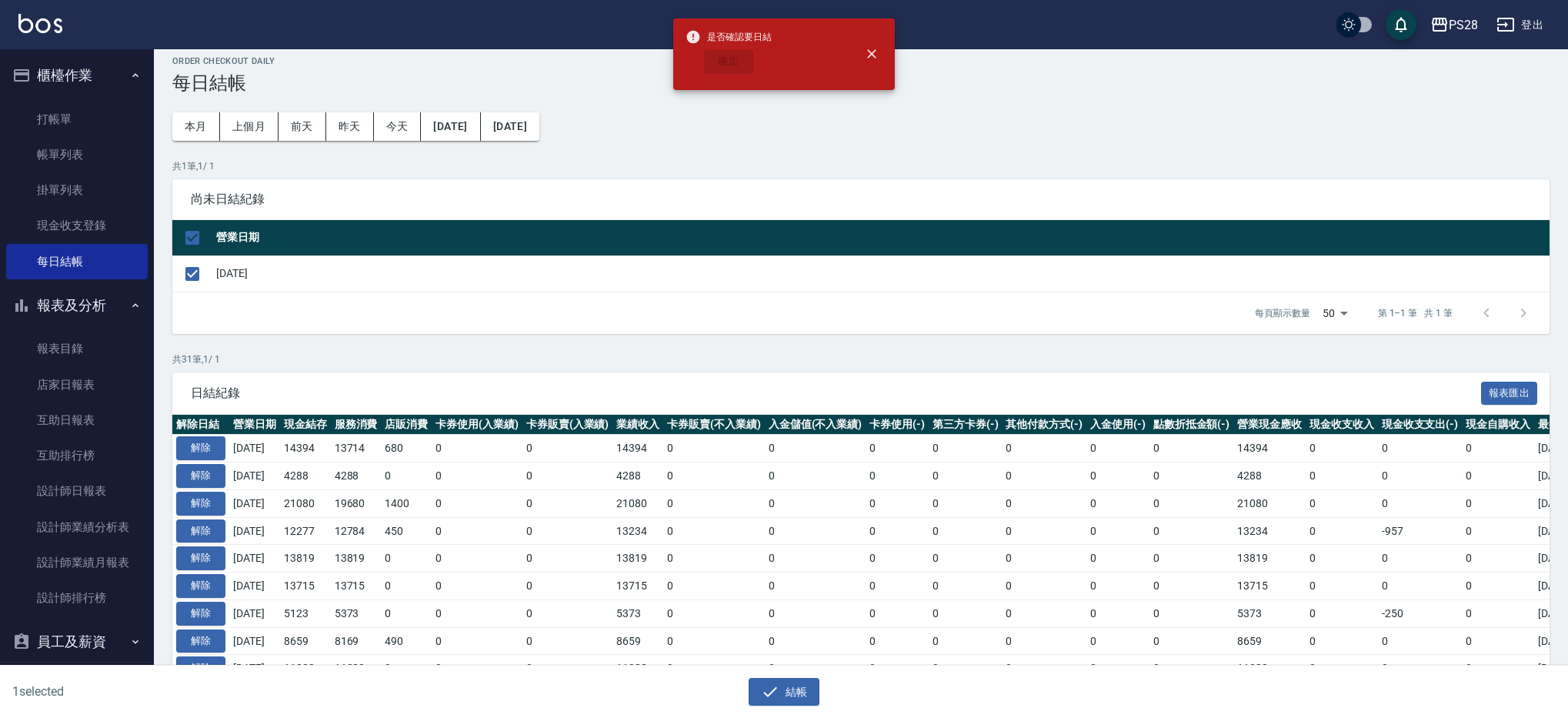
checkbox input "false"
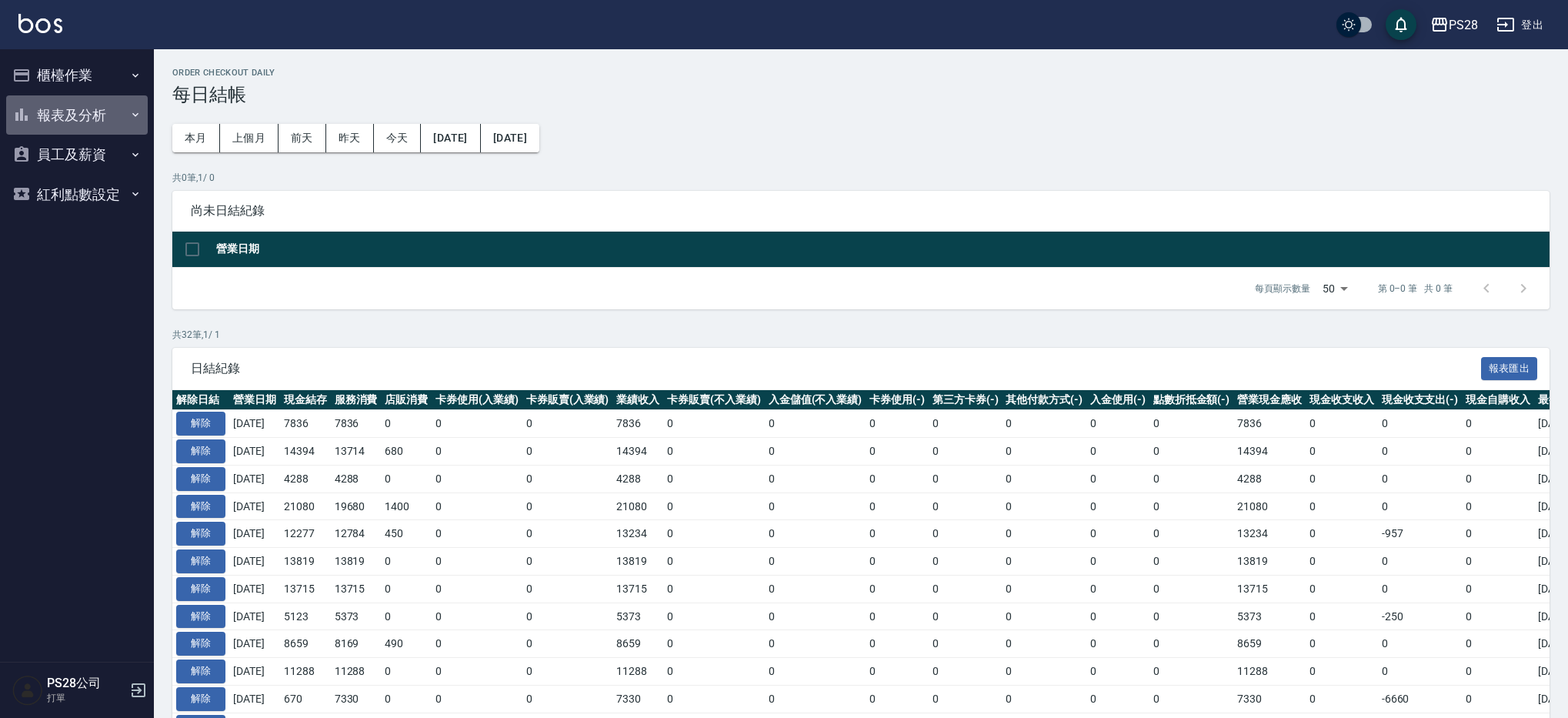
click at [115, 111] on button "報表及分析" at bounding box center [76, 115] width 141 height 40
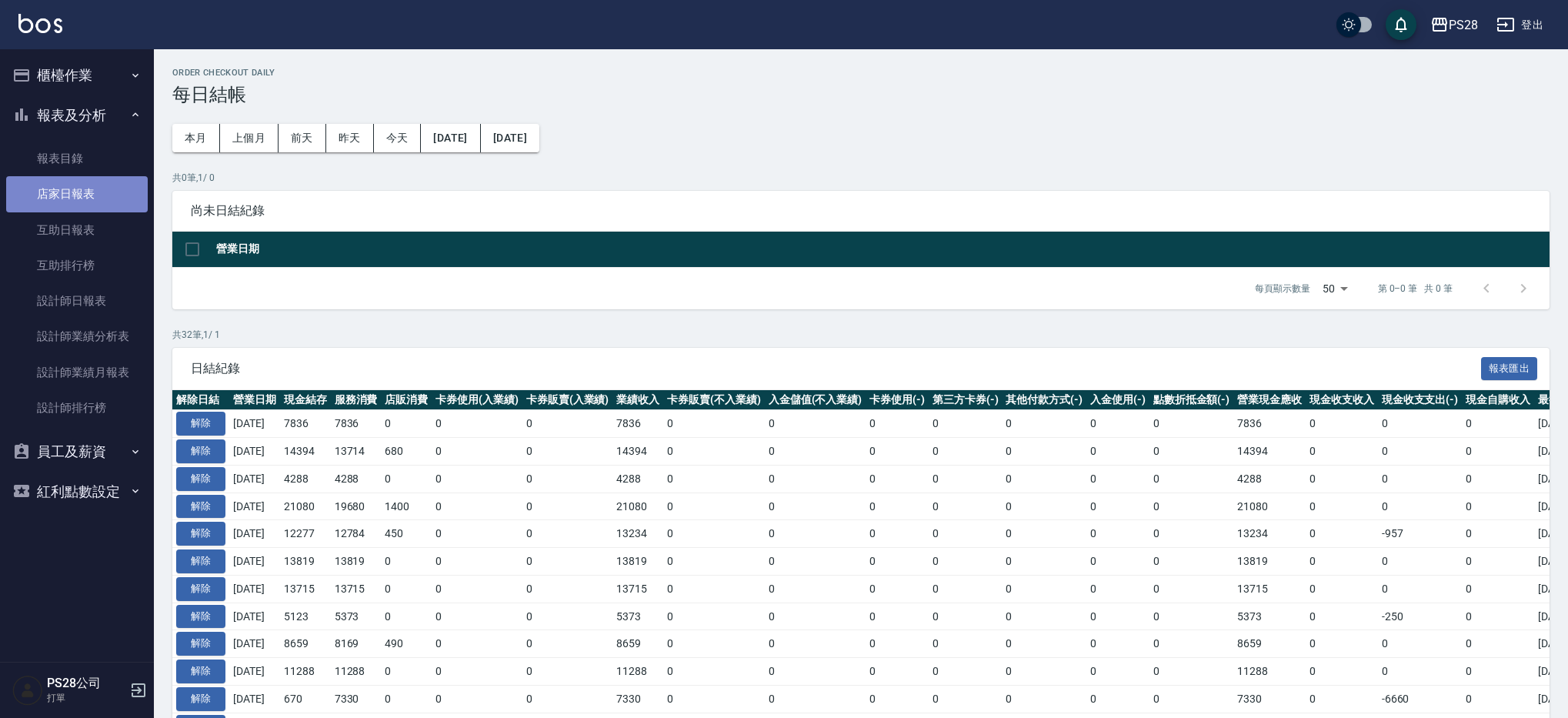
click at [104, 200] on link "店家日報表" at bounding box center [76, 193] width 141 height 36
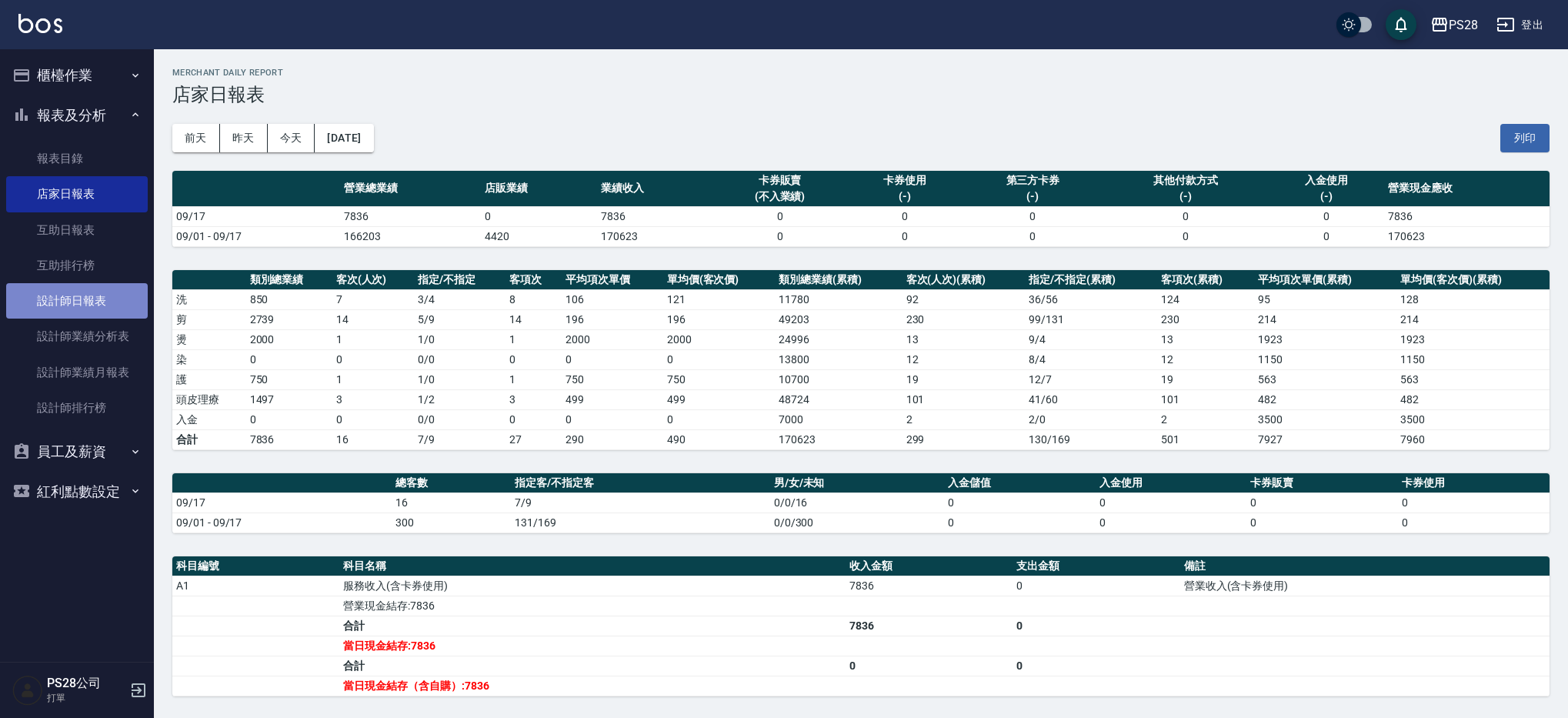
click at [97, 297] on link "設計師日報表" at bounding box center [76, 301] width 141 height 36
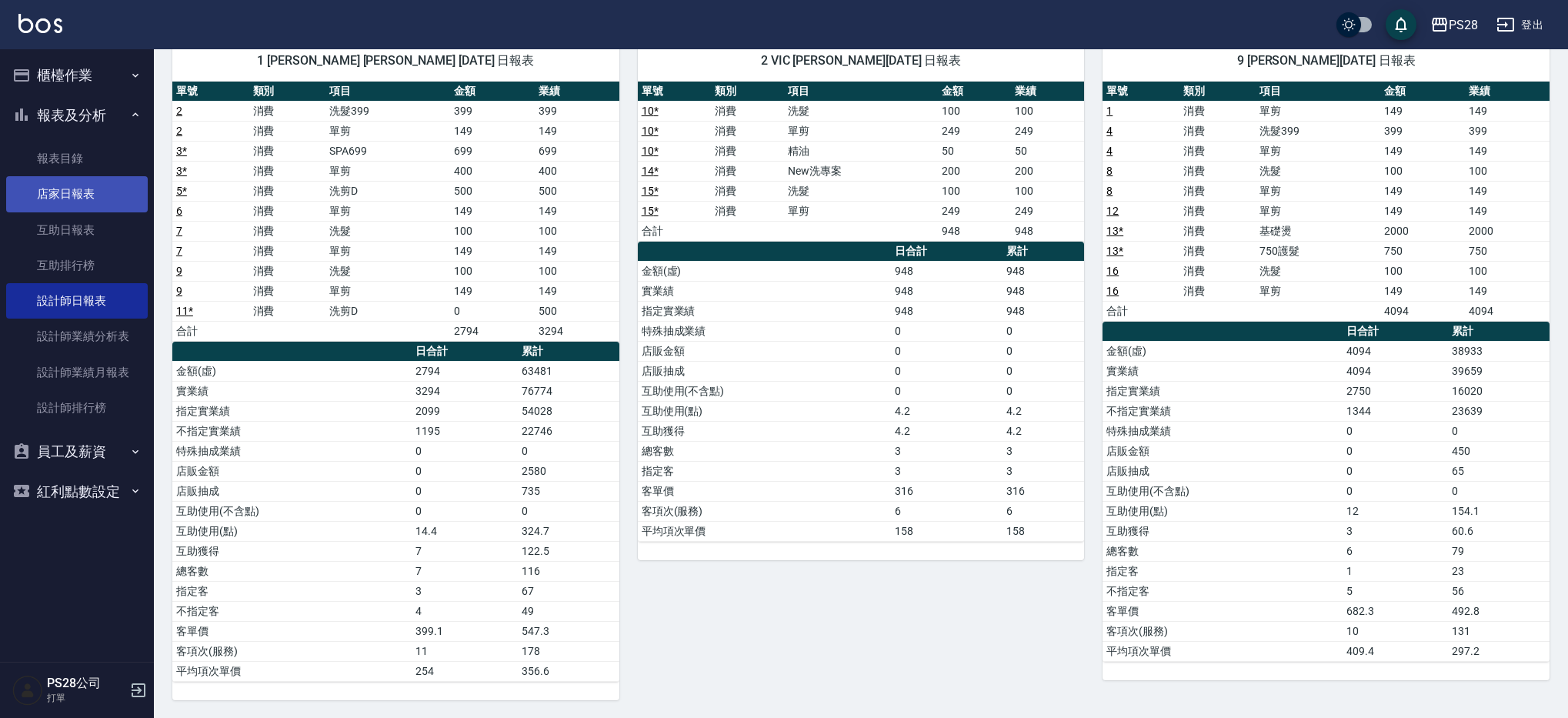
scroll to position [128, 0]
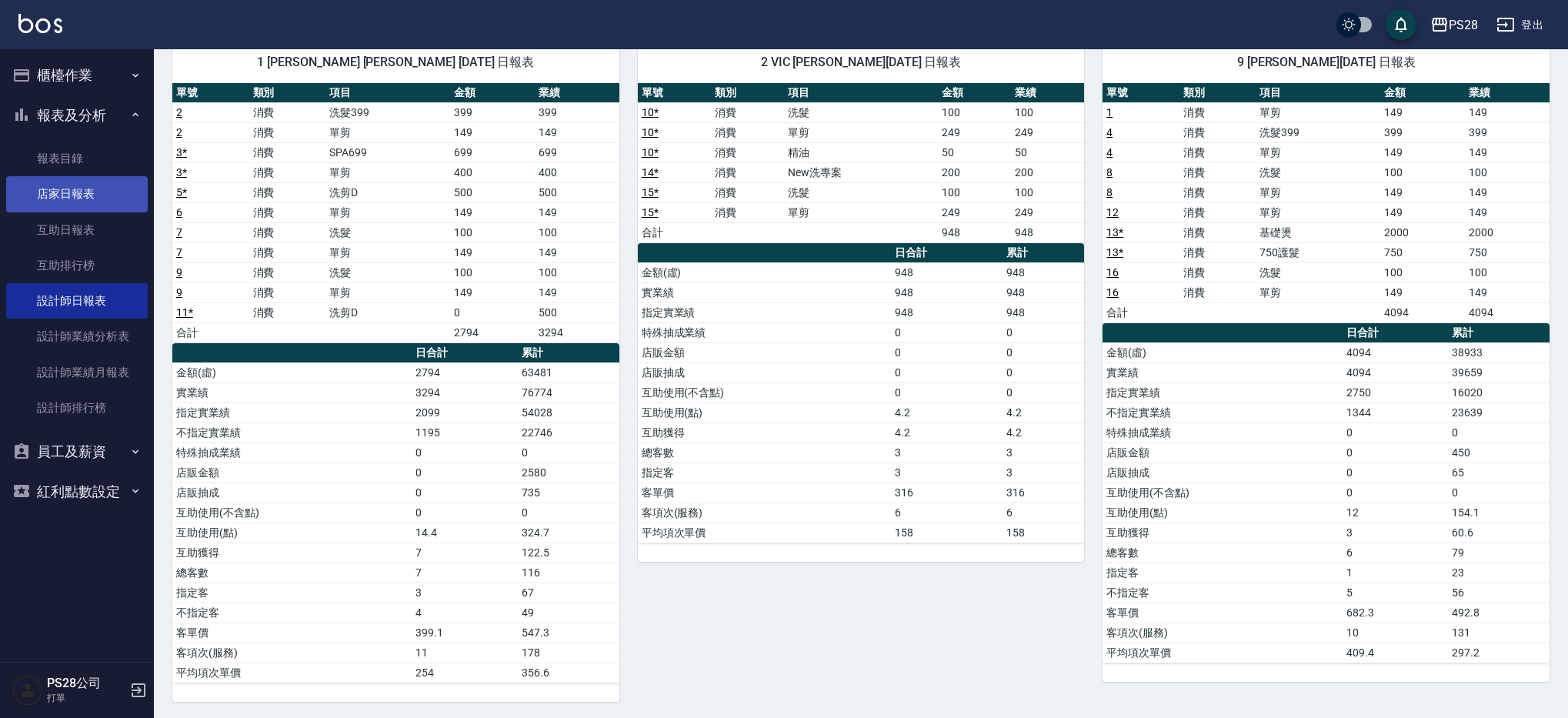
click at [105, 195] on link "店家日報表" at bounding box center [76, 193] width 141 height 36
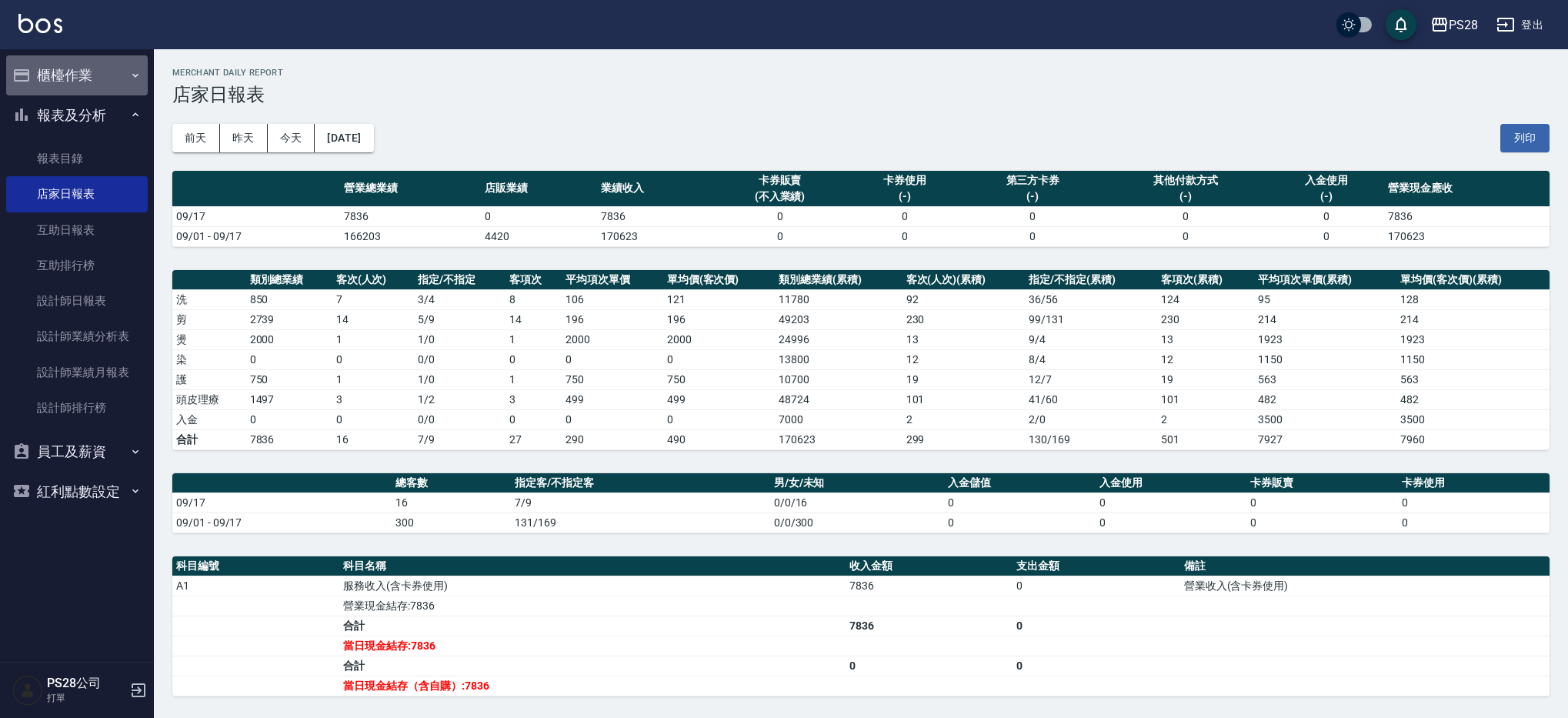
drag, startPoint x: 101, startPoint y: 65, endPoint x: 106, endPoint y: 74, distance: 10.3
click at [101, 65] on button "櫃檯作業" at bounding box center [76, 75] width 141 height 40
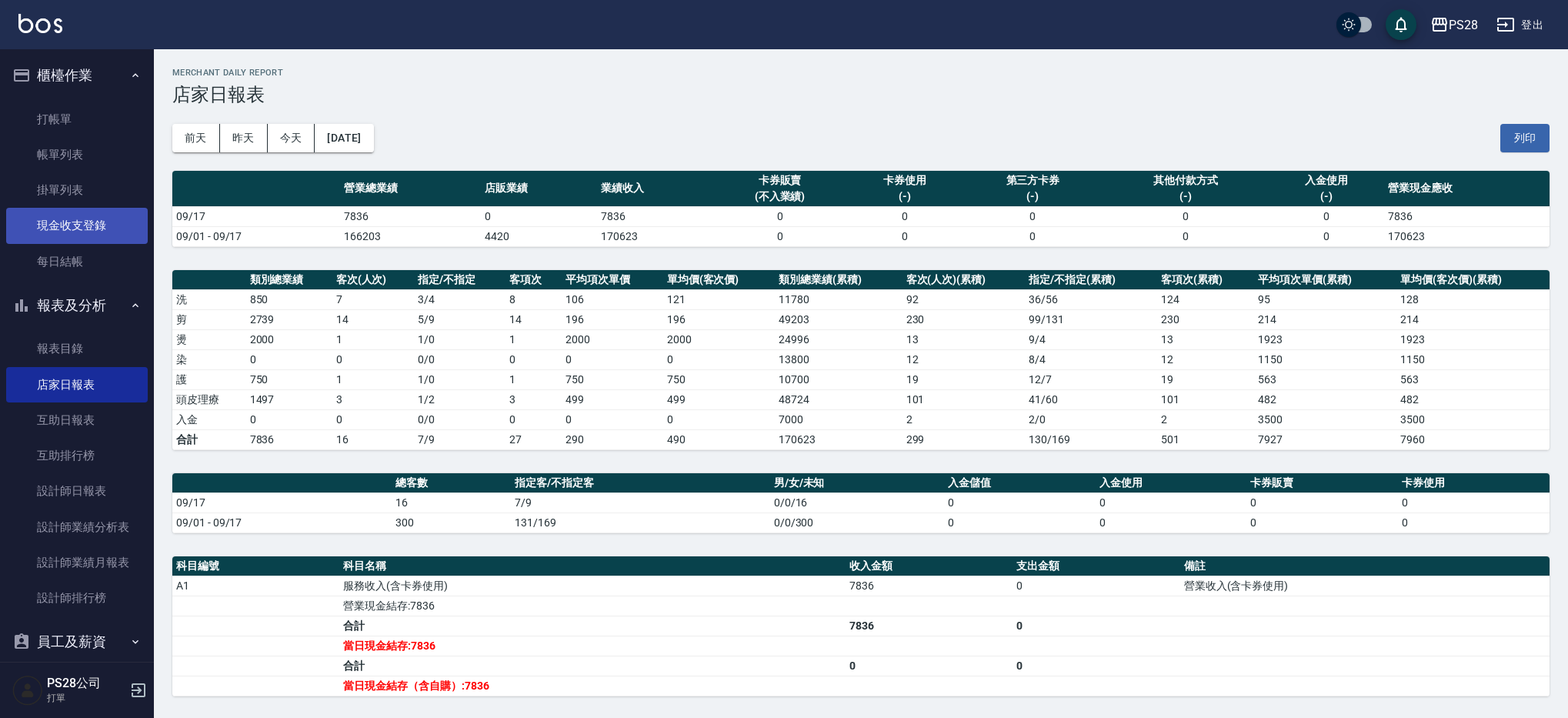
click at [101, 220] on link "現金收支登錄" at bounding box center [76, 225] width 141 height 36
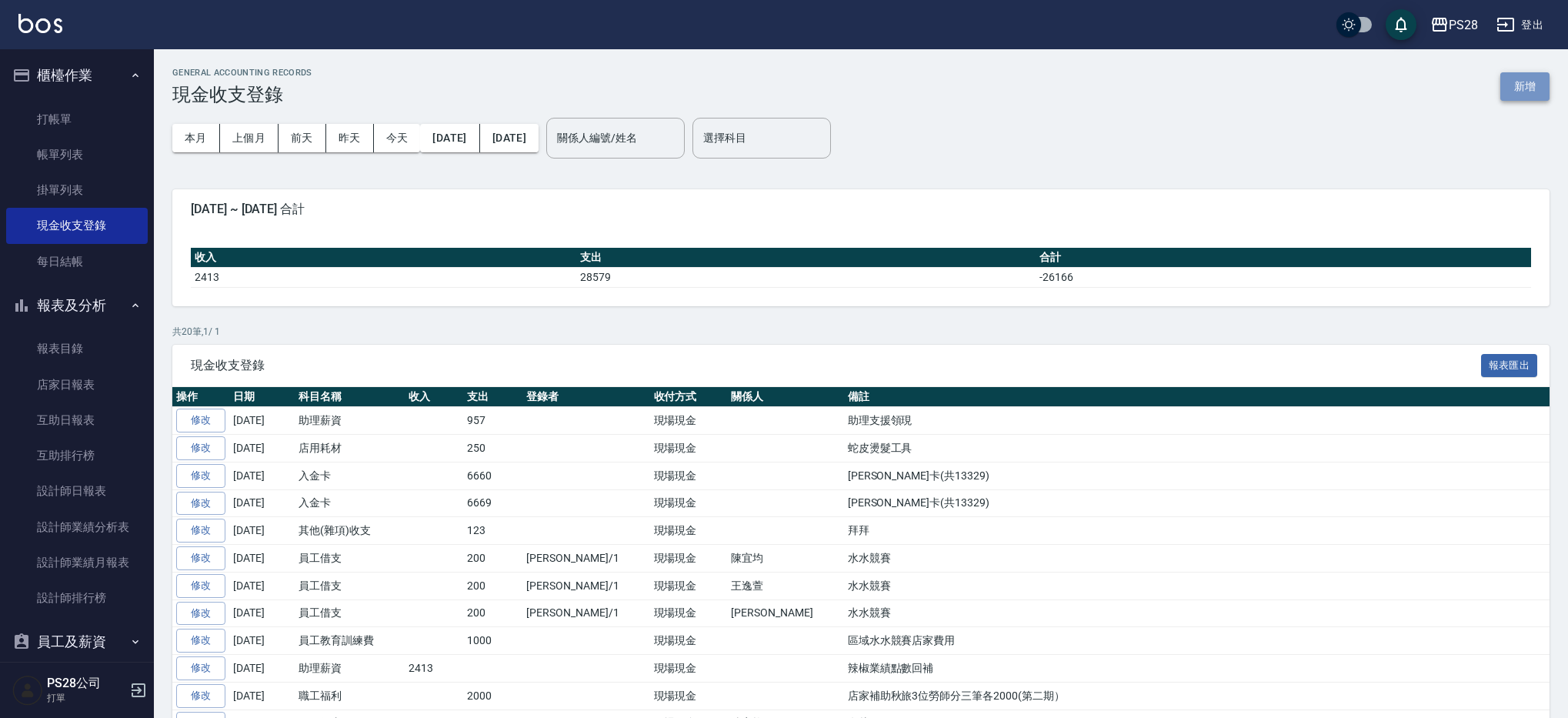
click at [1522, 90] on button "新增" at bounding box center [1525, 86] width 49 height 29
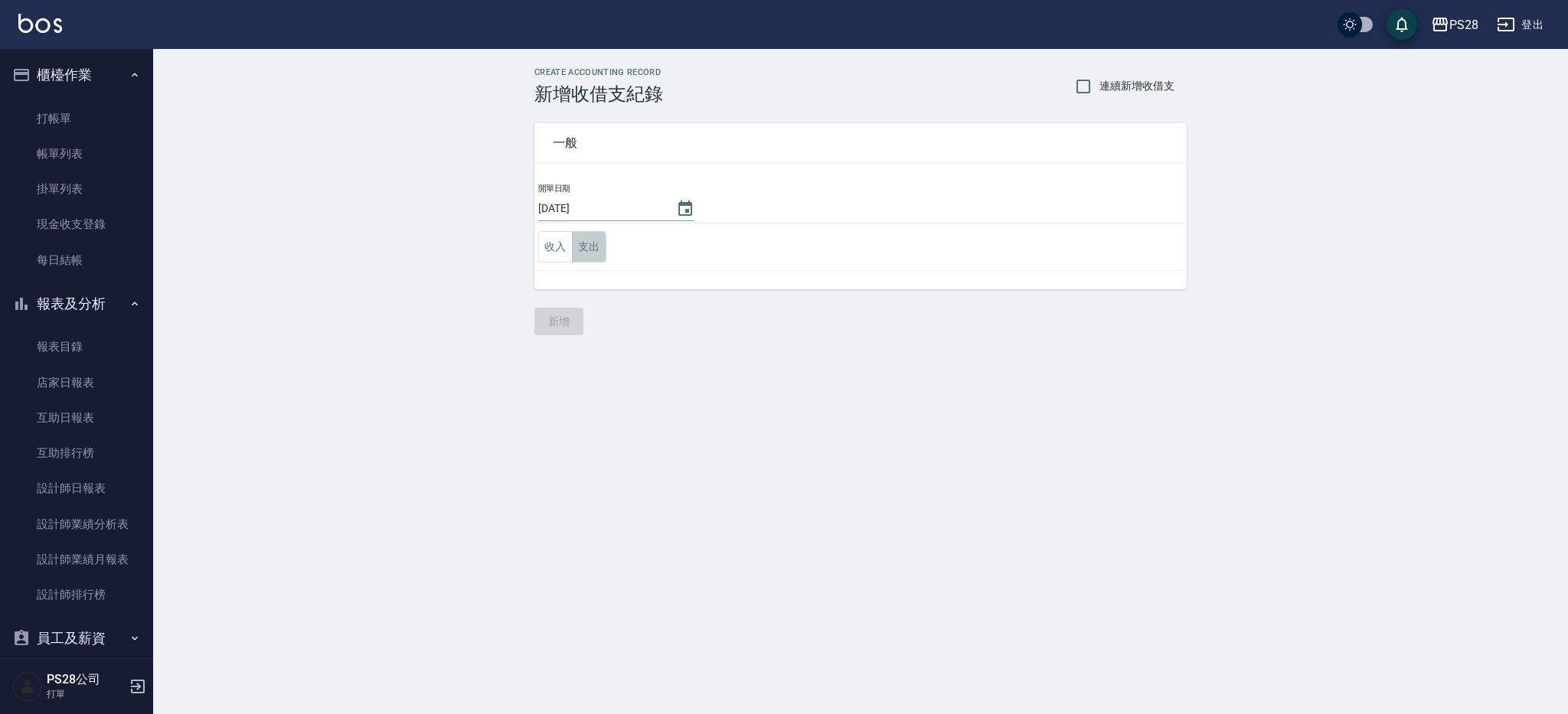
click at [601, 246] on button "支出" at bounding box center [589, 247] width 34 height 31
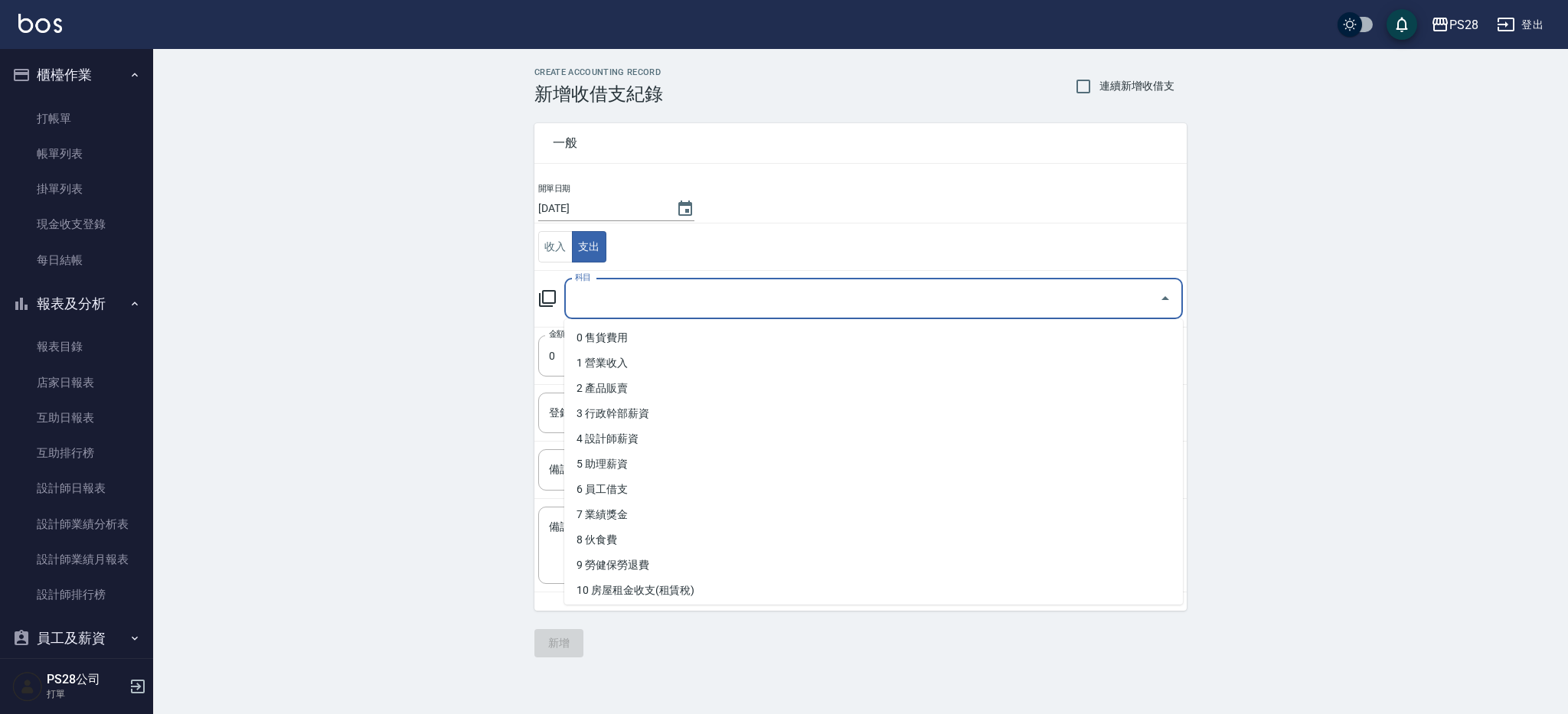
click at [603, 301] on input "科目" at bounding box center [862, 298] width 581 height 27
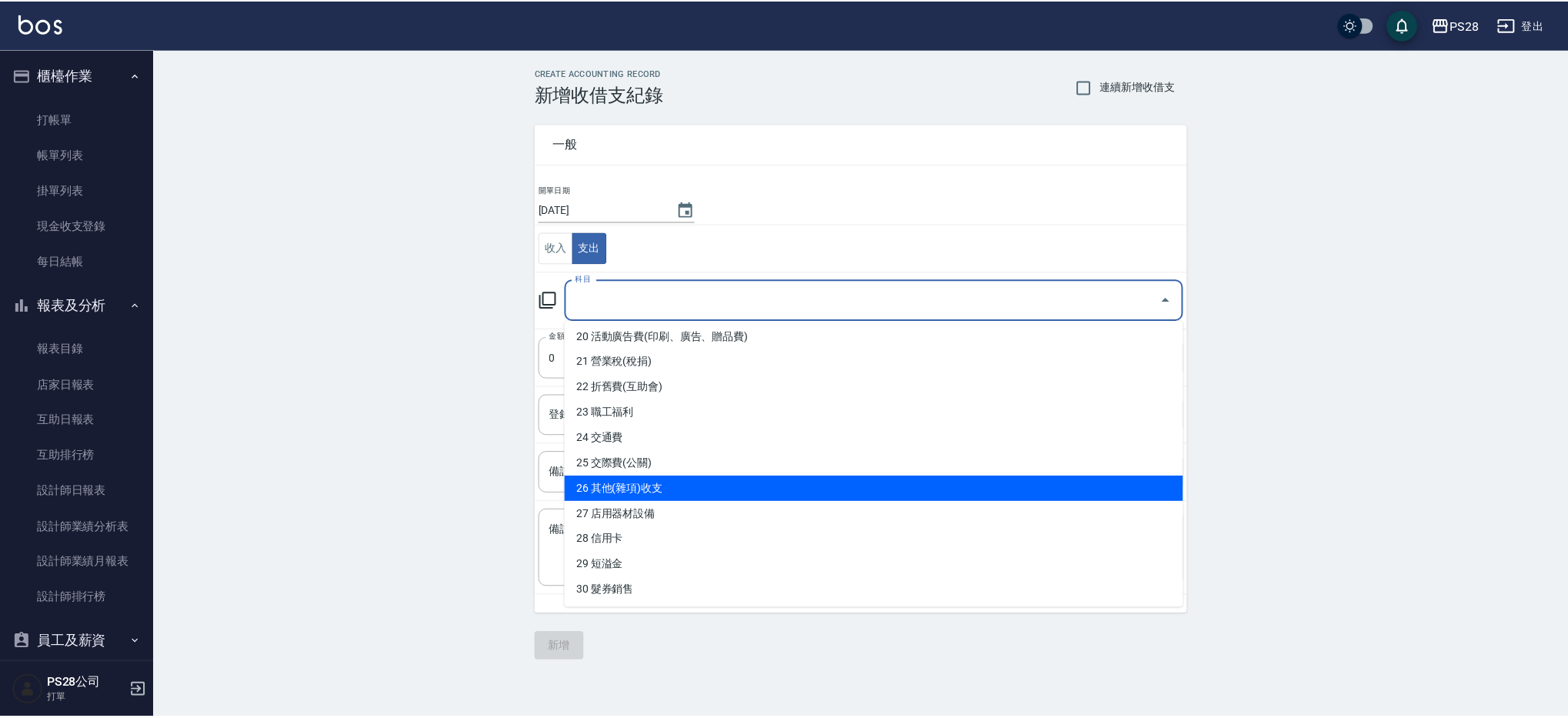
scroll to position [503, 0]
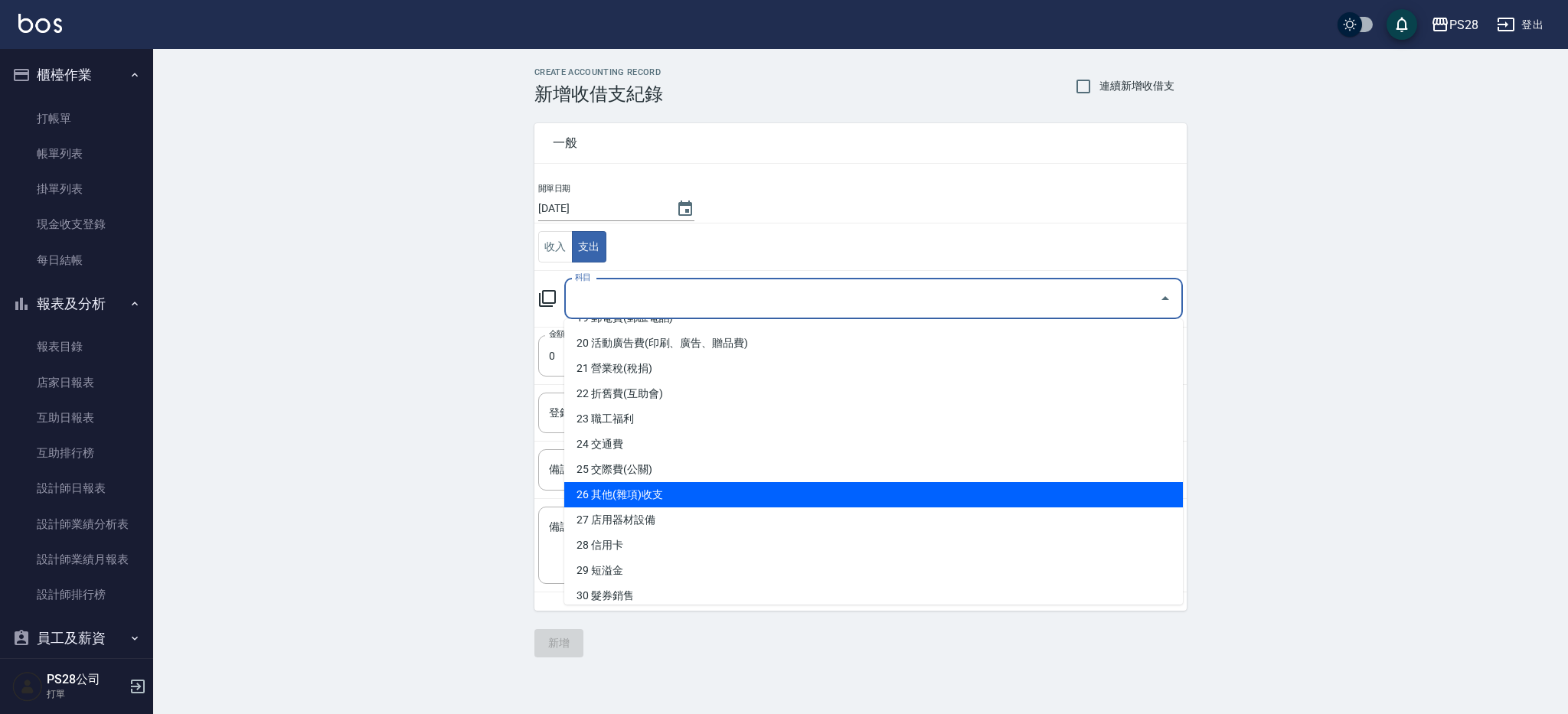
click at [645, 488] on li "26 其他(雜項)收支" at bounding box center [873, 494] width 618 height 25
type input "26 其他(雜項)收支"
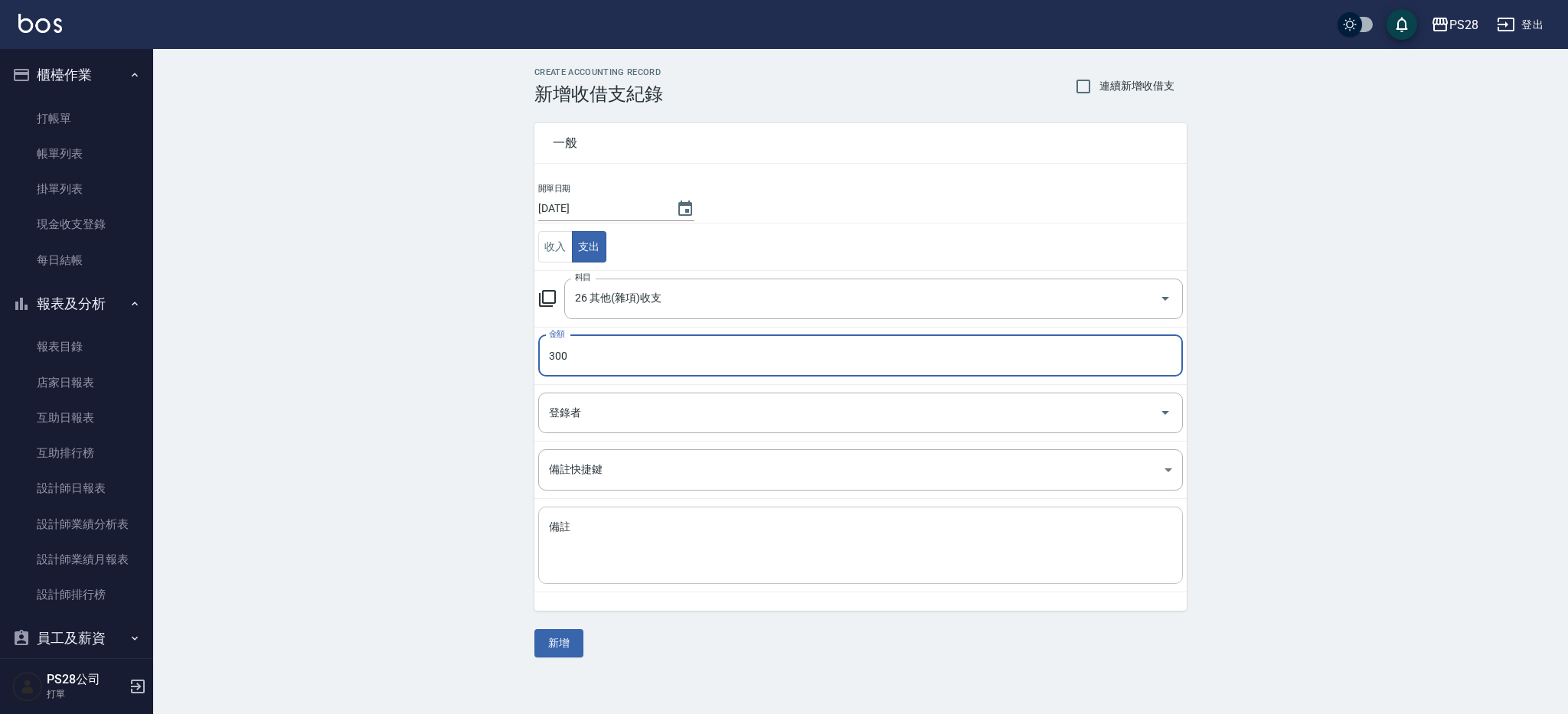
type input "300"
click at [646, 539] on textarea "備註" at bounding box center [860, 546] width 623 height 52
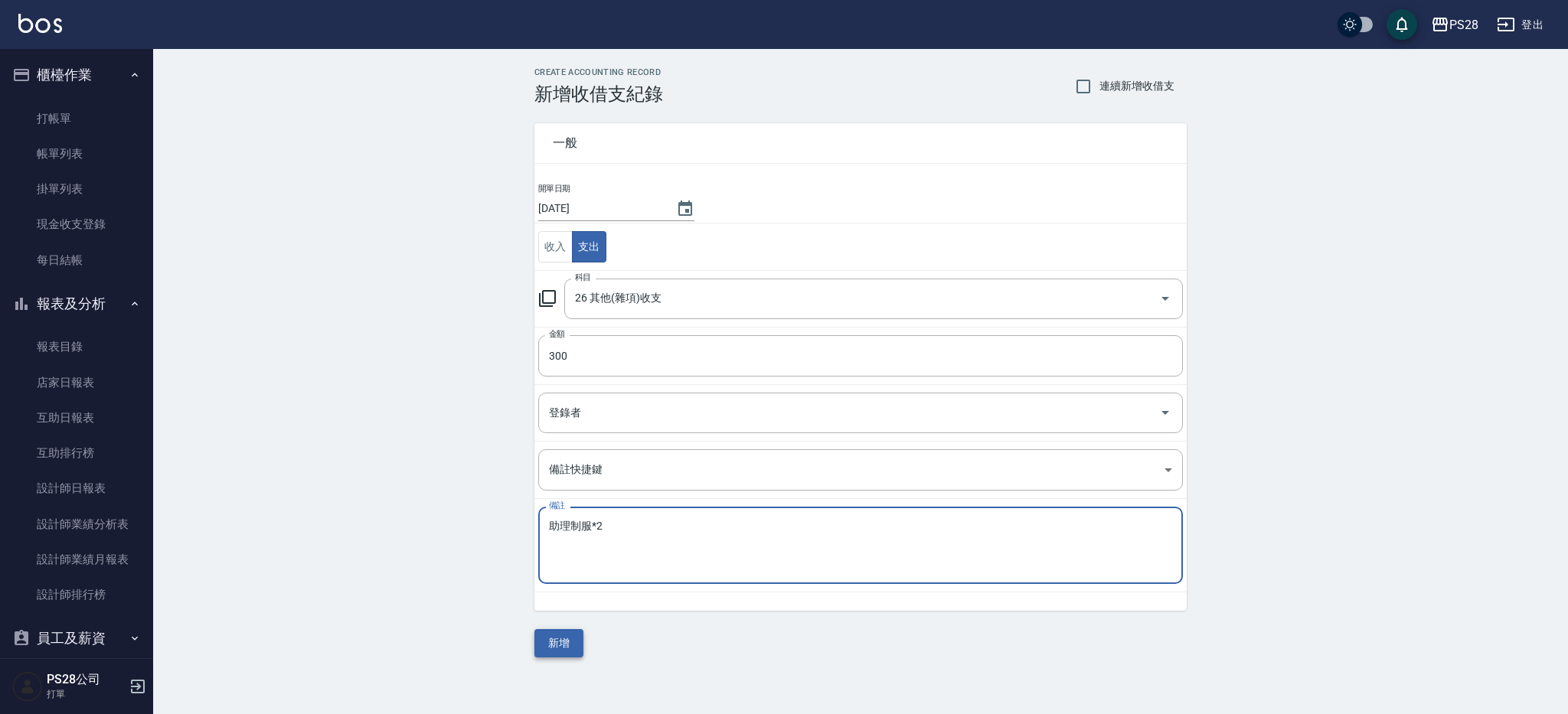
type textarea "助理制服*2"
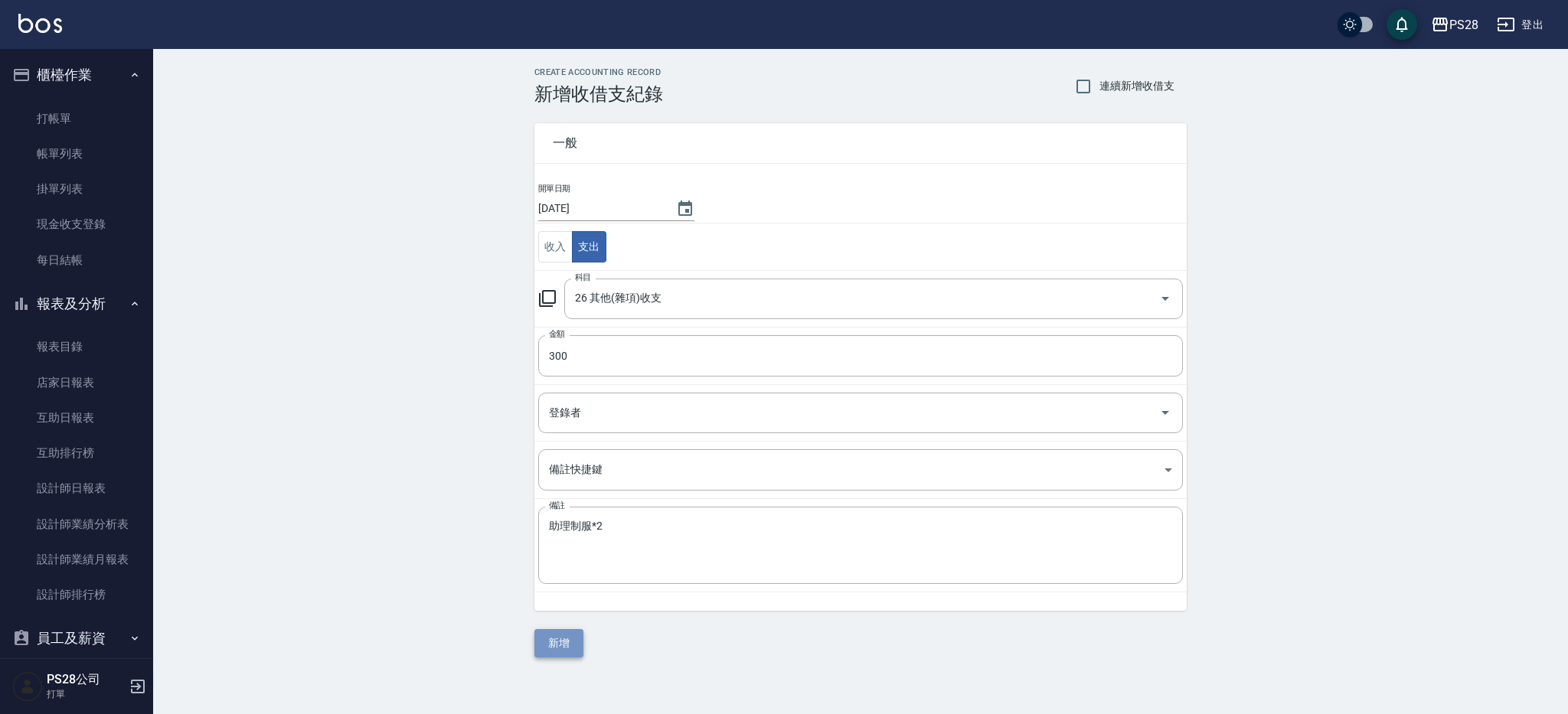
click at [572, 641] on button "新增" at bounding box center [558, 643] width 49 height 28
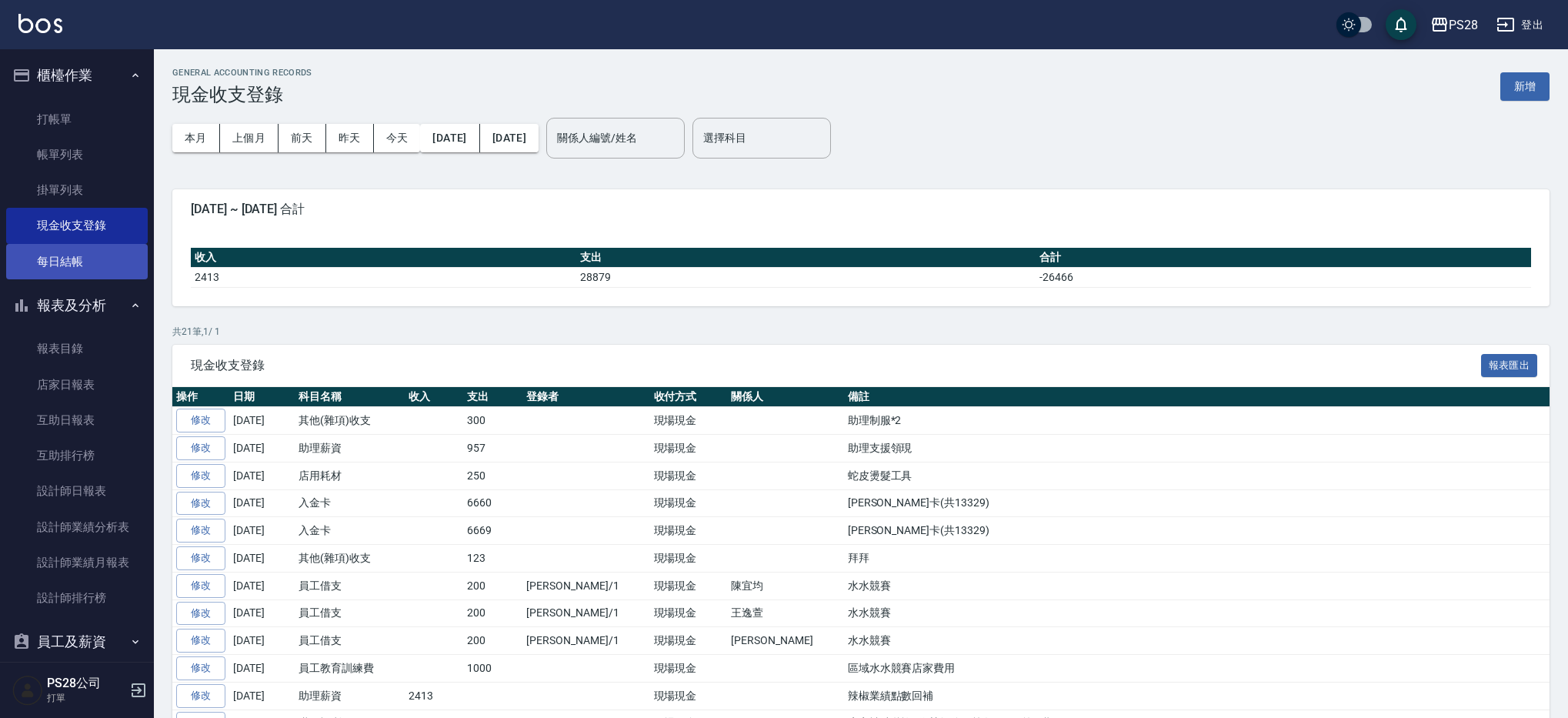
click at [56, 267] on link "每日結帳" at bounding box center [76, 261] width 141 height 36
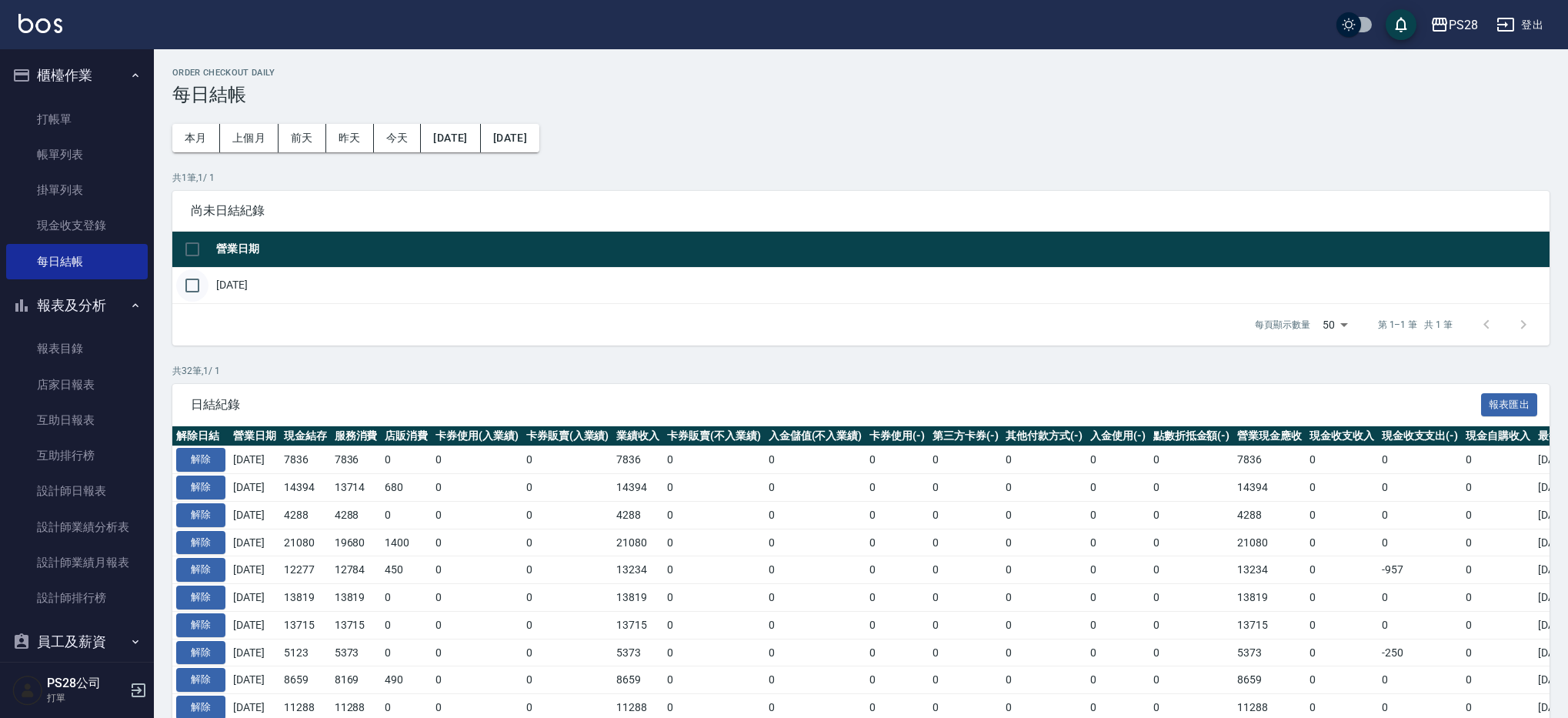
click at [192, 290] on input "checkbox" at bounding box center [192, 285] width 32 height 32
checkbox input "true"
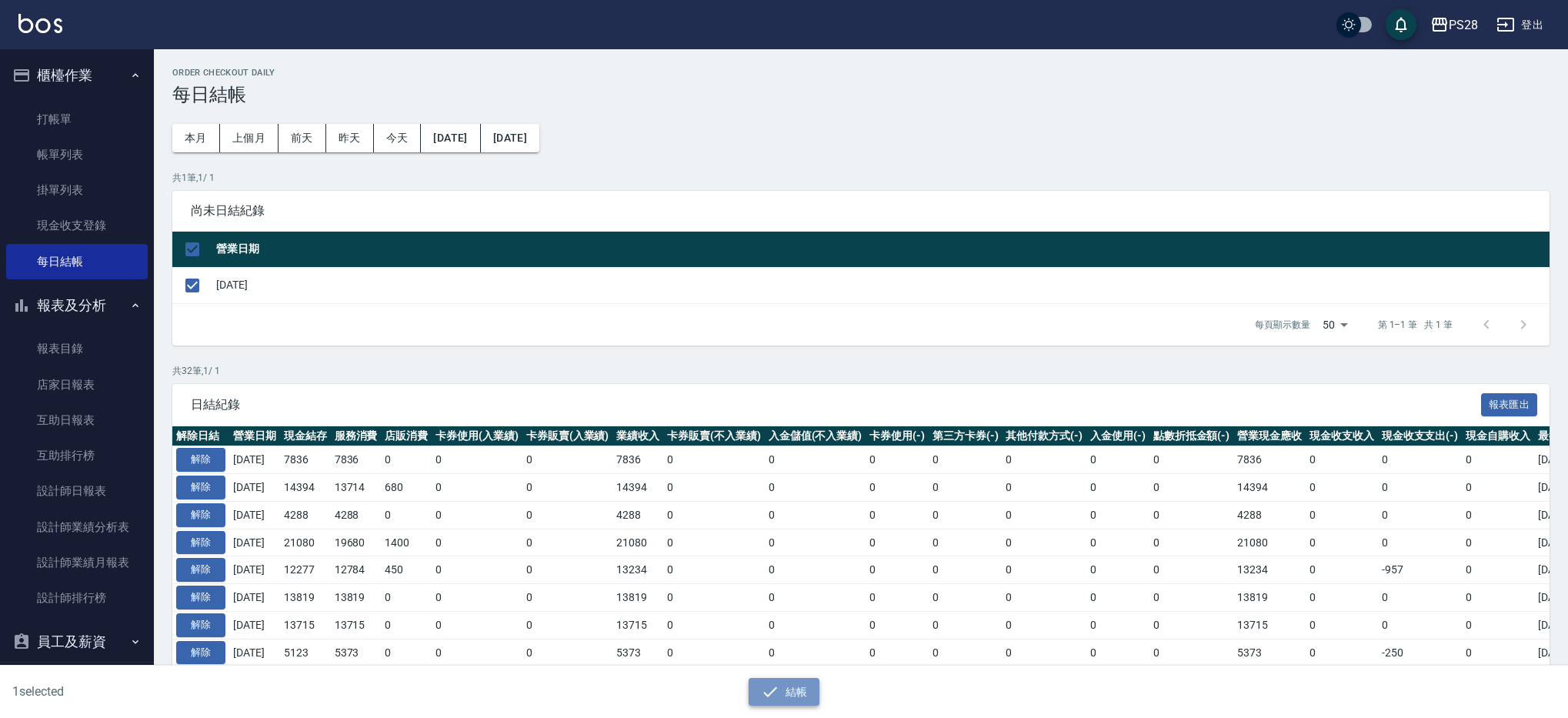
click at [778, 688] on button "結帳" at bounding box center [784, 692] width 72 height 29
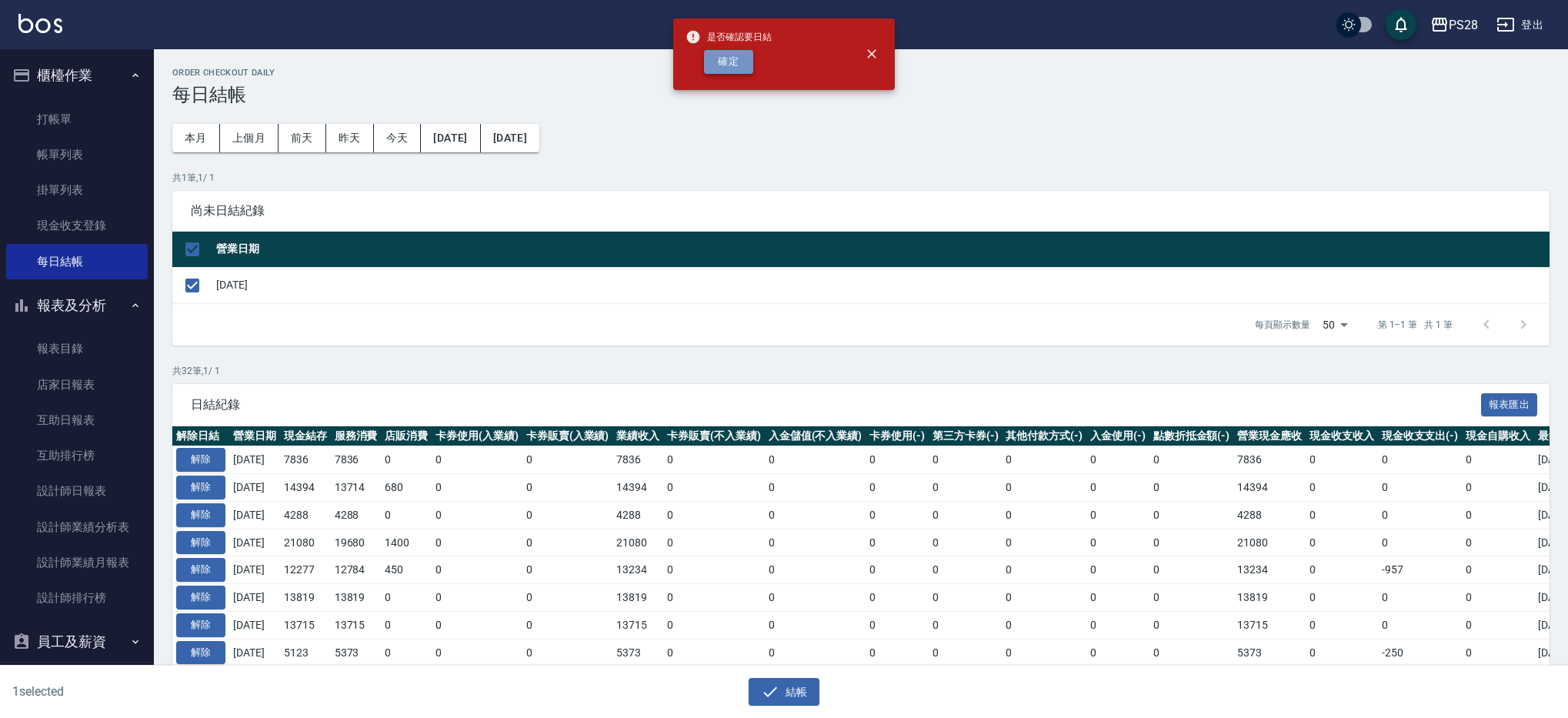
click at [747, 62] on button "確定" at bounding box center [728, 62] width 49 height 24
checkbox input "false"
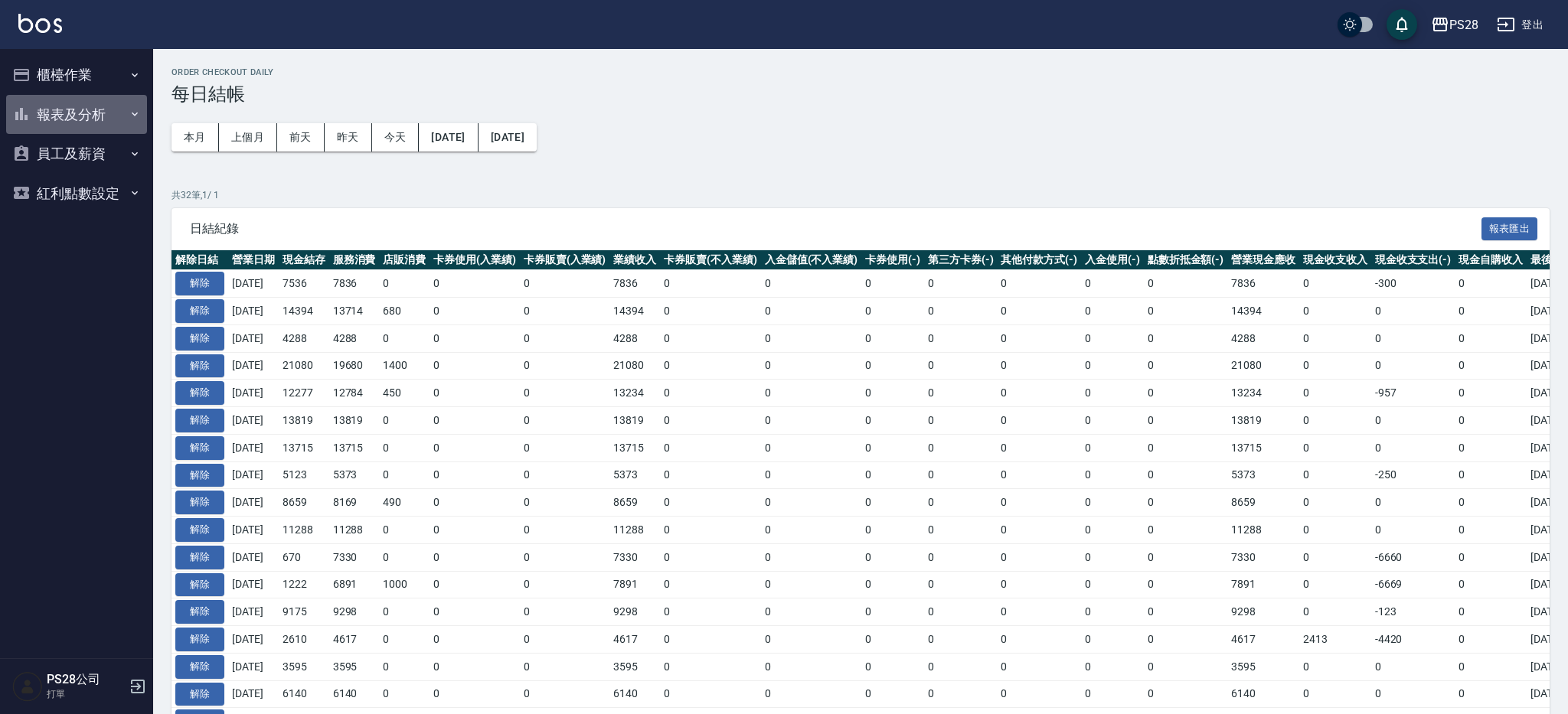
click at [103, 100] on button "報表及分析" at bounding box center [76, 115] width 141 height 40
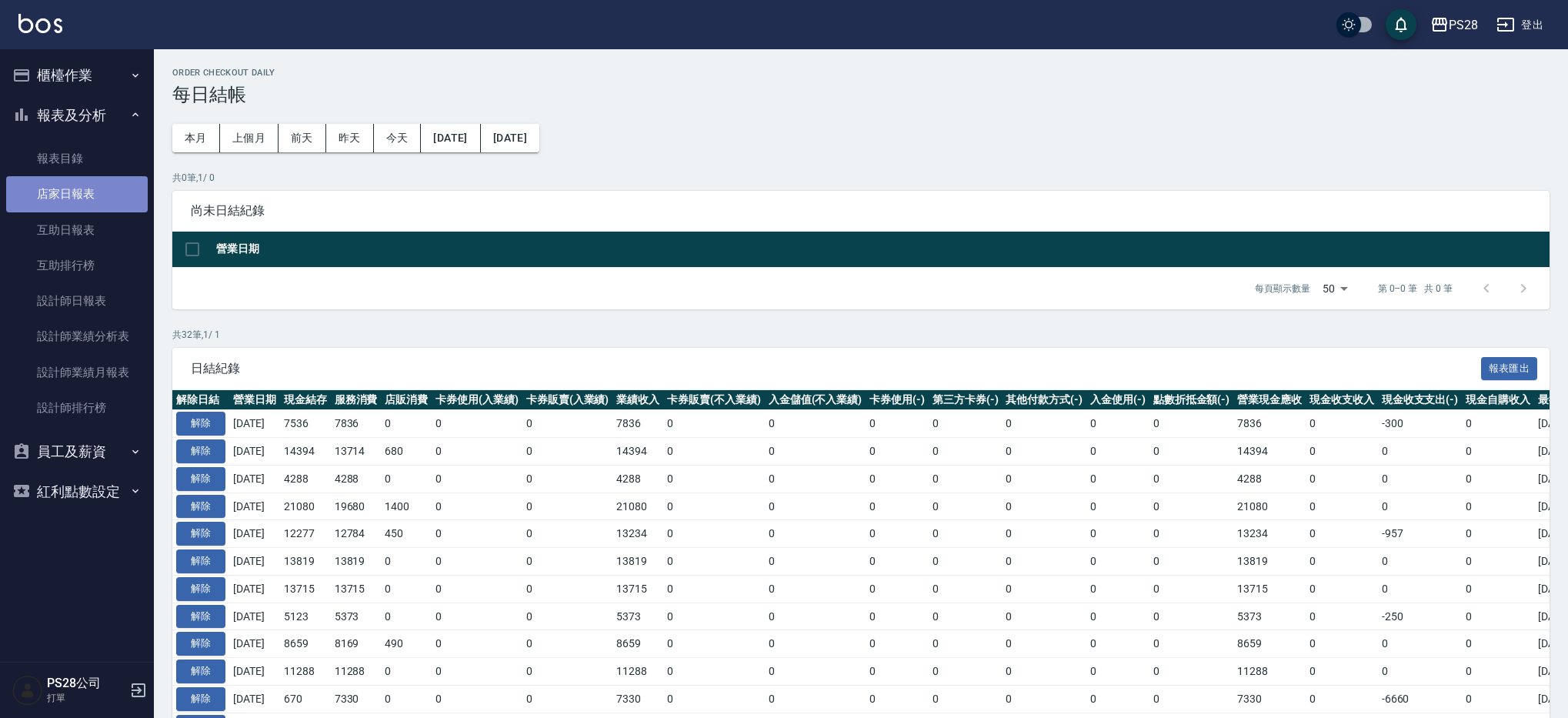
click at [101, 196] on link "店家日報表" at bounding box center [76, 193] width 141 height 36
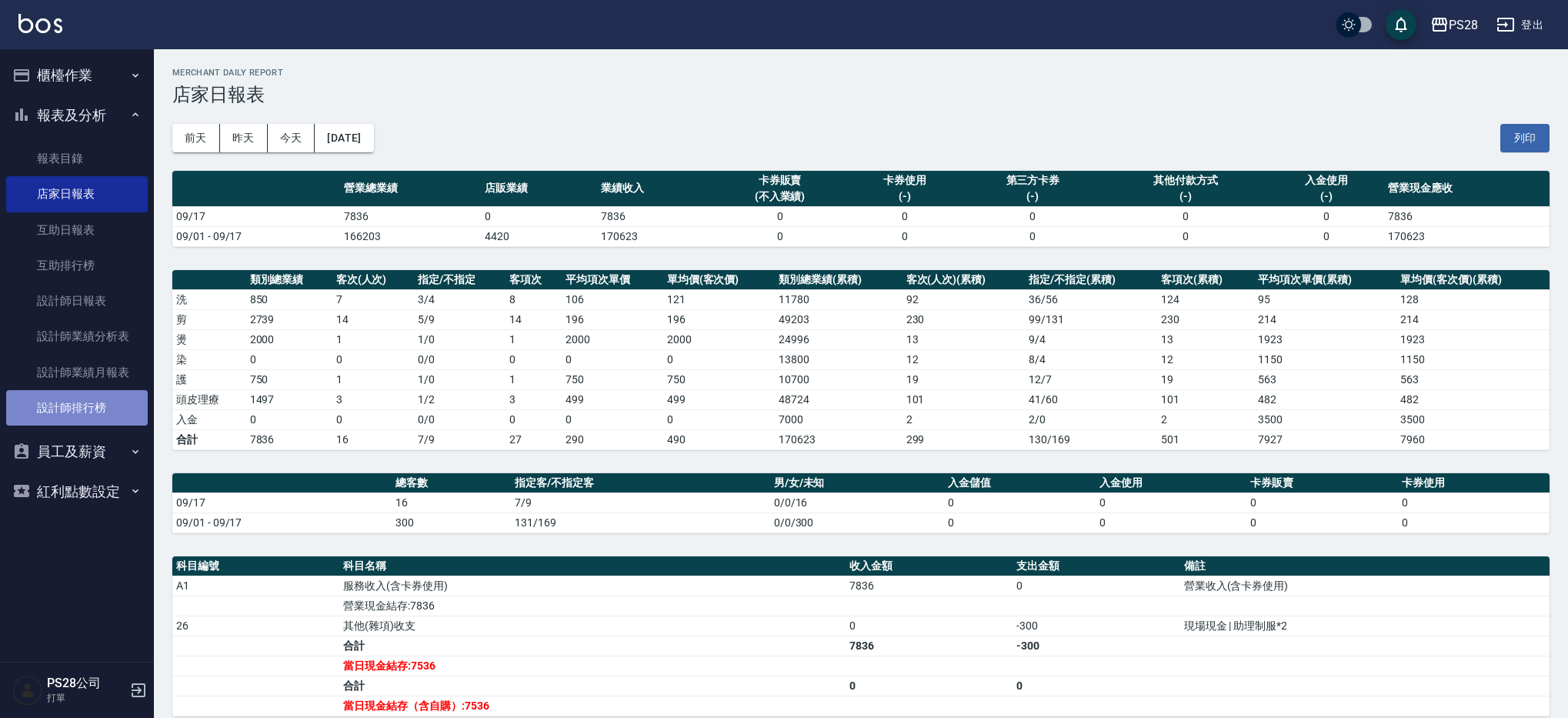
click at [113, 408] on link "設計師排行榜" at bounding box center [76, 408] width 141 height 36
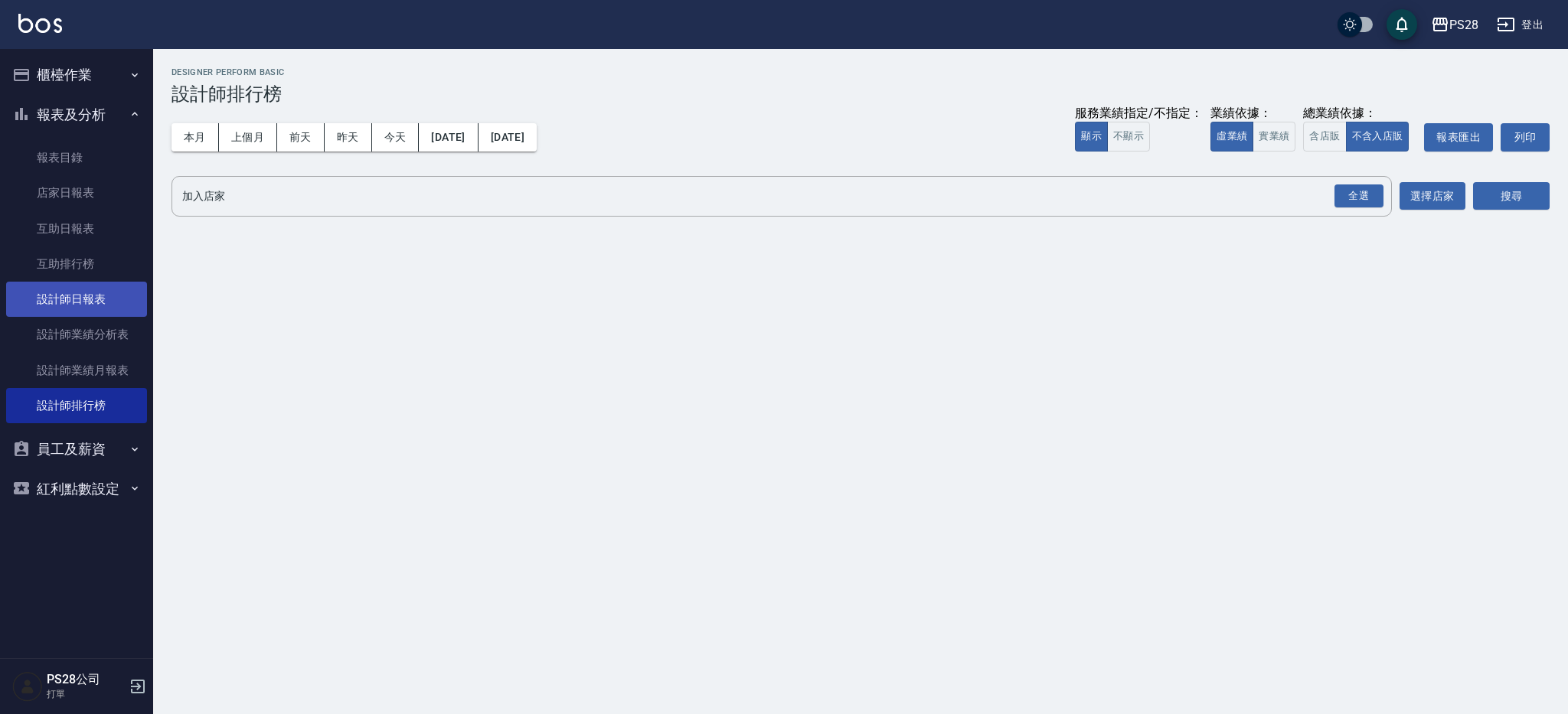
click at [112, 302] on link "設計師日報表" at bounding box center [76, 299] width 141 height 35
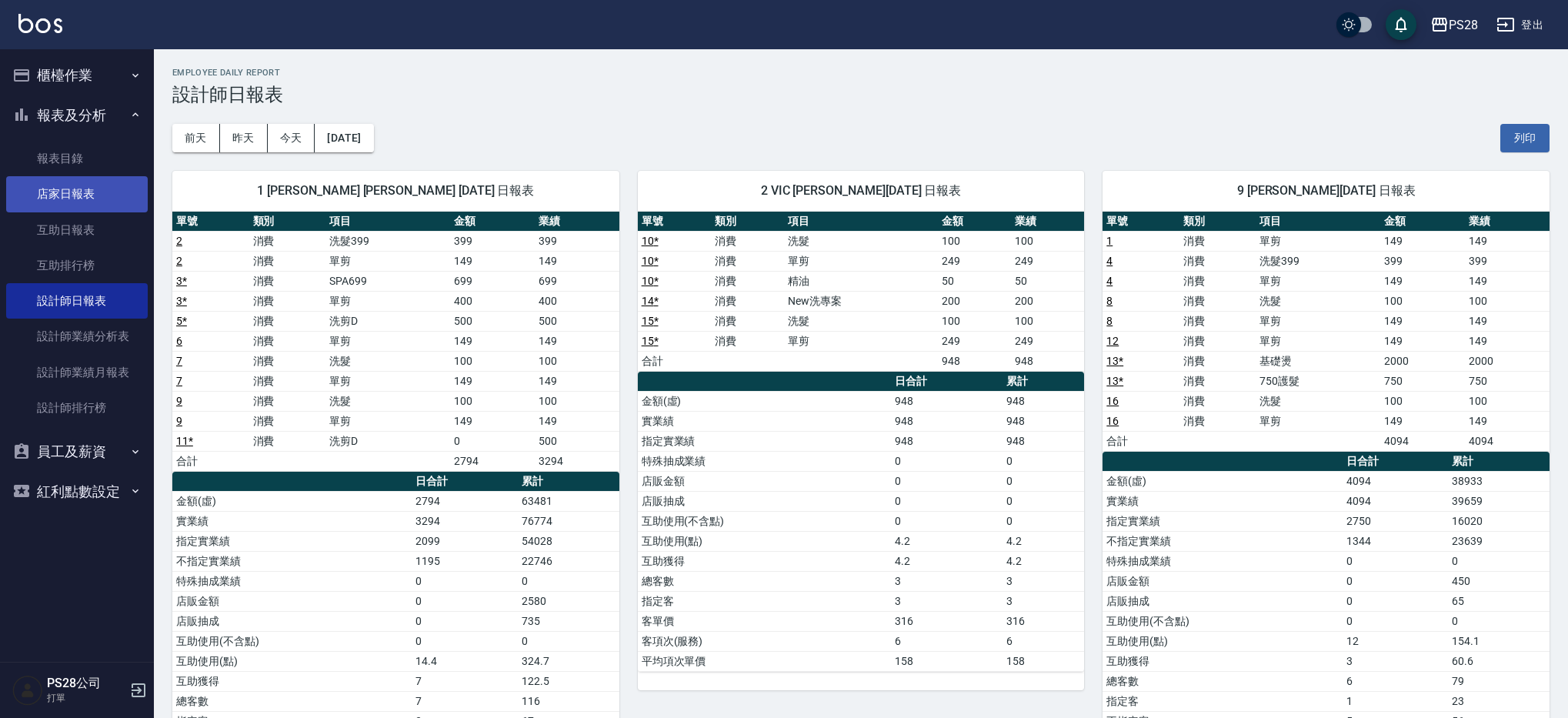
click at [62, 189] on link "店家日報表" at bounding box center [76, 193] width 141 height 36
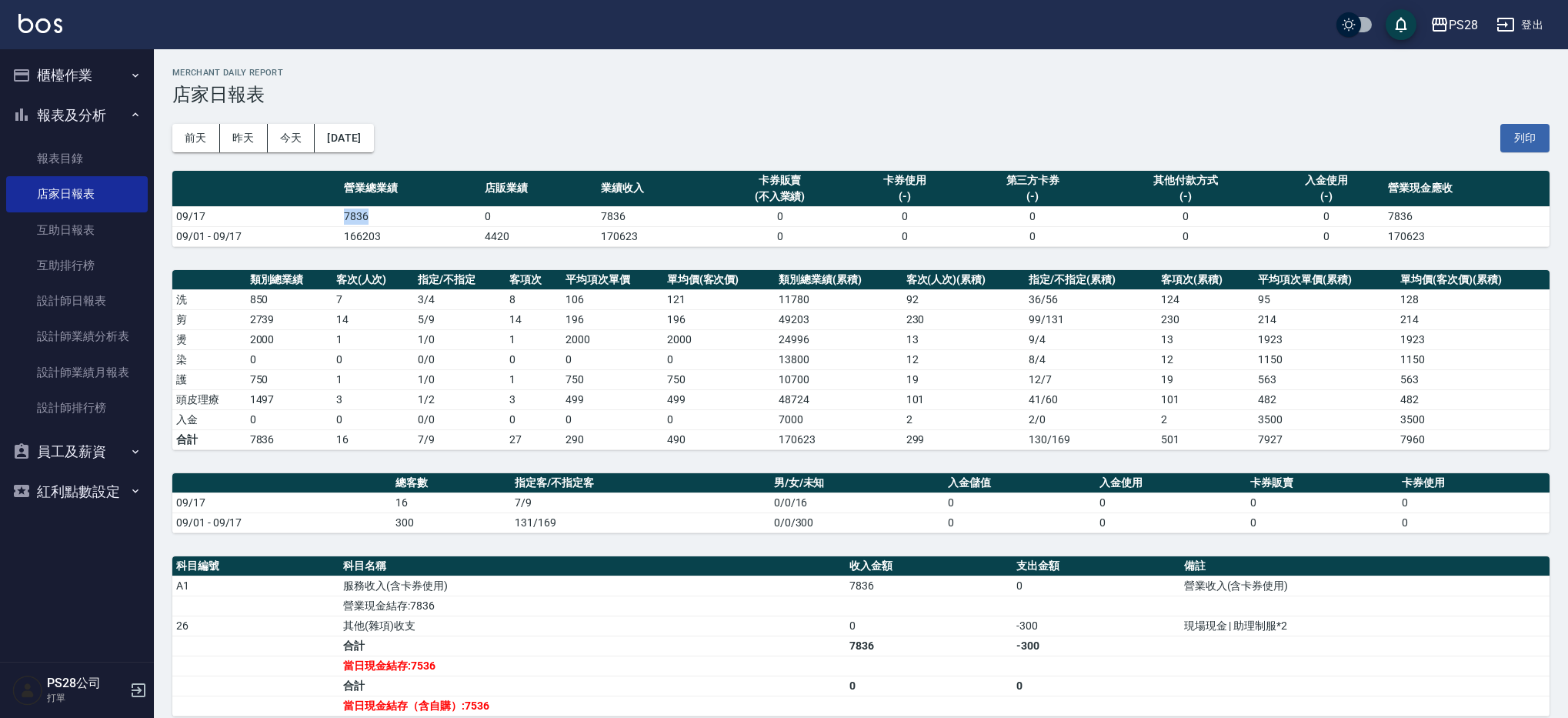
drag, startPoint x: 335, startPoint y: 222, endPoint x: 428, endPoint y: 221, distance: 93.0
click at [428, 221] on tr "09/17 7836 0 7836 0 0 0 0 0 7836" at bounding box center [861, 216] width 1377 height 20
click at [310, 214] on td "09/17" at bounding box center [256, 216] width 167 height 20
drag, startPoint x: 328, startPoint y: 215, endPoint x: 382, endPoint y: 215, distance: 54.0
click at [382, 215] on tr "09/17 7836 0 7836 0 0 0 0 0 7836" at bounding box center [861, 216] width 1377 height 20
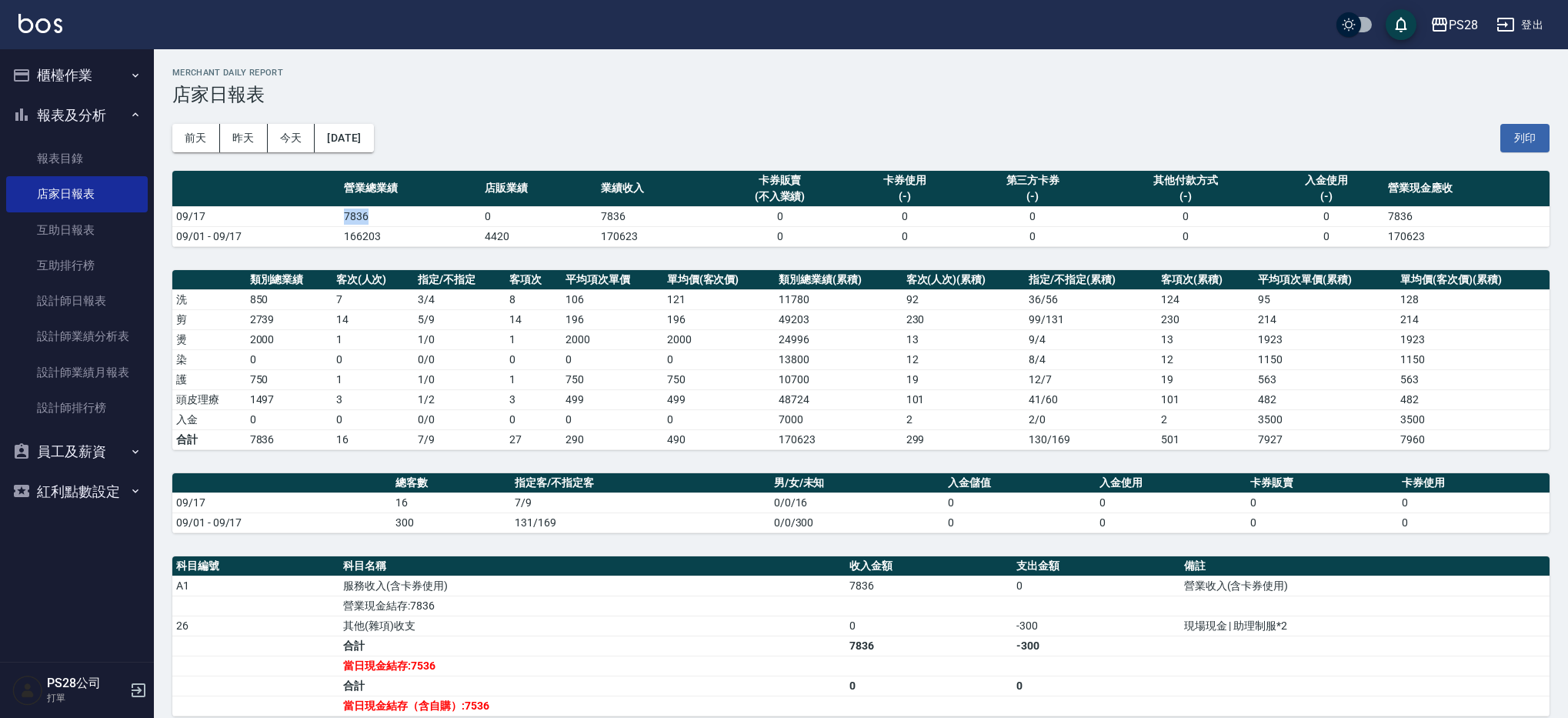
click at [387, 216] on td "7836" at bounding box center [410, 216] width 140 height 20
drag, startPoint x: 385, startPoint y: 217, endPoint x: 332, endPoint y: 215, distance: 53.0
click at [332, 215] on tr "09/17 7836 0 7836 0 0 0 0 0 7836" at bounding box center [861, 216] width 1377 height 20
click at [332, 215] on td "09/17" at bounding box center [256, 216] width 167 height 20
drag, startPoint x: 332, startPoint y: 215, endPoint x: 407, endPoint y: 217, distance: 75.0
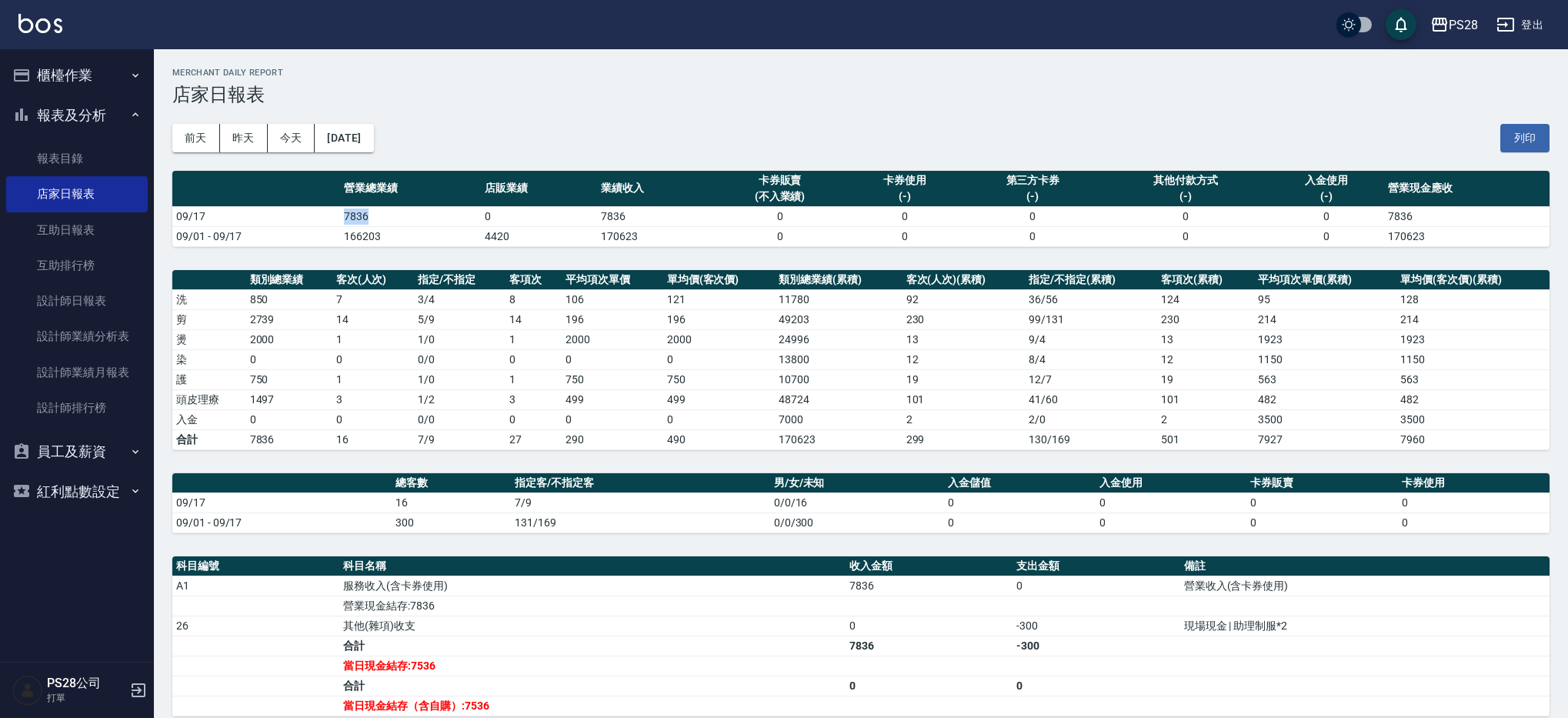
click at [407, 217] on tr "09/17 7836 0 7836 0 0 0 0 0 7836" at bounding box center [861, 216] width 1377 height 20
drag, startPoint x: 406, startPoint y: 217, endPoint x: 373, endPoint y: 216, distance: 33.0
click at [400, 217] on td "7836" at bounding box center [410, 216] width 140 height 20
drag, startPoint x: 373, startPoint y: 216, endPoint x: 332, endPoint y: 215, distance: 41.0
click at [332, 215] on tr "09/17 7836 0 7836 0 0 0 0 0 7836" at bounding box center [861, 216] width 1377 height 20
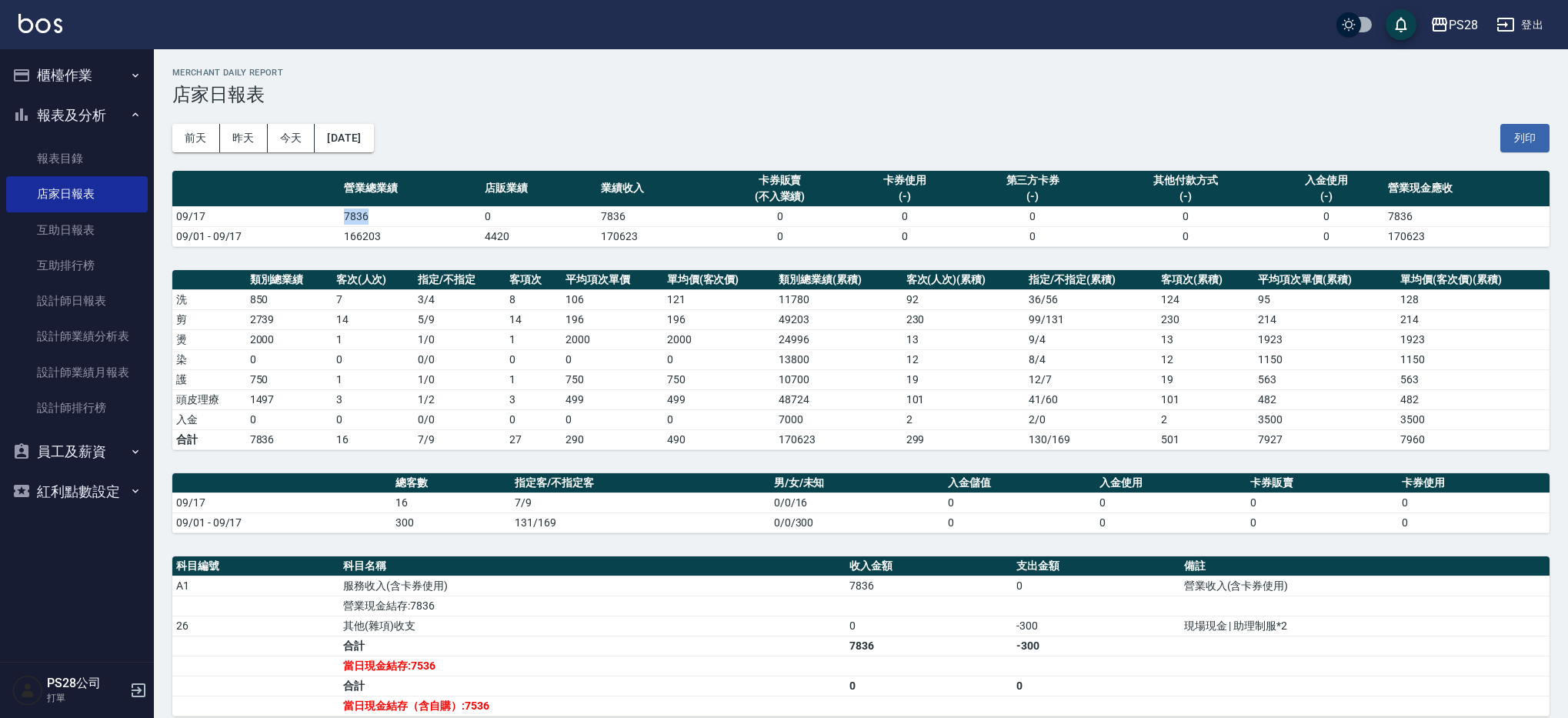
drag, startPoint x: 332, startPoint y: 215, endPoint x: 317, endPoint y: 218, distance: 15.3
click at [331, 215] on td "09/17" at bounding box center [256, 216] width 167 height 20
drag, startPoint x: 317, startPoint y: 218, endPoint x: 406, endPoint y: 220, distance: 89.0
click at [406, 220] on tr "09/17 7836 0 7836 0 0 0 0 0 7836" at bounding box center [861, 216] width 1377 height 20
click at [406, 220] on td "7836" at bounding box center [410, 216] width 140 height 20
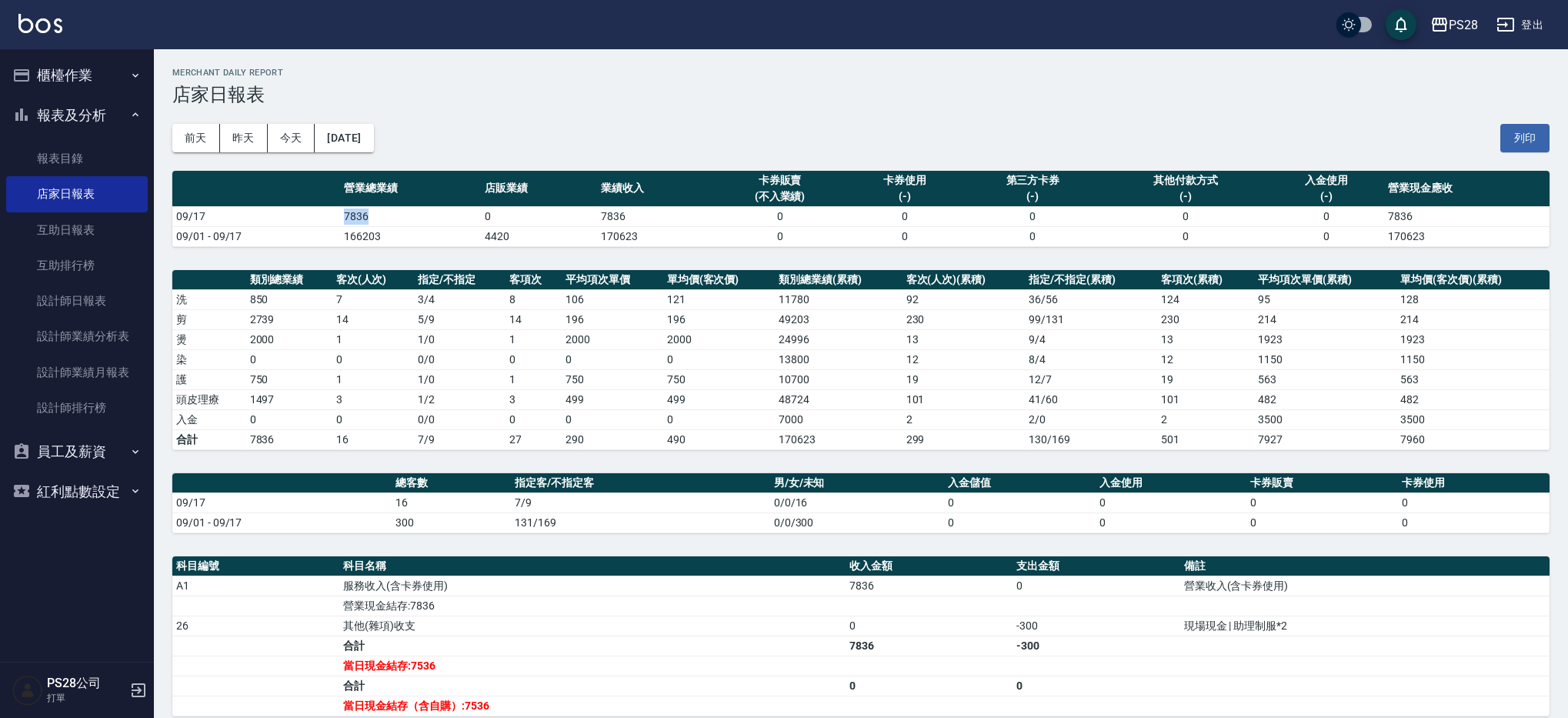
drag, startPoint x: 406, startPoint y: 220, endPoint x: 339, endPoint y: 219, distance: 67.0
click at [340, 219] on td "7836" at bounding box center [410, 216] width 140 height 20
click at [323, 218] on td "09/17" at bounding box center [256, 216] width 167 height 20
drag, startPoint x: 323, startPoint y: 218, endPoint x: 383, endPoint y: 219, distance: 60.0
click at [383, 219] on tr "09/17 7836 0 7836 0 0 0 0 0 7836" at bounding box center [861, 216] width 1377 height 20
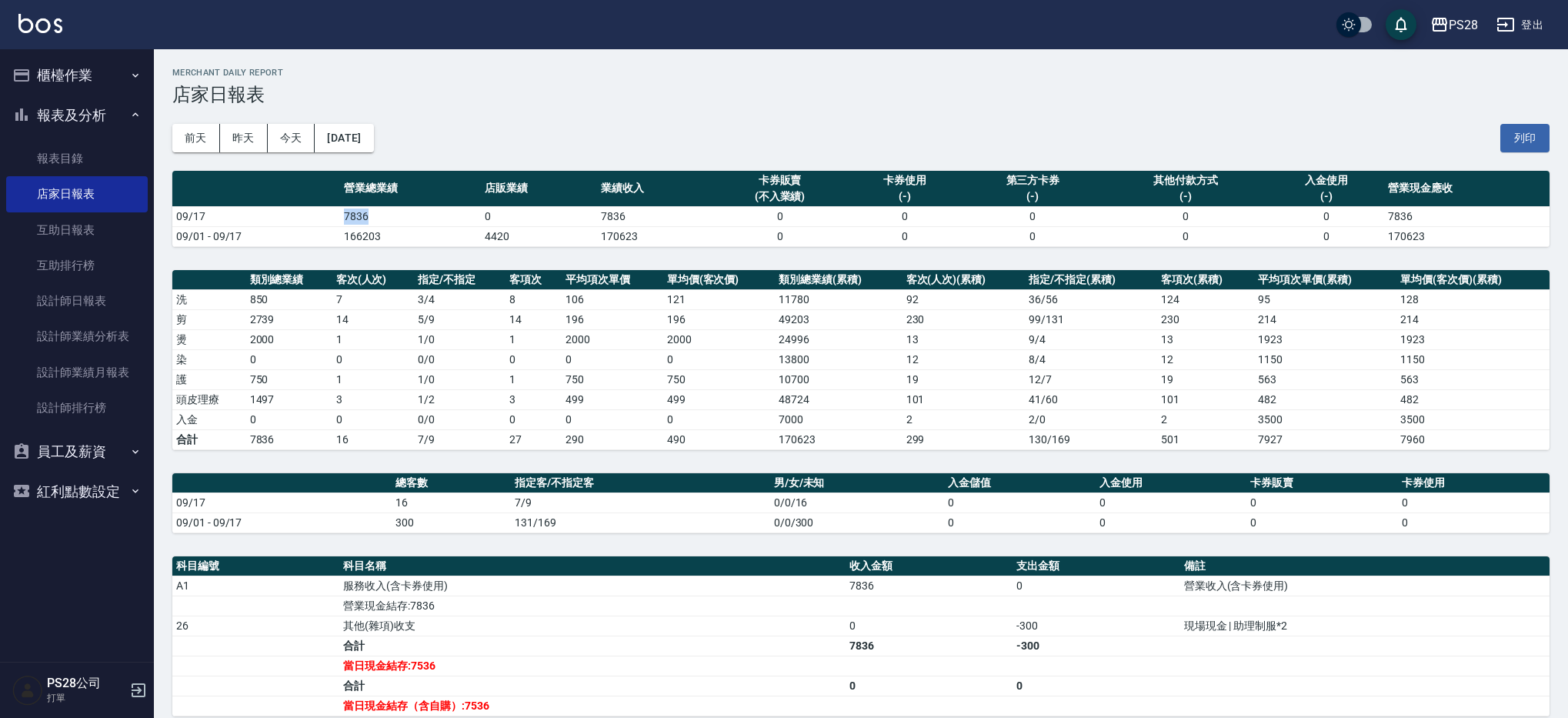
click at [384, 219] on td "7836" at bounding box center [410, 216] width 140 height 20
drag, startPoint x: 384, startPoint y: 219, endPoint x: 342, endPoint y: 219, distance: 42.0
click at [342, 219] on td "7836" at bounding box center [410, 216] width 140 height 20
drag, startPoint x: 339, startPoint y: 219, endPoint x: 361, endPoint y: 219, distance: 22.0
click at [361, 219] on tr "09/17 7836 0 7836 0 0 0 0 0 7836" at bounding box center [861, 216] width 1377 height 20
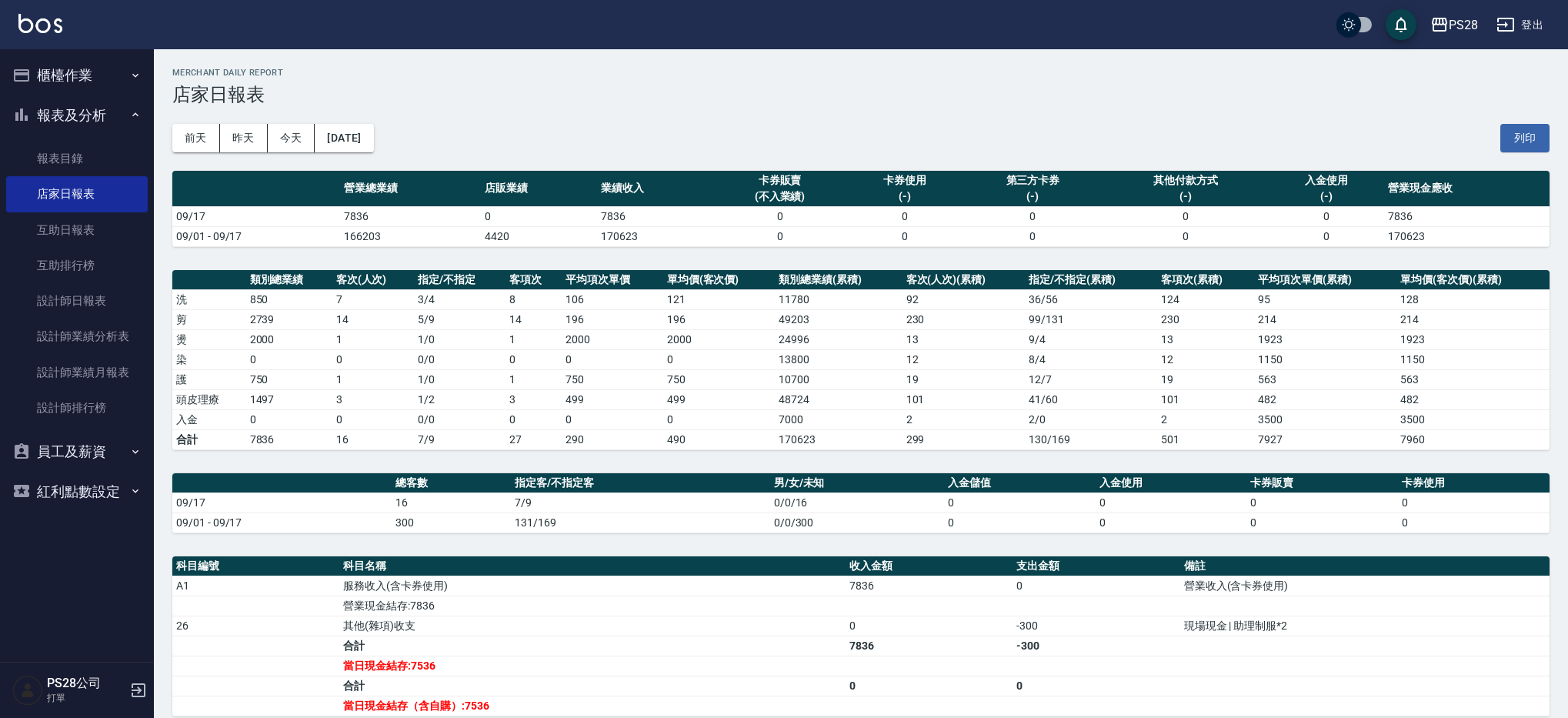
click at [372, 218] on td "7836" at bounding box center [410, 216] width 140 height 20
drag, startPoint x: 375, startPoint y: 218, endPoint x: 348, endPoint y: 219, distance: 27.0
click at [358, 218] on td "7836" at bounding box center [410, 216] width 140 height 20
click at [322, 216] on td "09/17" at bounding box center [256, 216] width 167 height 20
drag, startPoint x: 322, startPoint y: 216, endPoint x: 410, endPoint y: 218, distance: 88.0
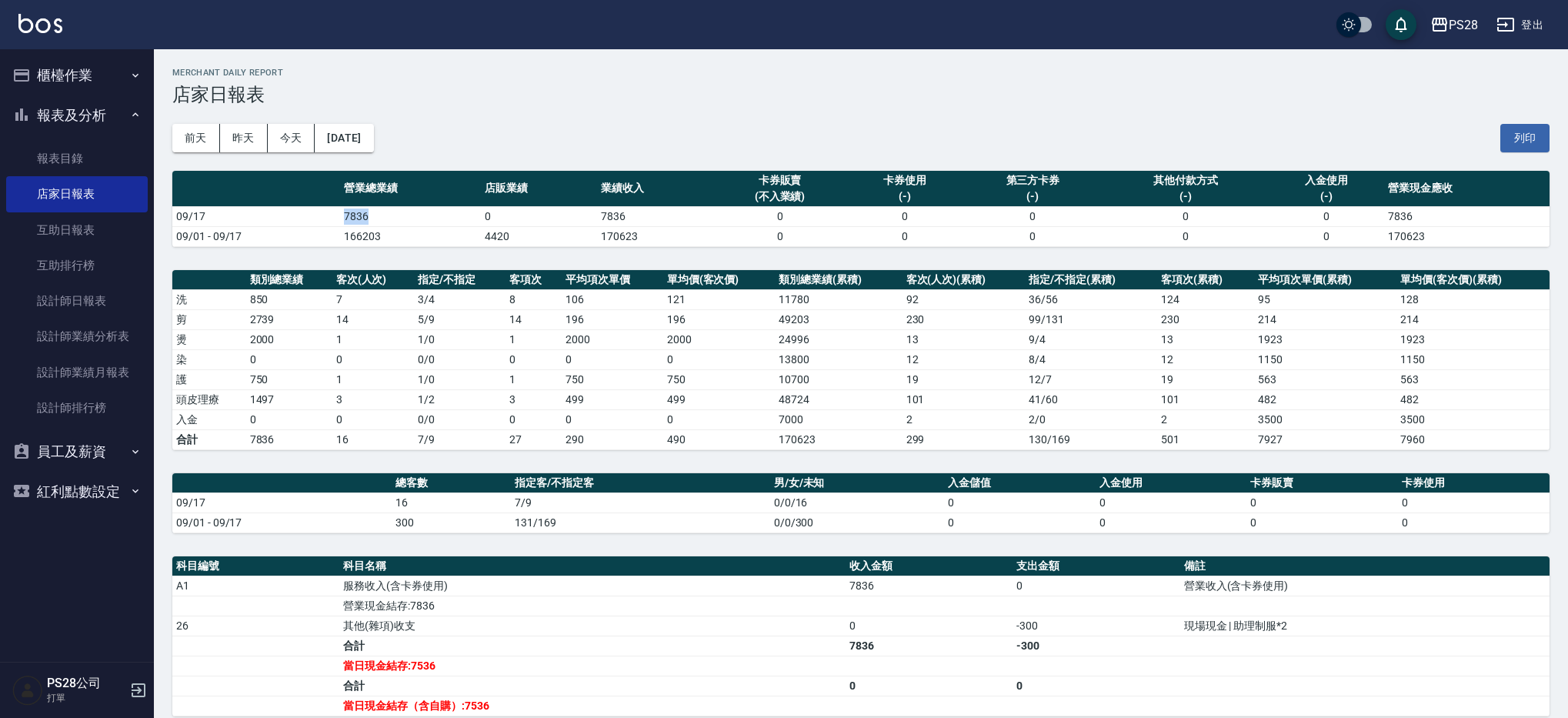
click at [410, 218] on tr "09/17 7836 0 7836 0 0 0 0 0 7836" at bounding box center [861, 216] width 1377 height 20
drag, startPoint x: 410, startPoint y: 218, endPoint x: 398, endPoint y: 217, distance: 12.0
click at [398, 217] on td "7836" at bounding box center [410, 216] width 140 height 20
drag, startPoint x: 387, startPoint y: 219, endPoint x: 353, endPoint y: 219, distance: 34.0
click at [353, 219] on td "7836" at bounding box center [410, 216] width 140 height 20
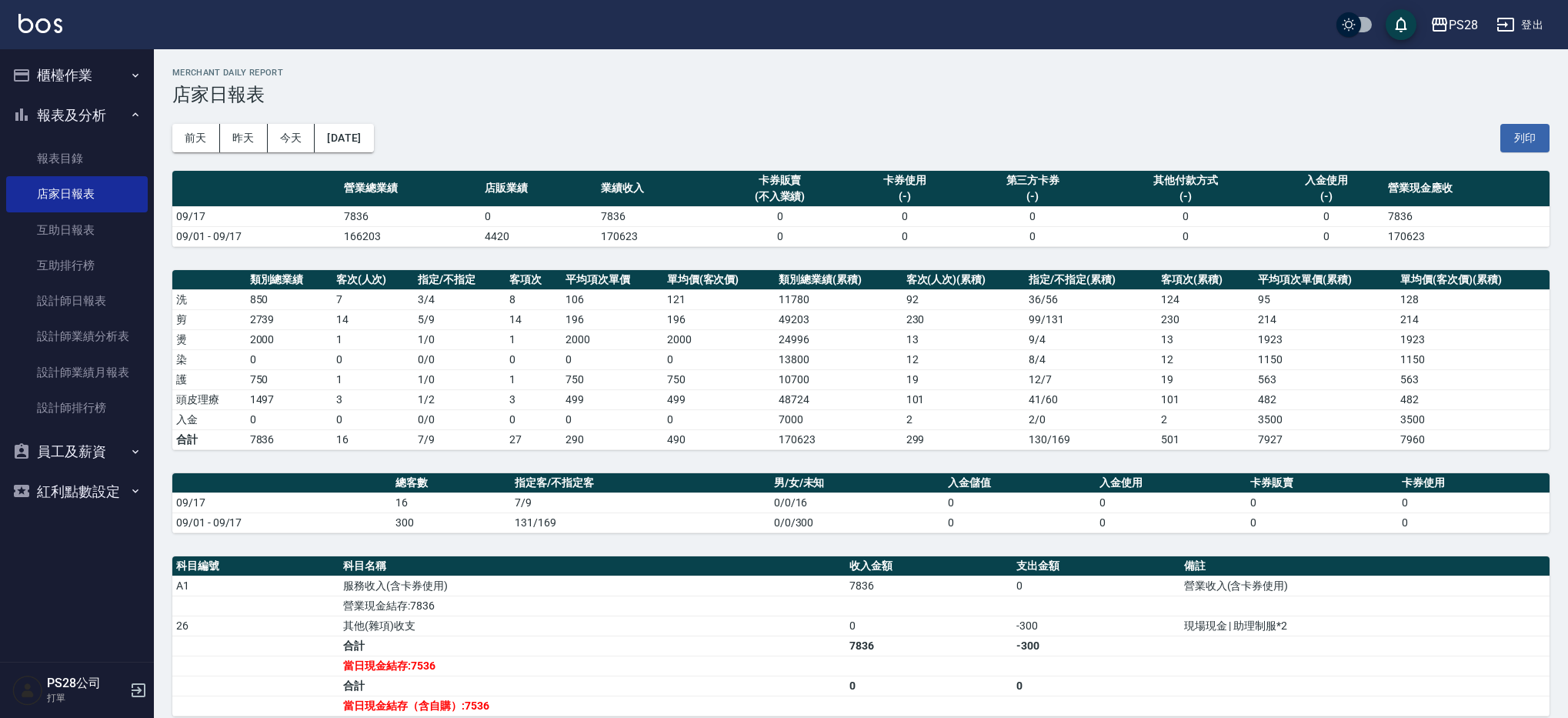
click at [329, 218] on td "09/17" at bounding box center [256, 216] width 167 height 20
drag, startPoint x: 337, startPoint y: 218, endPoint x: 359, endPoint y: 219, distance: 22.0
click at [359, 219] on tr "09/17 7836 0 7836 0 0 0 0 0 7836" at bounding box center [861, 216] width 1377 height 20
click at [403, 219] on td "7836" at bounding box center [410, 216] width 140 height 20
drag, startPoint x: 403, startPoint y: 218, endPoint x: 349, endPoint y: 215, distance: 54.1
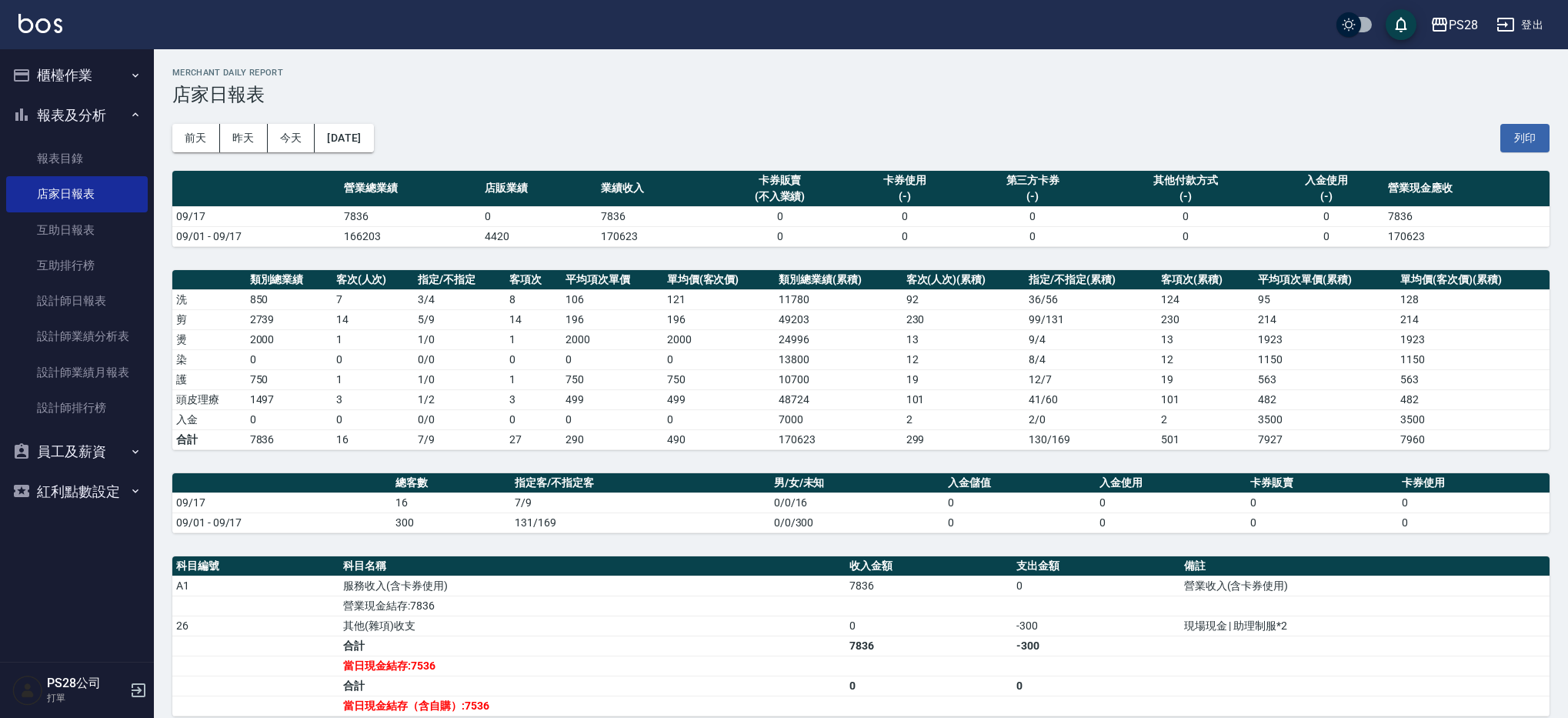
click at [366, 217] on td "7836" at bounding box center [410, 216] width 140 height 20
click at [345, 215] on td "7836" at bounding box center [410, 216] width 140 height 20
drag, startPoint x: 339, startPoint y: 215, endPoint x: 366, endPoint y: 215, distance: 27.0
click at [354, 214] on td "7836" at bounding box center [410, 216] width 140 height 20
drag, startPoint x: 413, startPoint y: 219, endPoint x: 402, endPoint y: 215, distance: 11.7
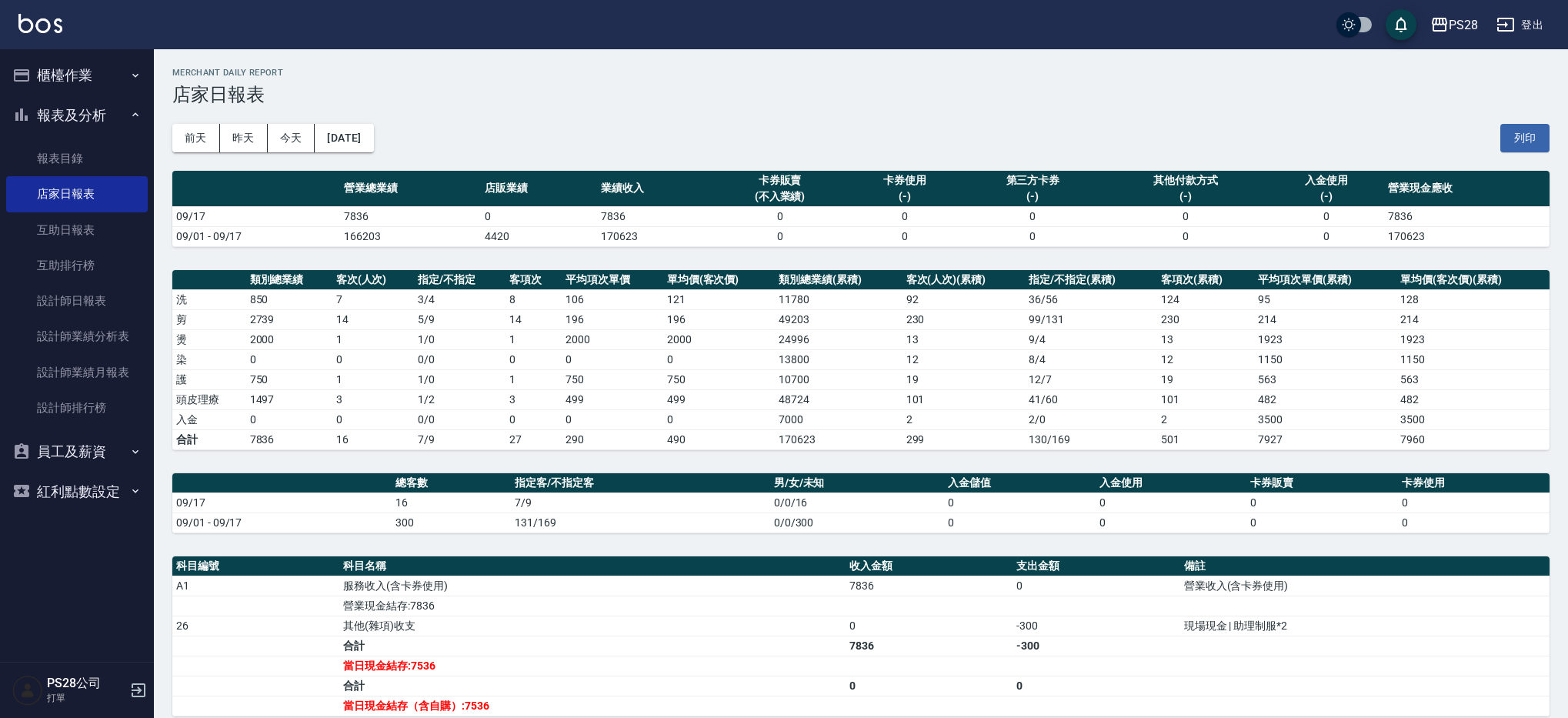
click at [412, 218] on td "7836" at bounding box center [410, 216] width 140 height 20
drag, startPoint x: 402, startPoint y: 215, endPoint x: 344, endPoint y: 218, distance: 58.1
click at [360, 218] on td "7836" at bounding box center [410, 216] width 140 height 20
drag, startPoint x: 344, startPoint y: 218, endPoint x: 335, endPoint y: 217, distance: 9.1
click at [344, 218] on td "7836" at bounding box center [410, 216] width 140 height 20
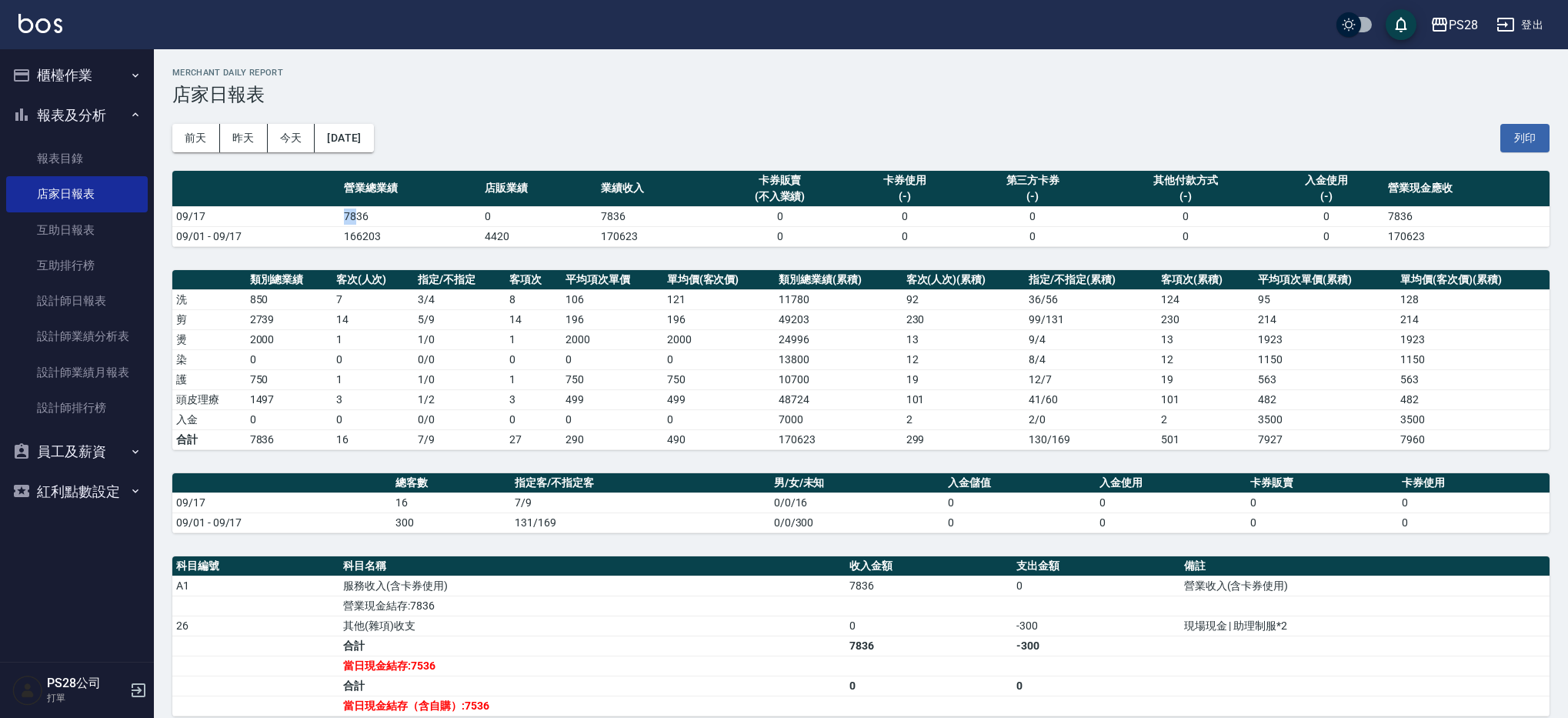
drag, startPoint x: 347, startPoint y: 217, endPoint x: 410, endPoint y: 218, distance: 63.0
click at [355, 215] on tr "09/17 7836 0 7836 0 0 0 0 0 7836" at bounding box center [861, 216] width 1377 height 20
click at [386, 213] on td "7836" at bounding box center [410, 216] width 140 height 20
drag, startPoint x: 382, startPoint y: 214, endPoint x: 342, endPoint y: 215, distance: 40.0
click at [352, 215] on td "7836" at bounding box center [410, 216] width 140 height 20
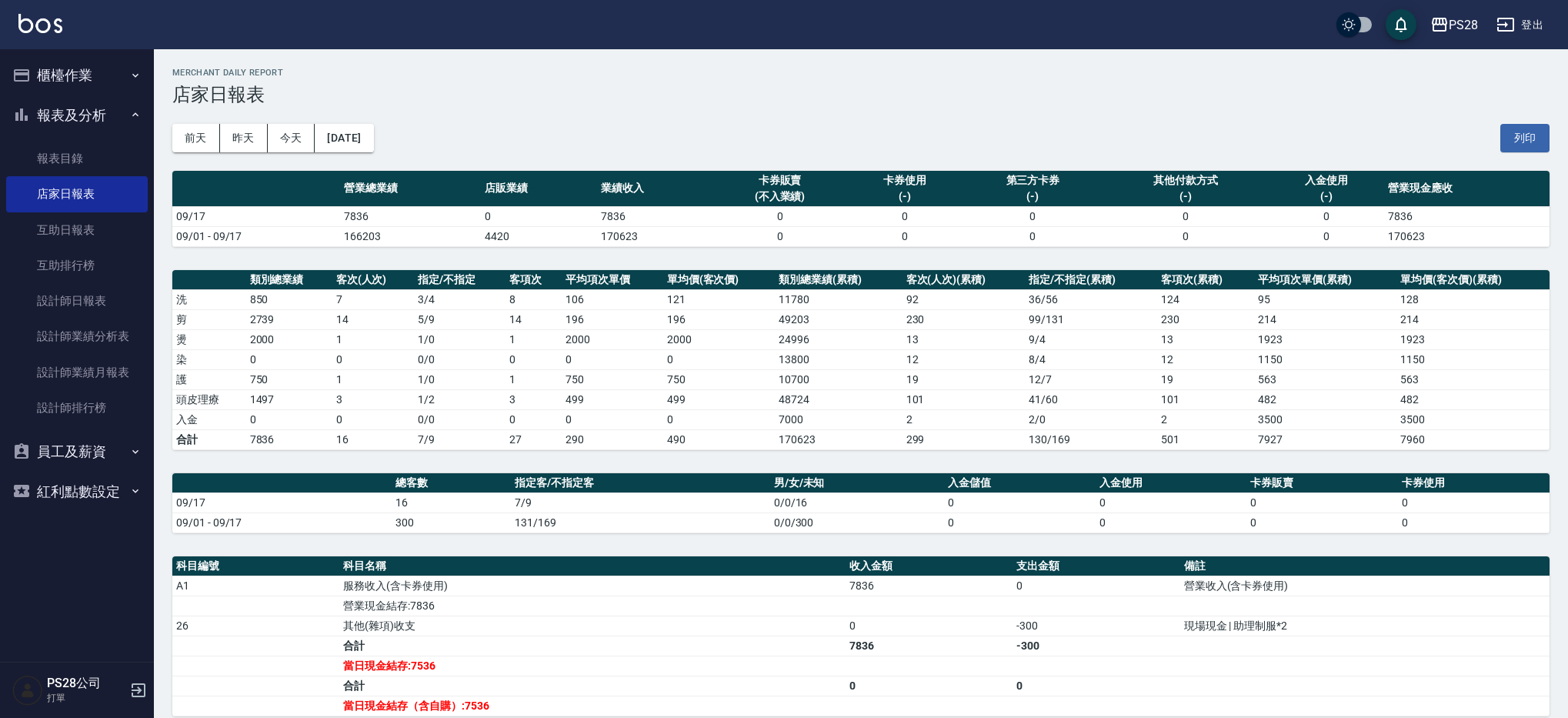
click at [337, 215] on td "09/17" at bounding box center [256, 216] width 167 height 20
drag, startPoint x: 329, startPoint y: 214, endPoint x: 424, endPoint y: 218, distance: 95.1
click at [355, 213] on tr "09/17 7836 0 7836 0 0 0 0 0 7836" at bounding box center [861, 216] width 1377 height 20
drag, startPoint x: 428, startPoint y: 219, endPoint x: 410, endPoint y: 217, distance: 18.1
click at [427, 219] on td "7836" at bounding box center [410, 216] width 140 height 20
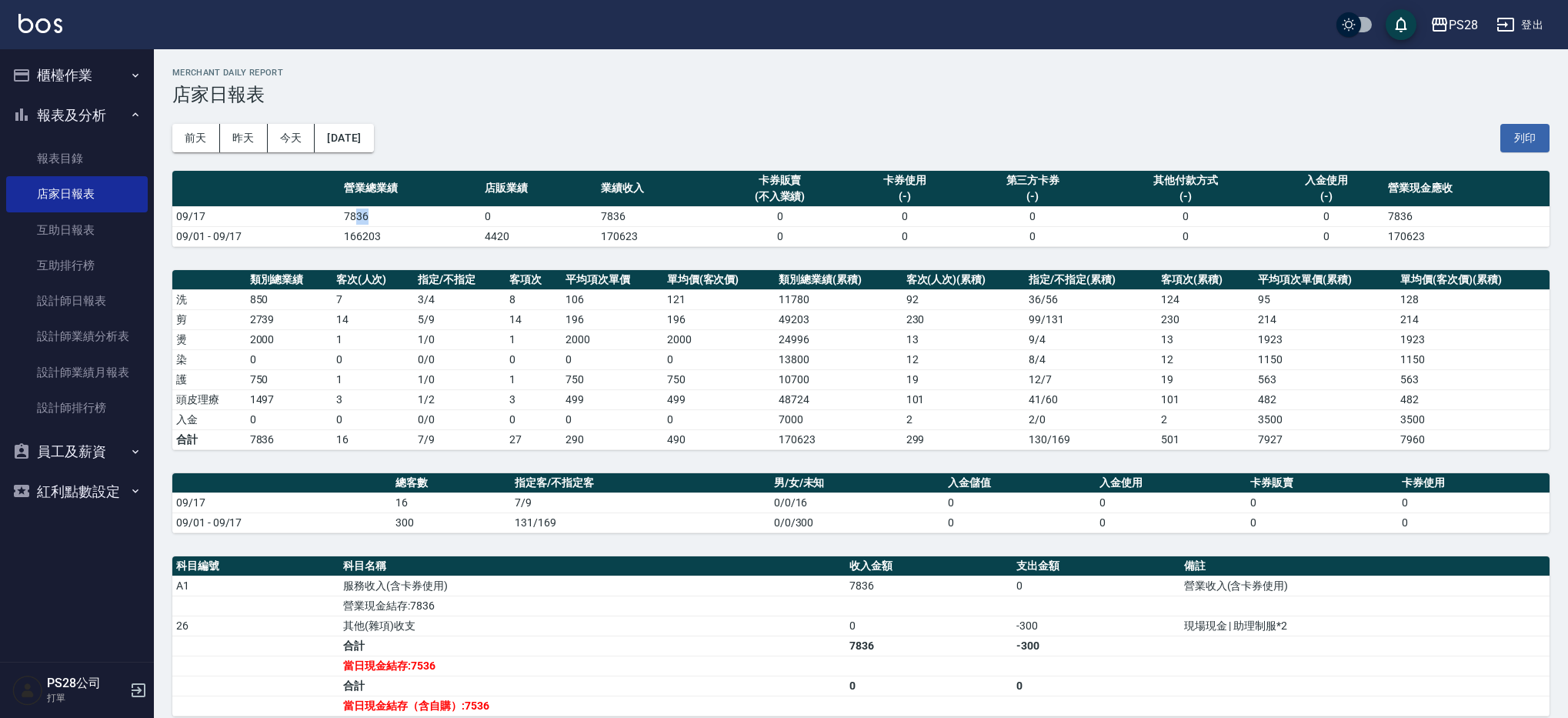
drag, startPoint x: 410, startPoint y: 217, endPoint x: 356, endPoint y: 219, distance: 54.0
click at [356, 219] on td "7836" at bounding box center [410, 216] width 140 height 20
drag, startPoint x: 335, startPoint y: 216, endPoint x: 382, endPoint y: 217, distance: 47.0
click at [355, 215] on tr "09/17 7836 0 7836 0 0 0 0 0 7836" at bounding box center [861, 216] width 1377 height 20
drag, startPoint x: 394, startPoint y: 217, endPoint x: 348, endPoint y: 219, distance: 46.0
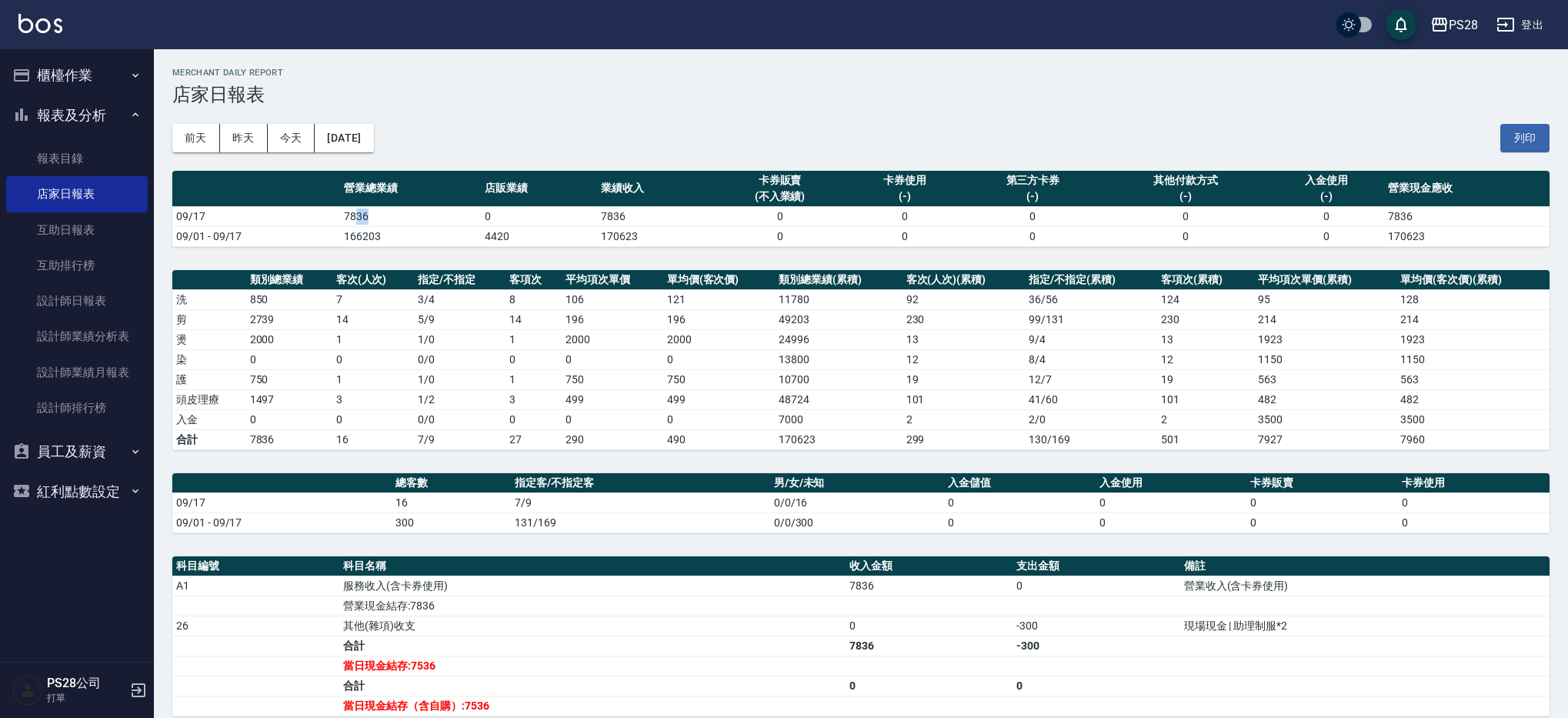
click at [354, 221] on td "7836" at bounding box center [410, 216] width 140 height 20
click at [325, 215] on td "09/17" at bounding box center [256, 216] width 167 height 20
drag, startPoint x: 326, startPoint y: 215, endPoint x: 419, endPoint y: 219, distance: 93.1
click at [359, 215] on tr "09/17 7836 0 7836 0 0 0 0 0 7836" at bounding box center [861, 216] width 1377 height 20
click at [386, 214] on td "7836" at bounding box center [410, 216] width 140 height 20
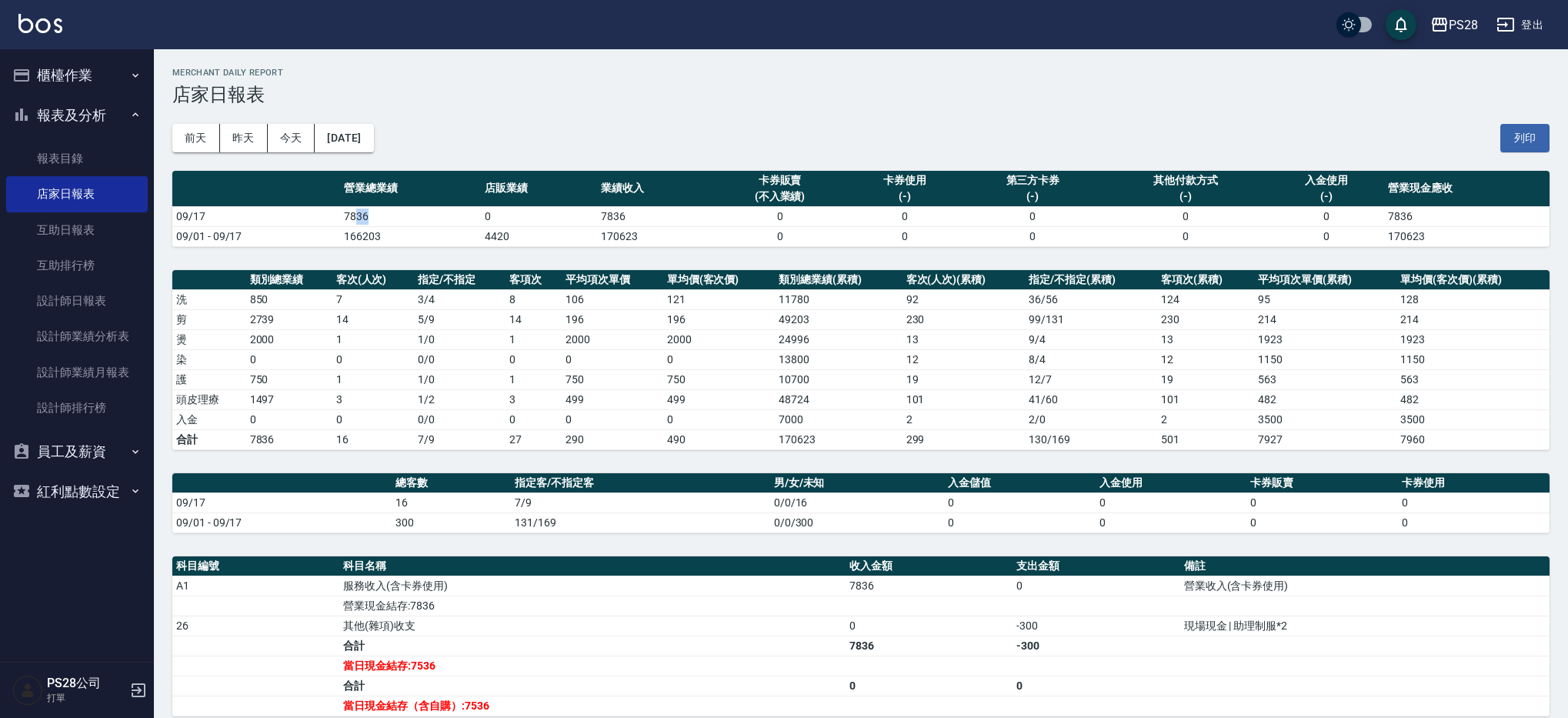
drag
click at [358, 216] on td "7836" at bounding box center [410, 216] width 140 height 20
click at [355, 214] on tr "09/17 7836 0 7836 0 0 0 0 0 7836" at bounding box center [861, 216] width 1377 height 20
click at [355, 219] on td "7836" at bounding box center [410, 216] width 140 height 20
click at [355, 215] on tr "09/17 7836 0 7836 0 0 0 0 0 7836" at bounding box center [861, 216] width 1377 height 20
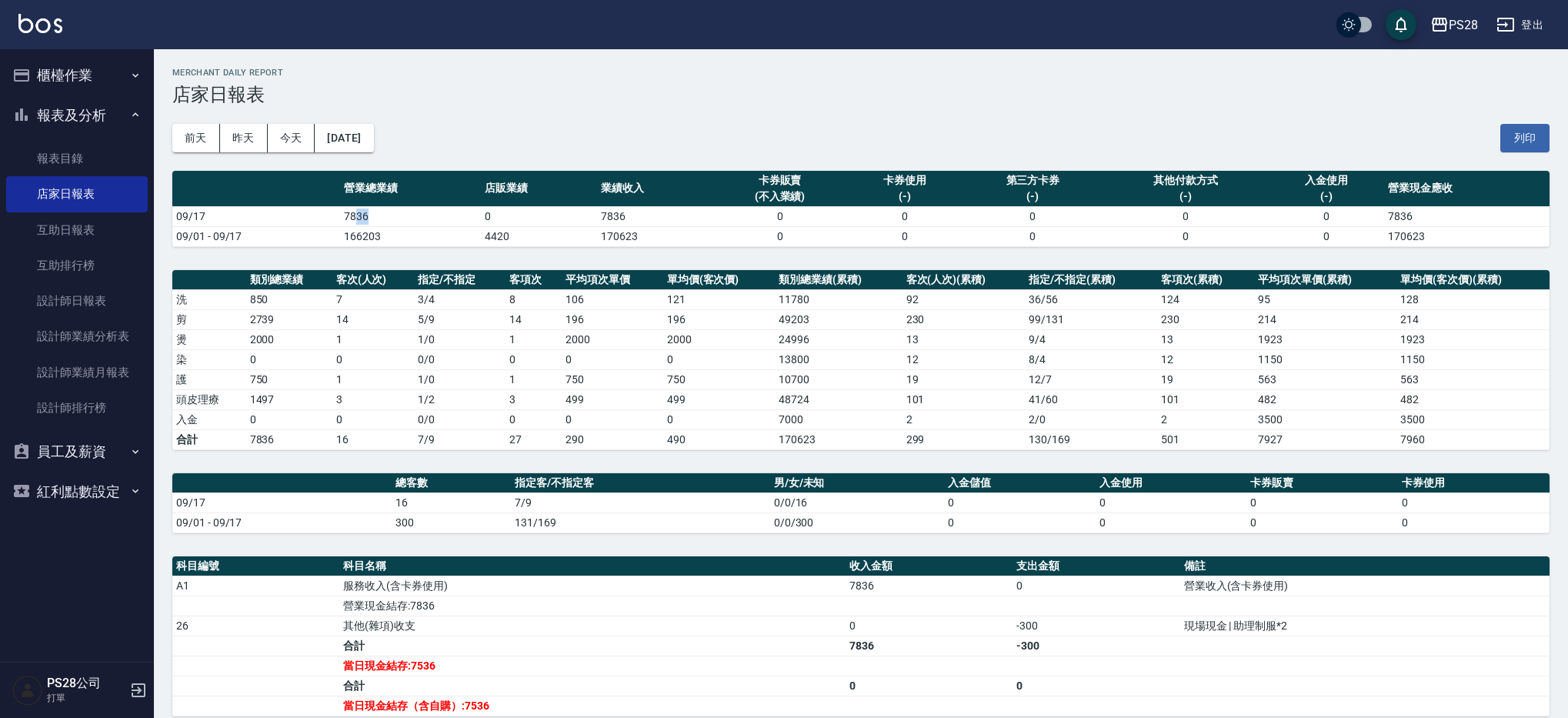
click at [355, 216] on td "7836" at bounding box center [410, 216] width 140 height 20
click at [312, 212] on td "09/17" at bounding box center [256, 216] width 167 height 20
click at [355, 215] on tr "09/17 7836 0 7836 0 0 0 0 0 7836" at bounding box center [861, 216] width 1377 height 20
click at [355, 219] on td "7836" at bounding box center [410, 216] width 140 height 20
click at [359, 215] on td "7836" at bounding box center [410, 216] width 140 height 20
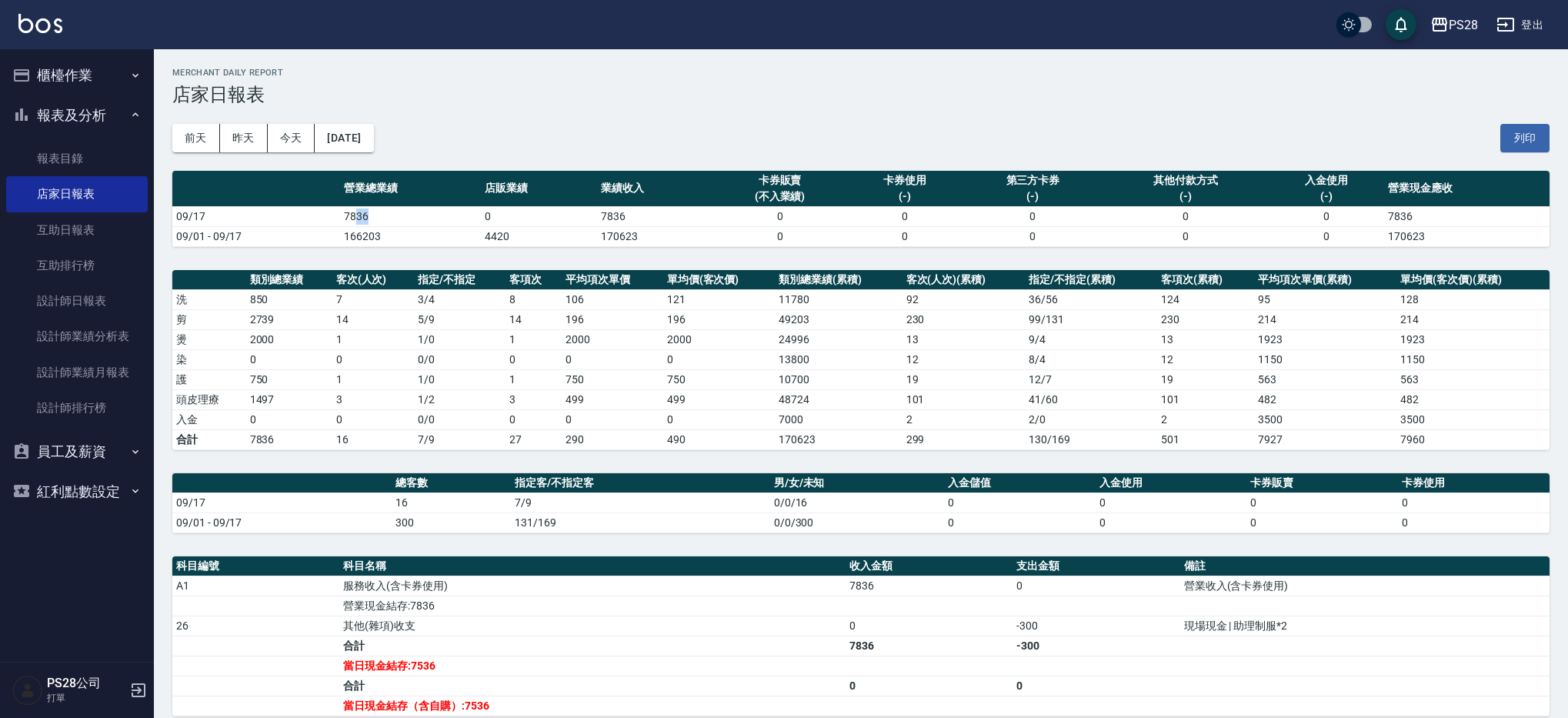
click at [356, 219] on td "7836" at bounding box center [410, 216] width 140 height 20
click at [332, 219] on td "09/17" at bounding box center [256, 216] width 167 height 20
click at [355, 218] on tr "09/17 7836 0 7836 0 0 0 0 0 7836" at bounding box center [861, 216] width 1377 height 20
click at [369, 218] on td "7836" at bounding box center [410, 216] width 140 height 20
click at [356, 222] on td "7836" at bounding box center [410, 216] width 140 height 20
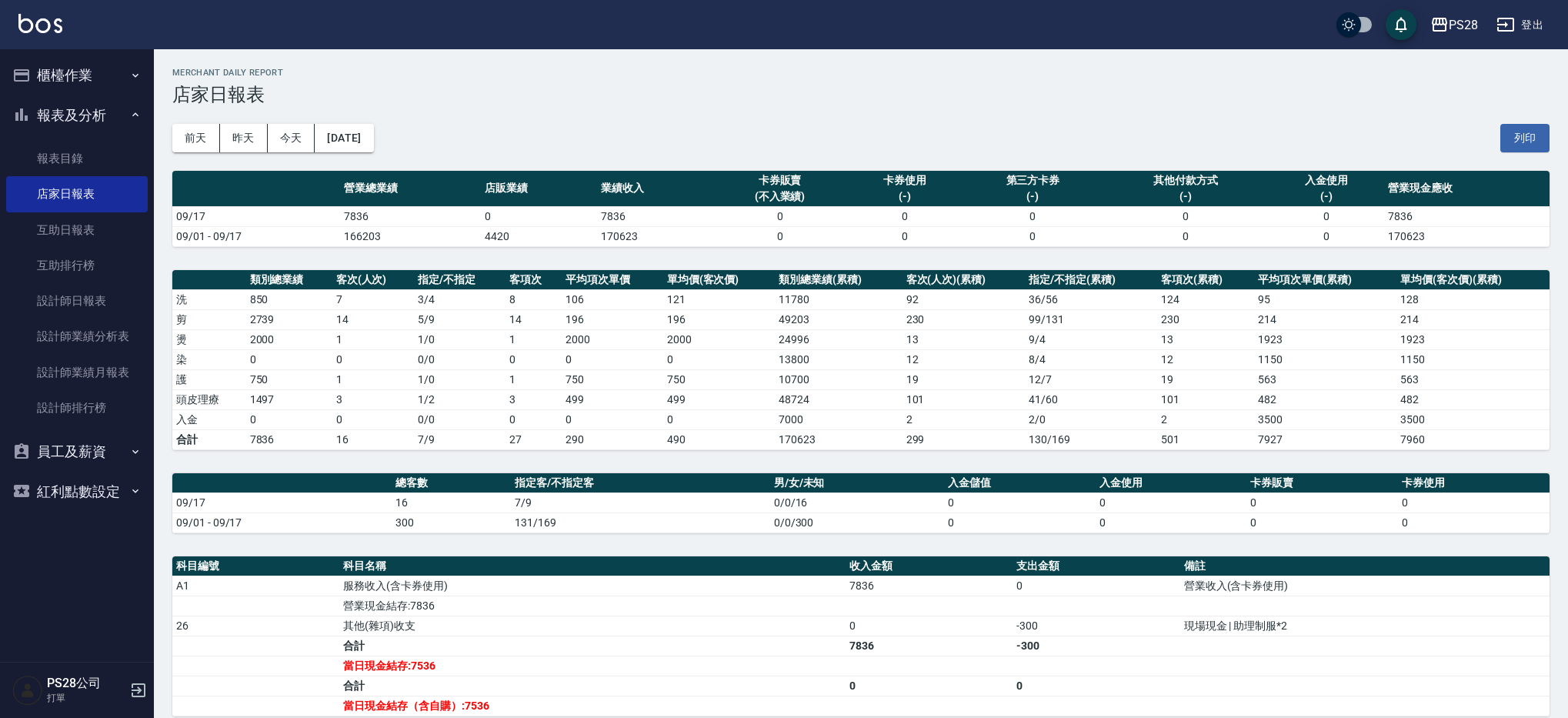
click at [338, 219] on td "09/17" at bounding box center [256, 216] width 167 height 20
click at [355, 218] on tr "09/17 7836 0 7836 0 0 0 0 0 7836" at bounding box center [861, 216] width 1377 height 20
click at [376, 217] on td "7836" at bounding box center [410, 216] width 140 height 20
click at [356, 219] on td "7836" at bounding box center [410, 216] width 140 height 20
click at [356, 217] on tr "09/17 7836 0 7836 0 0 0 0 0 7836" at bounding box center [861, 216] width 1377 height 20
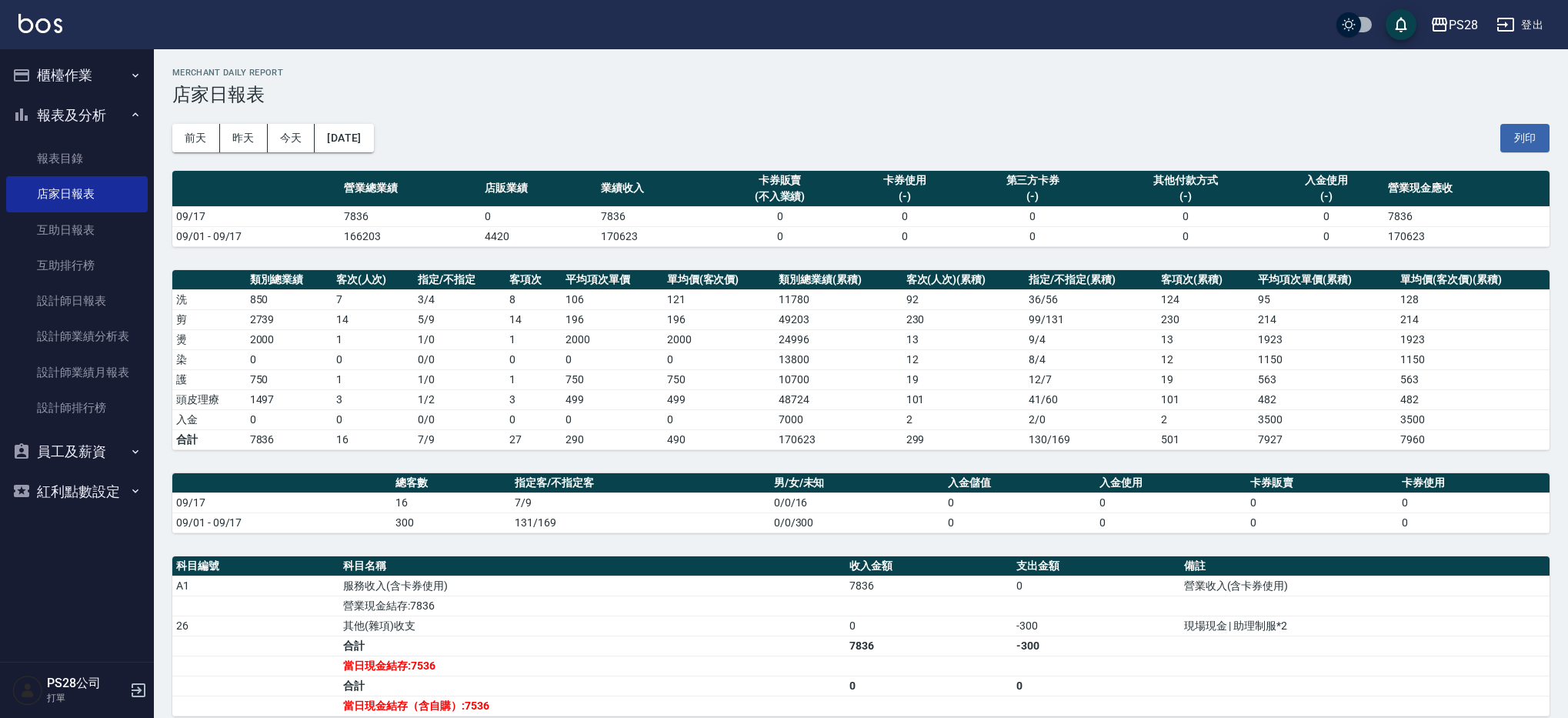
click at [403, 218] on td "7836" at bounding box center [410, 216] width 140 height 20
click at [356, 218] on td "7836" at bounding box center [410, 216] width 140 height 20
click at [343, 216] on td "7836" at bounding box center [410, 216] width 140 height 20
click at [357, 215] on td "7836" at bounding box center [410, 216] width 140 height 20
click at [368, 215] on td "7836" at bounding box center [410, 216] width 140 height 20
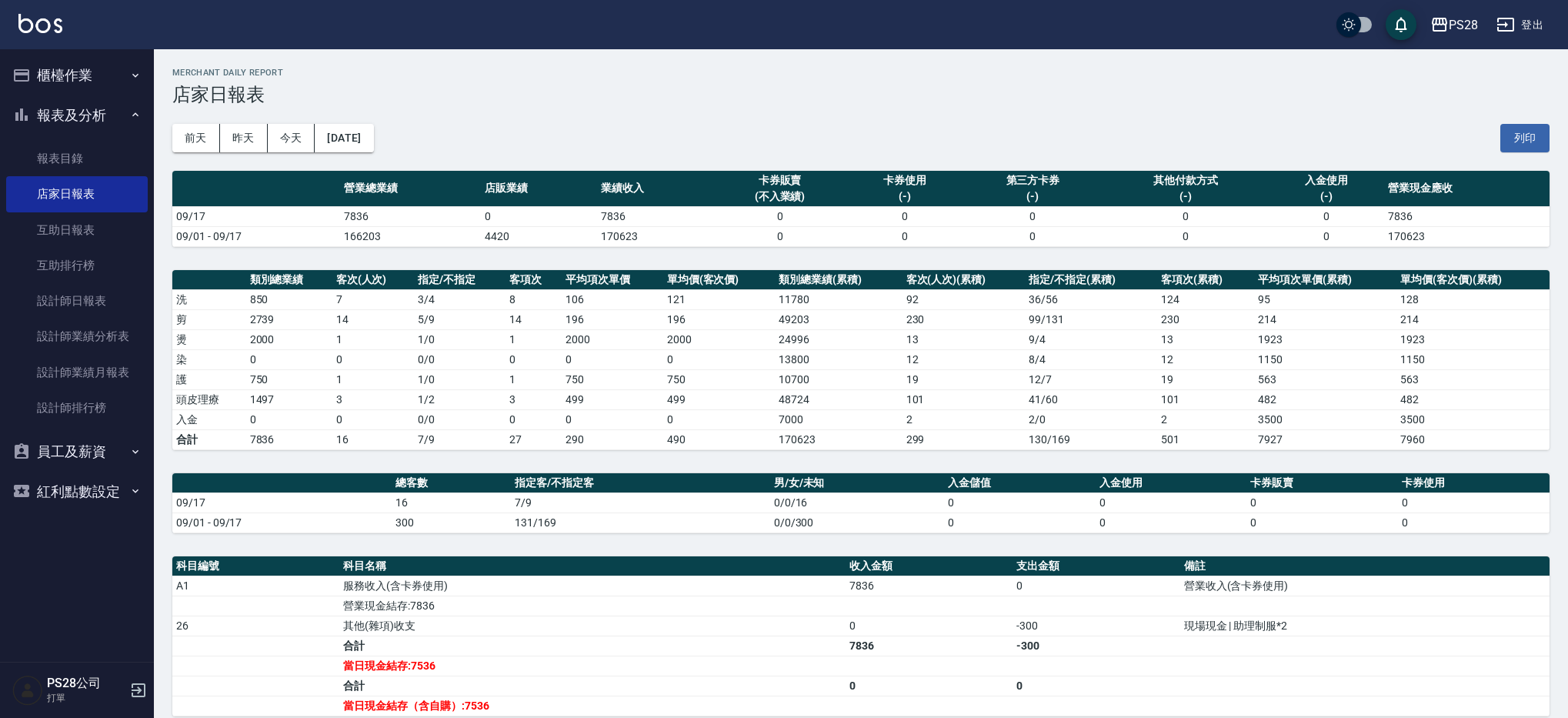
click at [352, 216] on td "7836" at bounding box center [410, 216] width 140 height 20
click at [343, 216] on td "7836" at bounding box center [410, 216] width 140 height 20
click at [340, 216] on td "7836" at bounding box center [410, 216] width 140 height 20
click at [357, 215] on tr "09/17 7836 0 7836 0 0 0 0 0 7836" at bounding box center [861, 216] width 1377 height 20
click at [381, 215] on td "7836" at bounding box center [410, 216] width 140 height 20
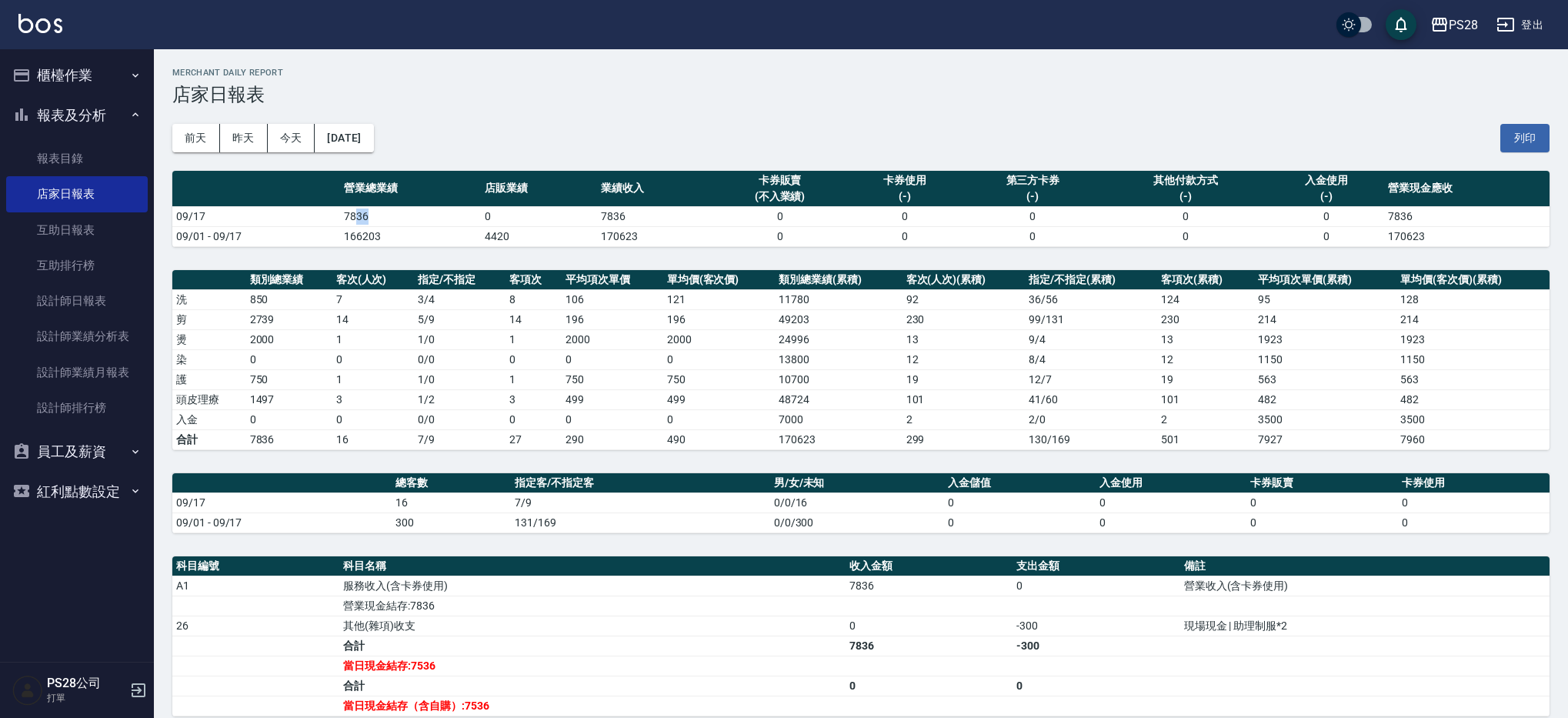
click at [355, 219] on td "7836" at bounding box center [410, 216] width 140 height 20
click at [342, 218] on td "7836" at bounding box center [410, 216] width 140 height 20
click at [356, 216] on td "7836" at bounding box center [410, 216] width 140 height 20
click at [355, 216] on td "7836" at bounding box center [410, 216] width 140 height 20
click at [355, 216] on td "7836" at bounding box center [410, 216] width 140 height 20
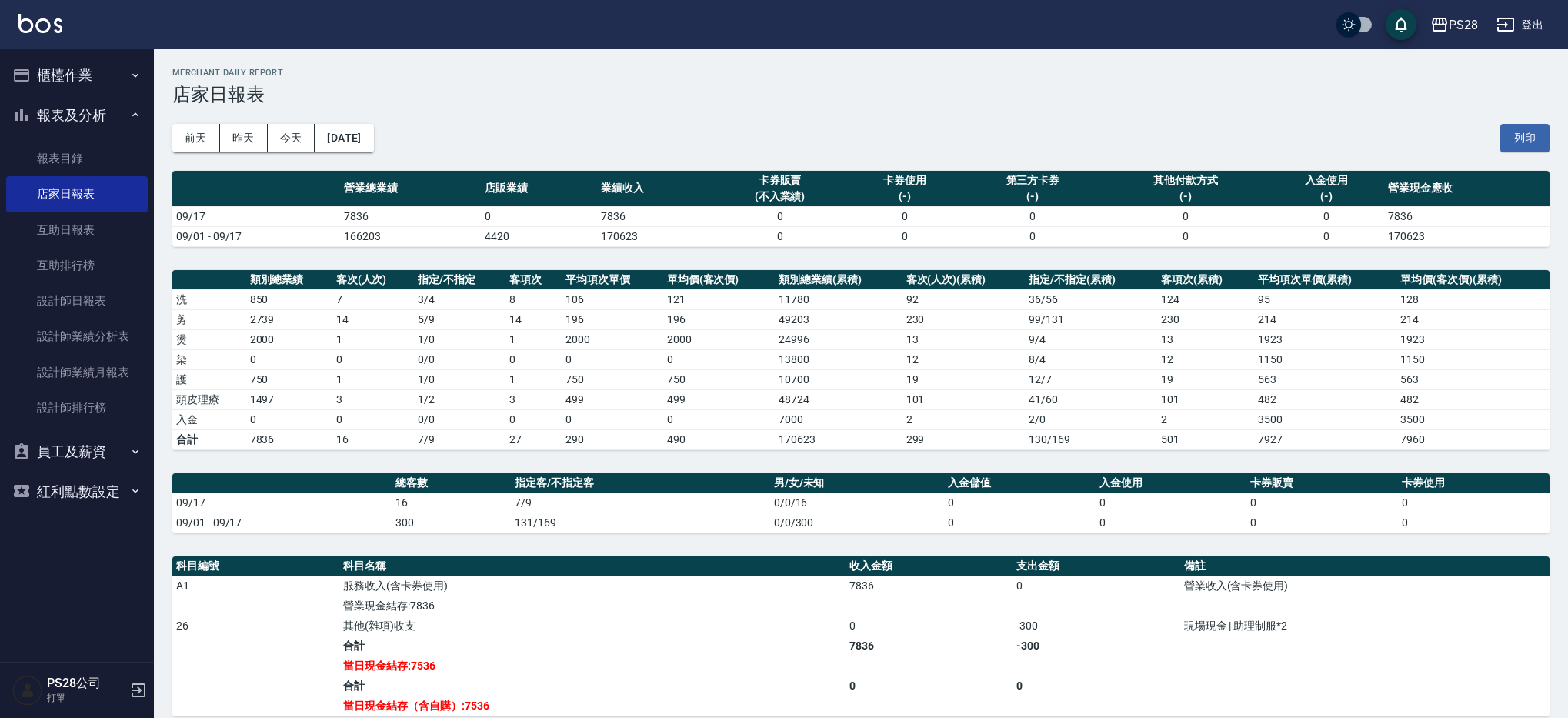
click at [355, 215] on td "7836" at bounding box center [410, 216] width 140 height 20
click at [387, 216] on td "7836" at bounding box center [410, 216] width 140 height 20
click at [344, 217] on td "7836" at bounding box center [410, 216] width 140 height 20
click at [408, 215] on tr "09/17 7836 0 7836 0 0 0 0 0 7836" at bounding box center [861, 216] width 1377 height 20
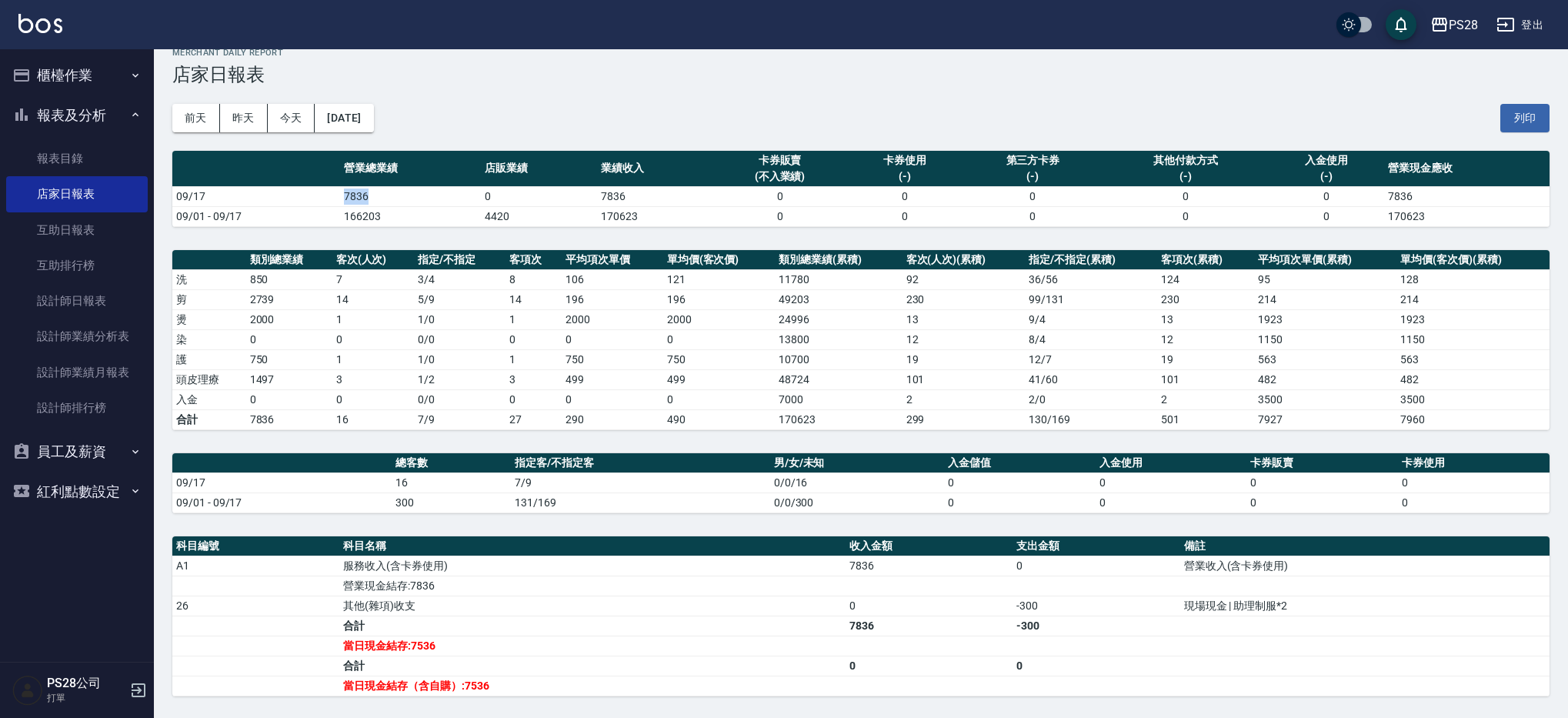
scroll to position [25, 0]
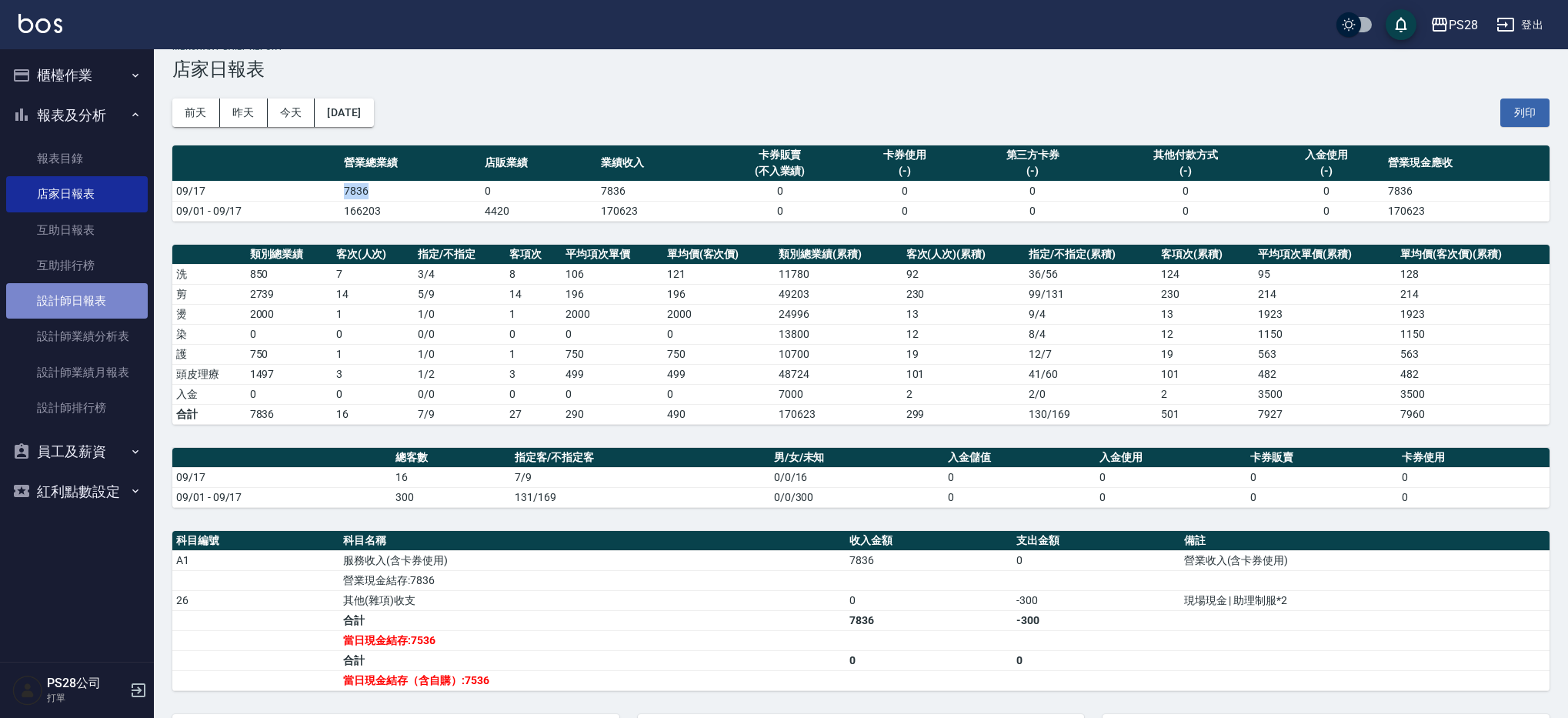
click at [80, 304] on link "設計師日報表" at bounding box center [76, 301] width 141 height 36
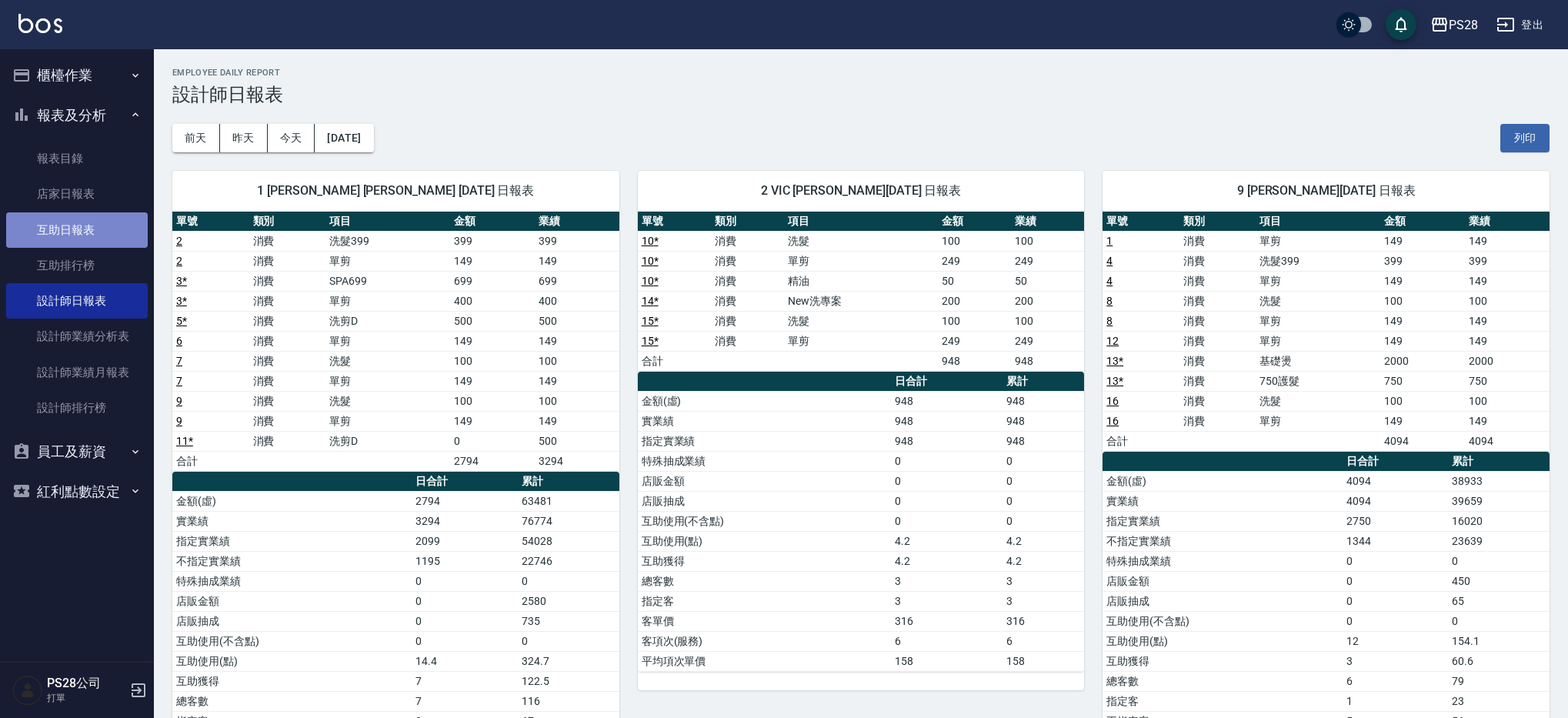
click at [107, 222] on link "互助日報表" at bounding box center [76, 230] width 141 height 36
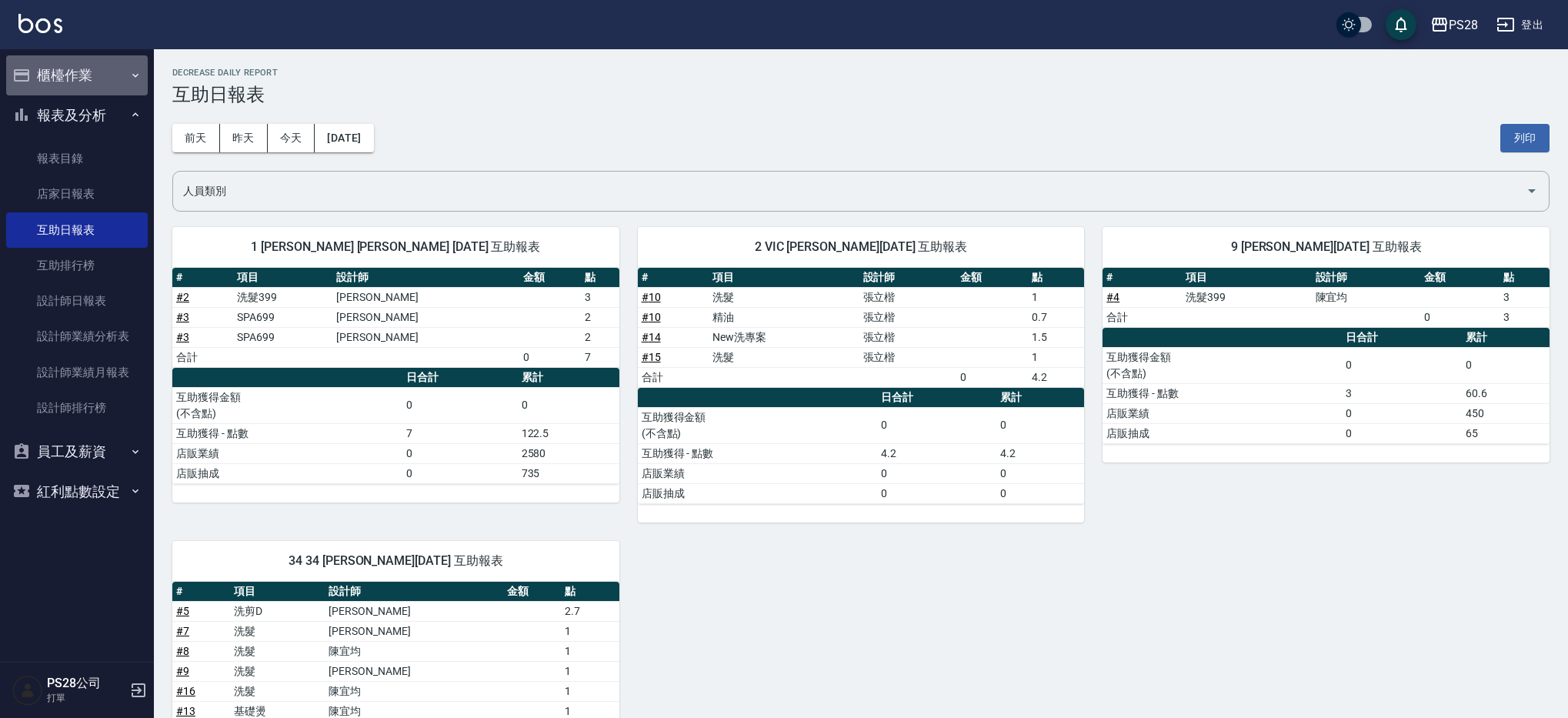
click at [95, 80] on button "櫃檯作業" at bounding box center [76, 75] width 141 height 40
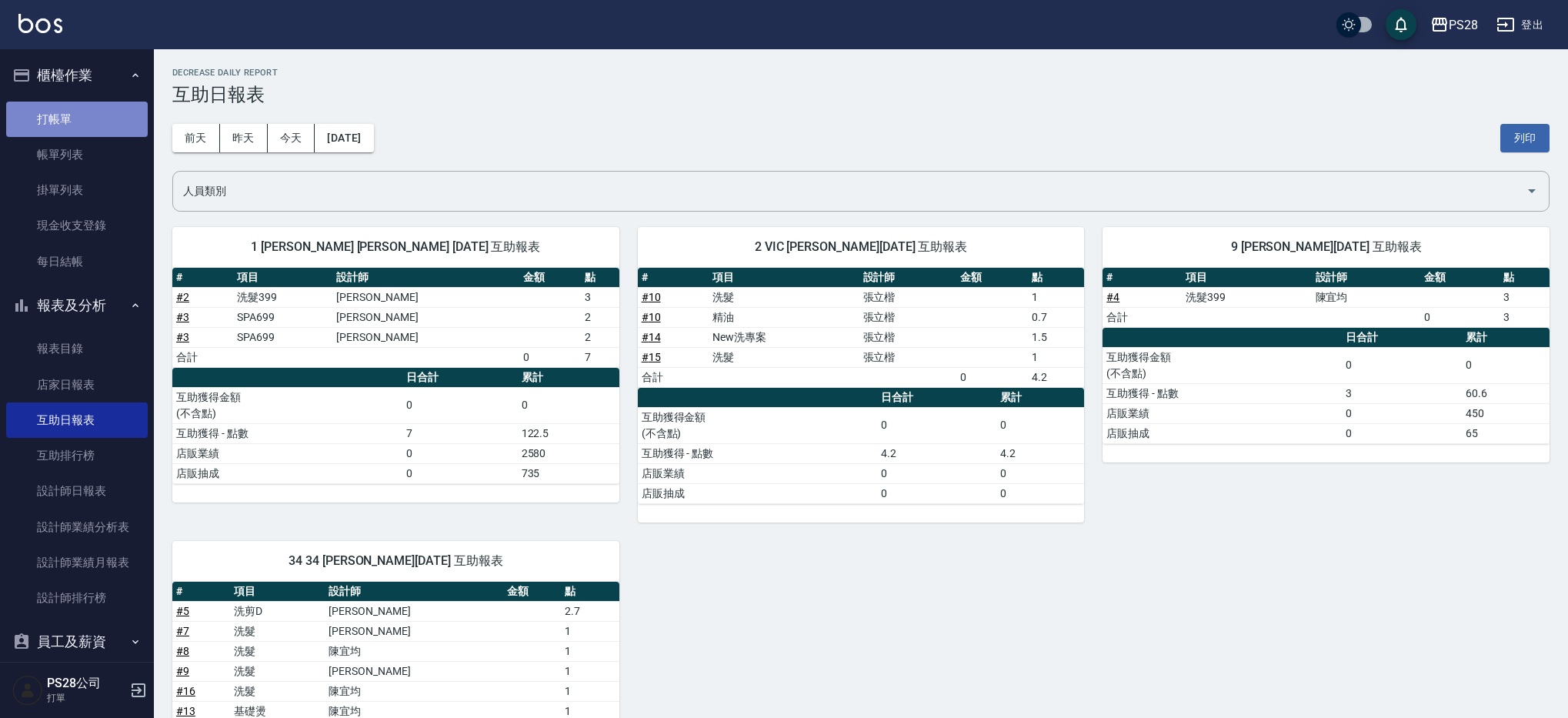
click at [95, 127] on link "打帳單" at bounding box center [76, 119] width 141 height 36
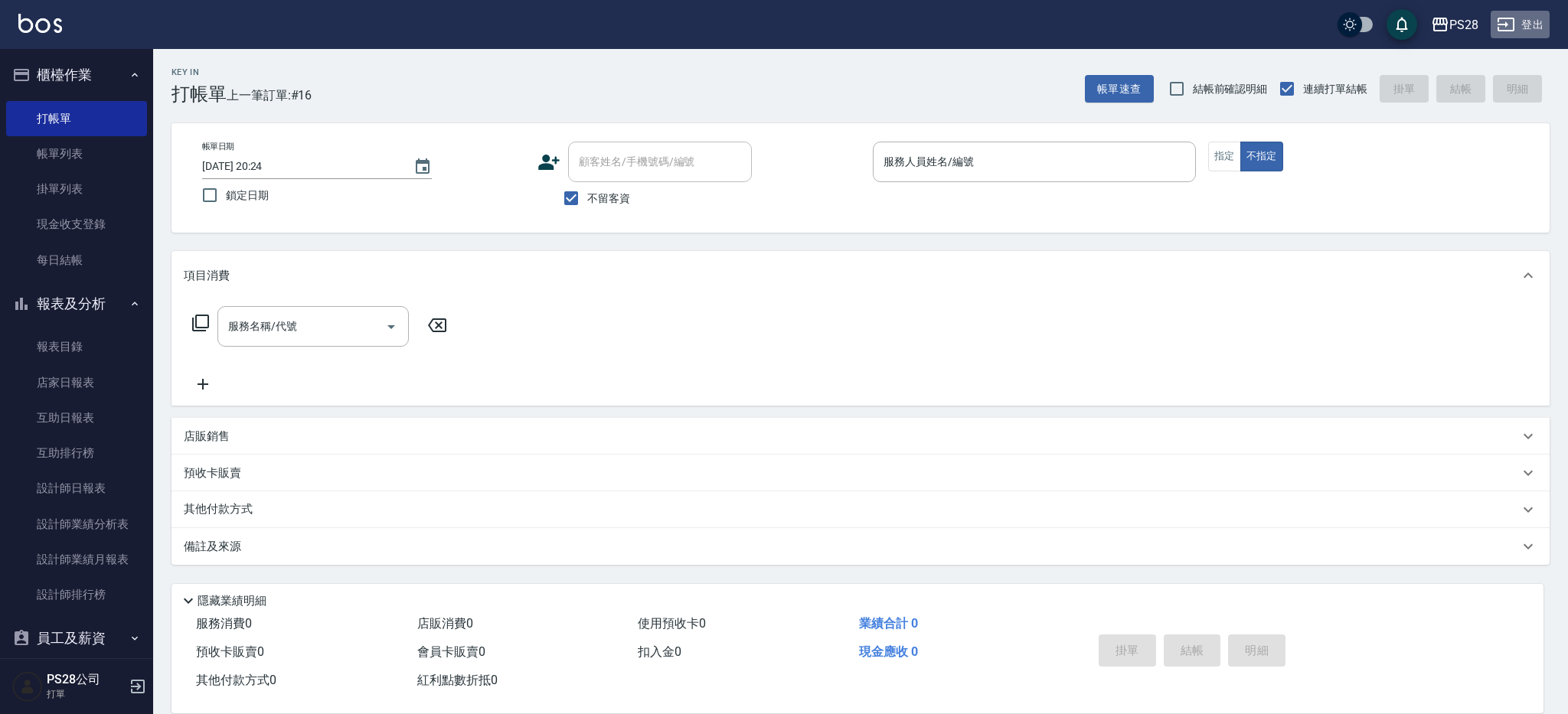
click at [1525, 37] on button "登出" at bounding box center [1520, 24] width 59 height 28
